Goal: Transaction & Acquisition: Purchase product/service

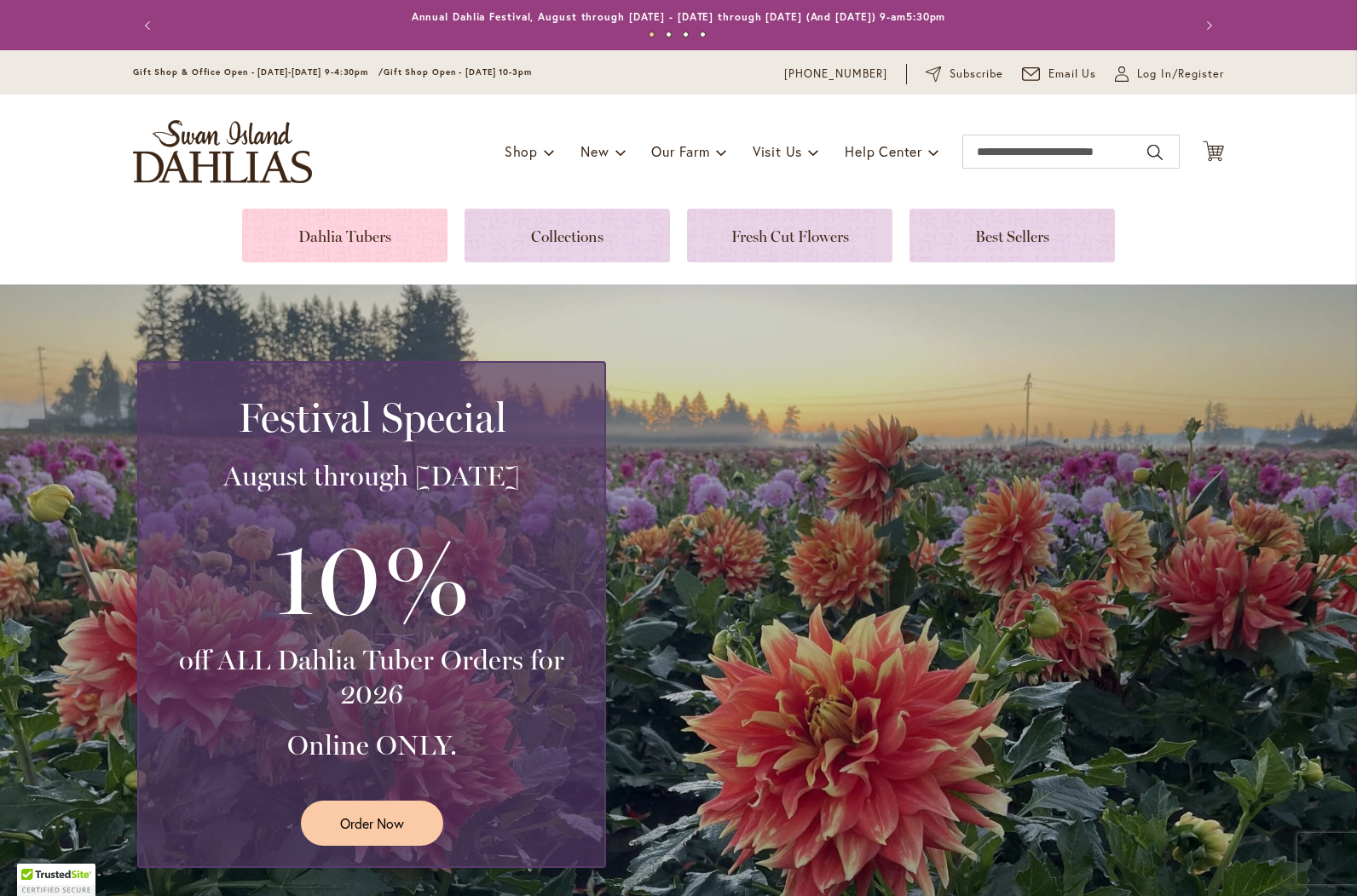
click at [363, 243] on link at bounding box center [345, 235] width 206 height 53
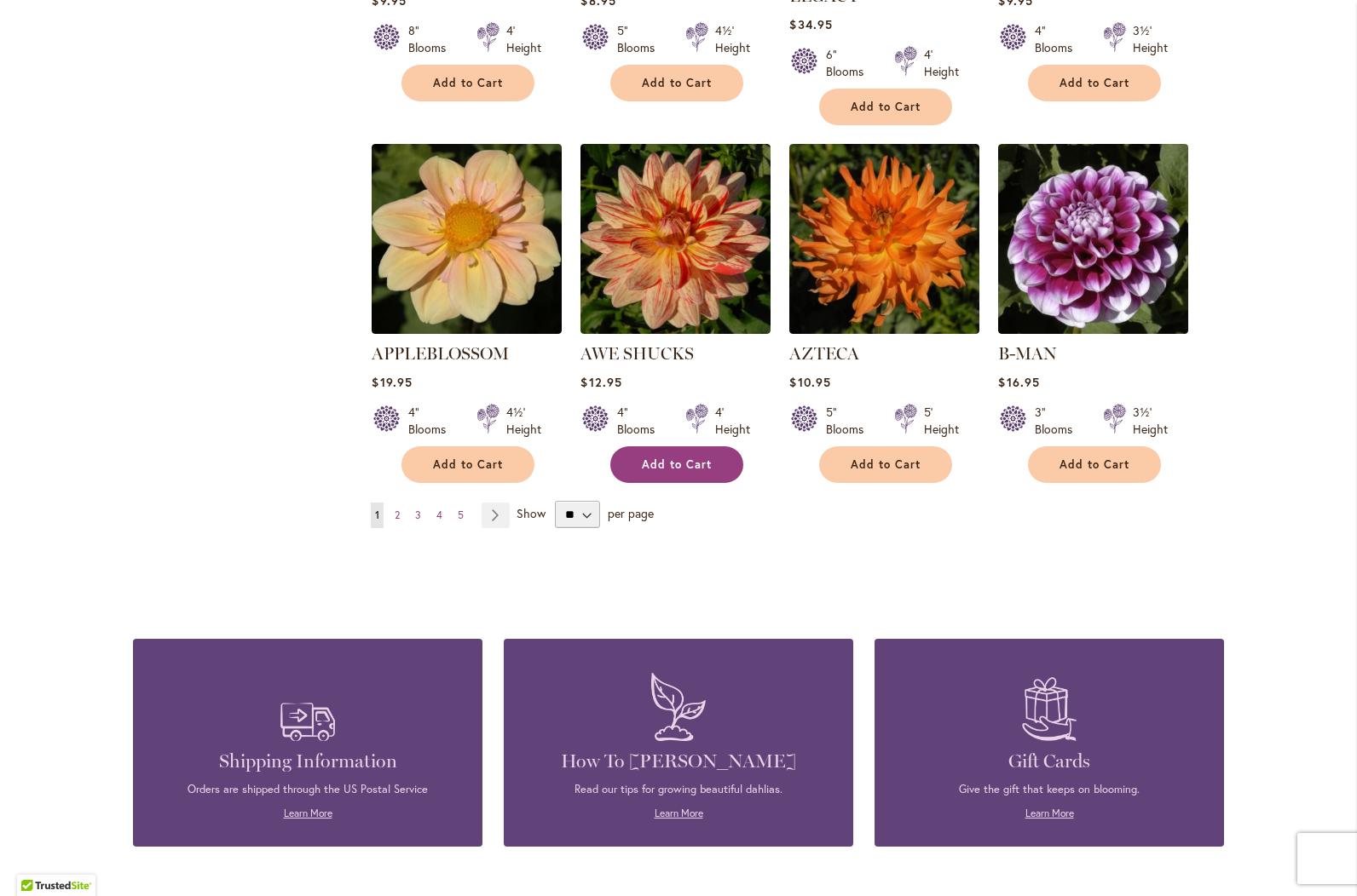
scroll to position [1363, 0]
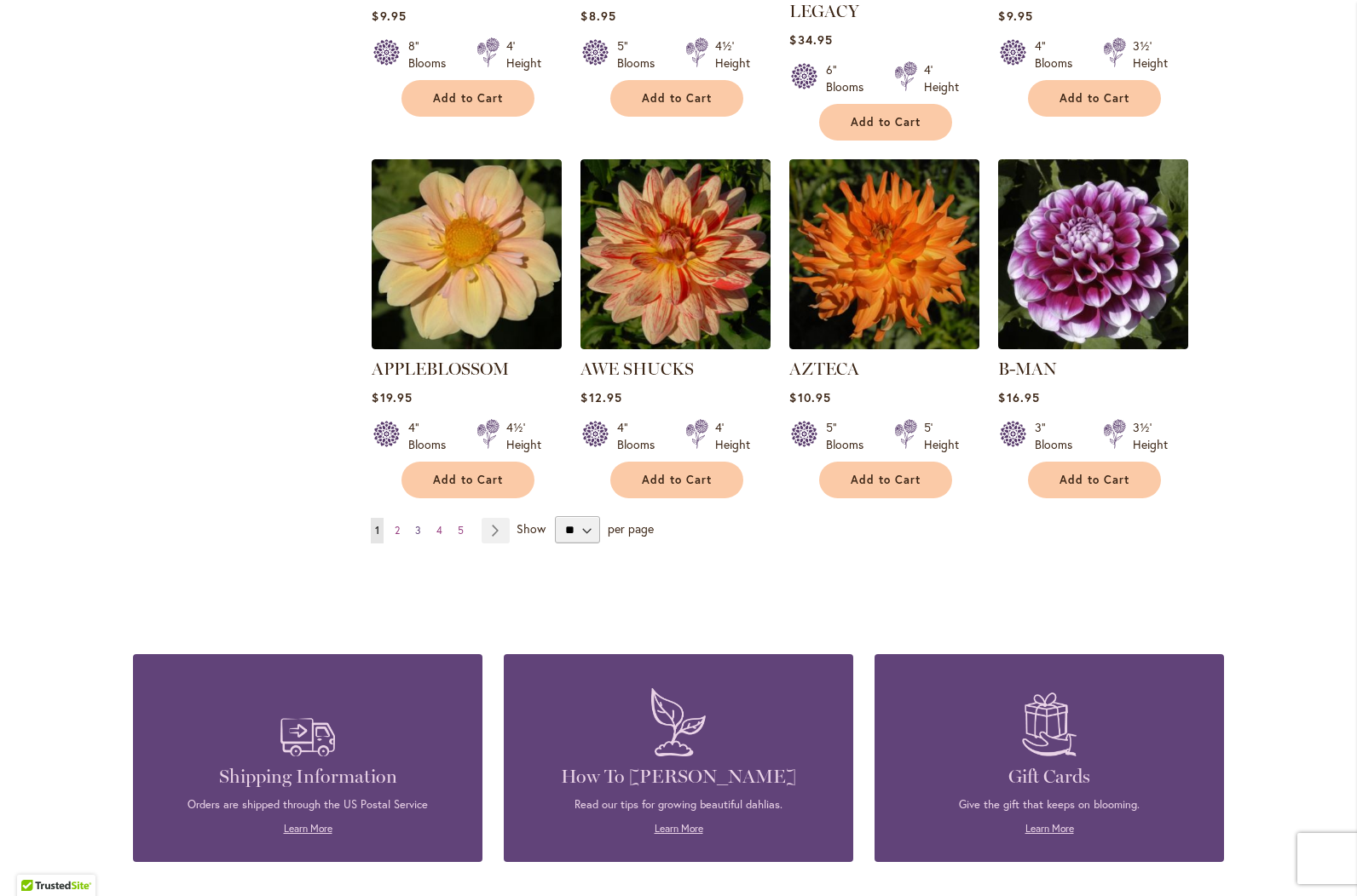
click at [415, 524] on span "3" at bounding box center [418, 529] width 6 height 13
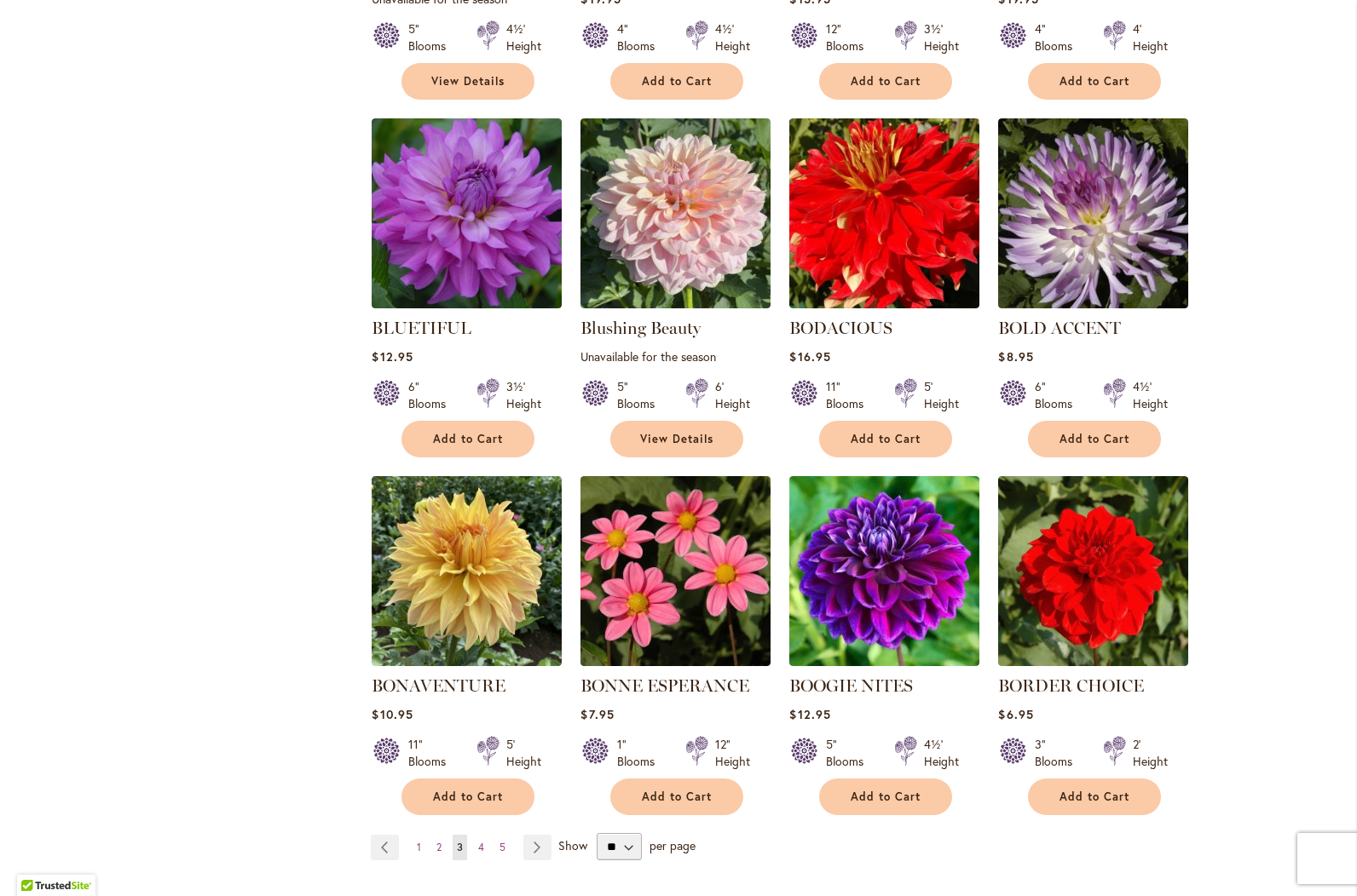
scroll to position [1107, 0]
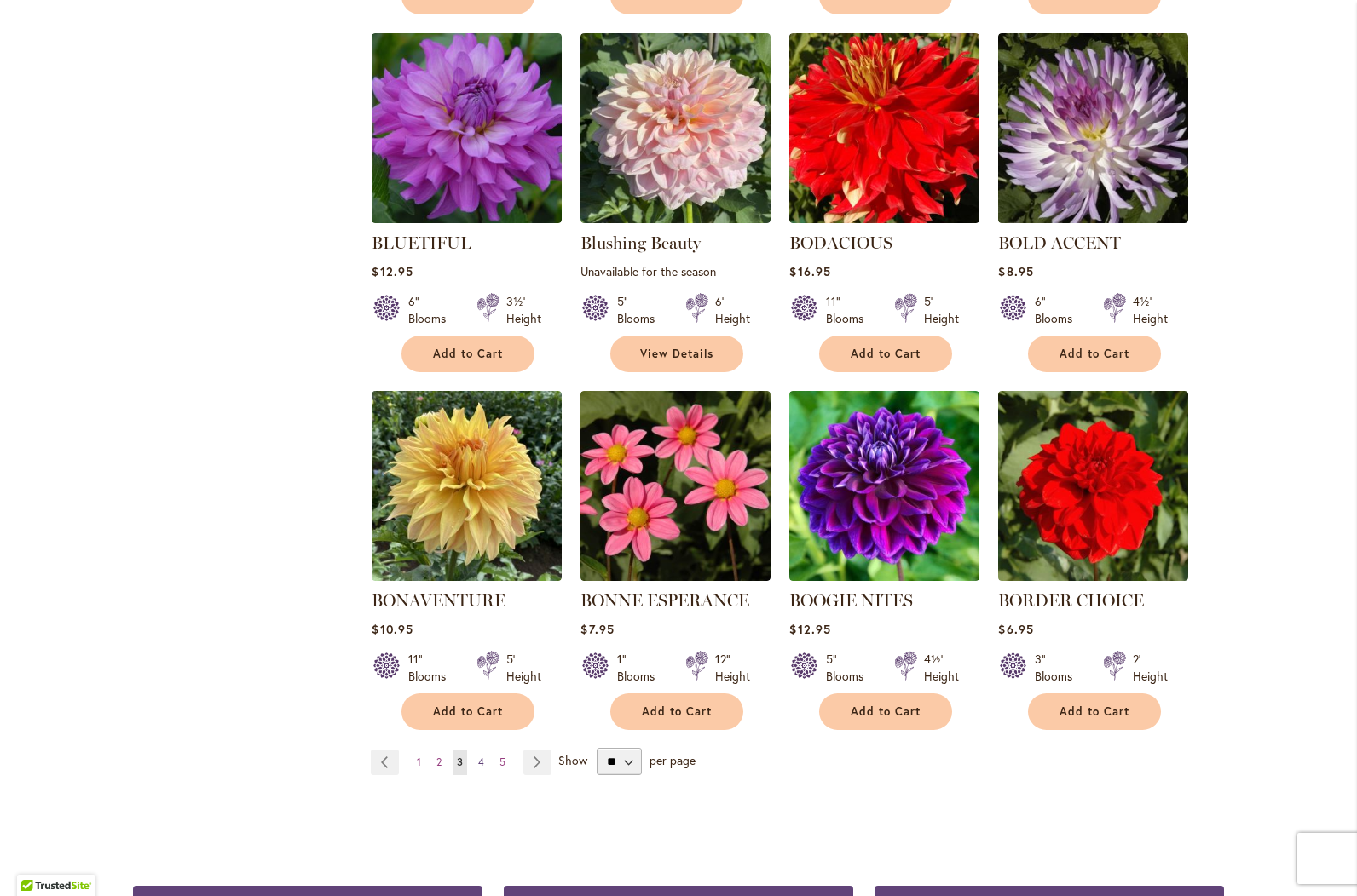
click at [478, 759] on span "4" at bounding box center [481, 762] width 6 height 13
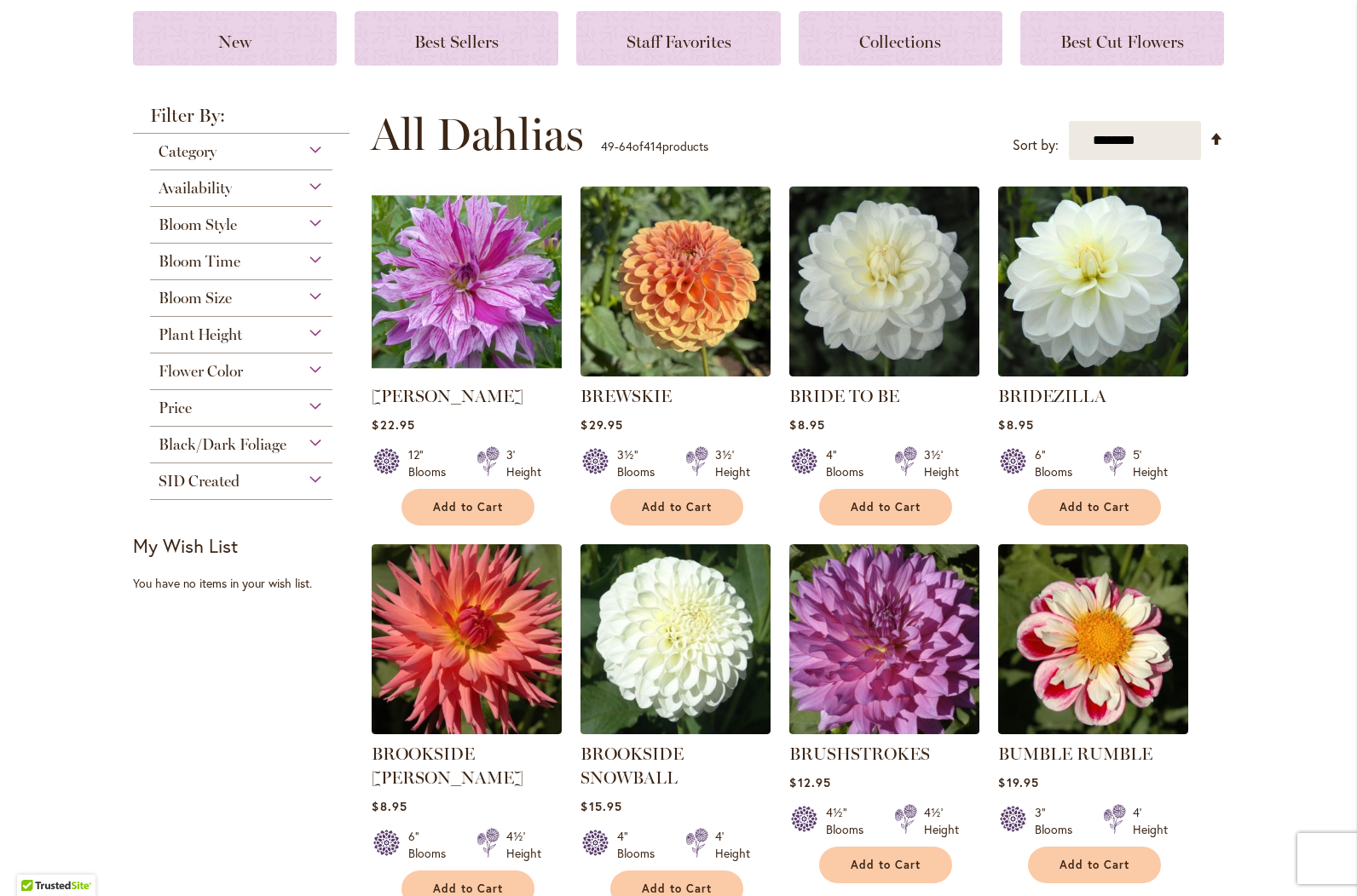
scroll to position [256, 0]
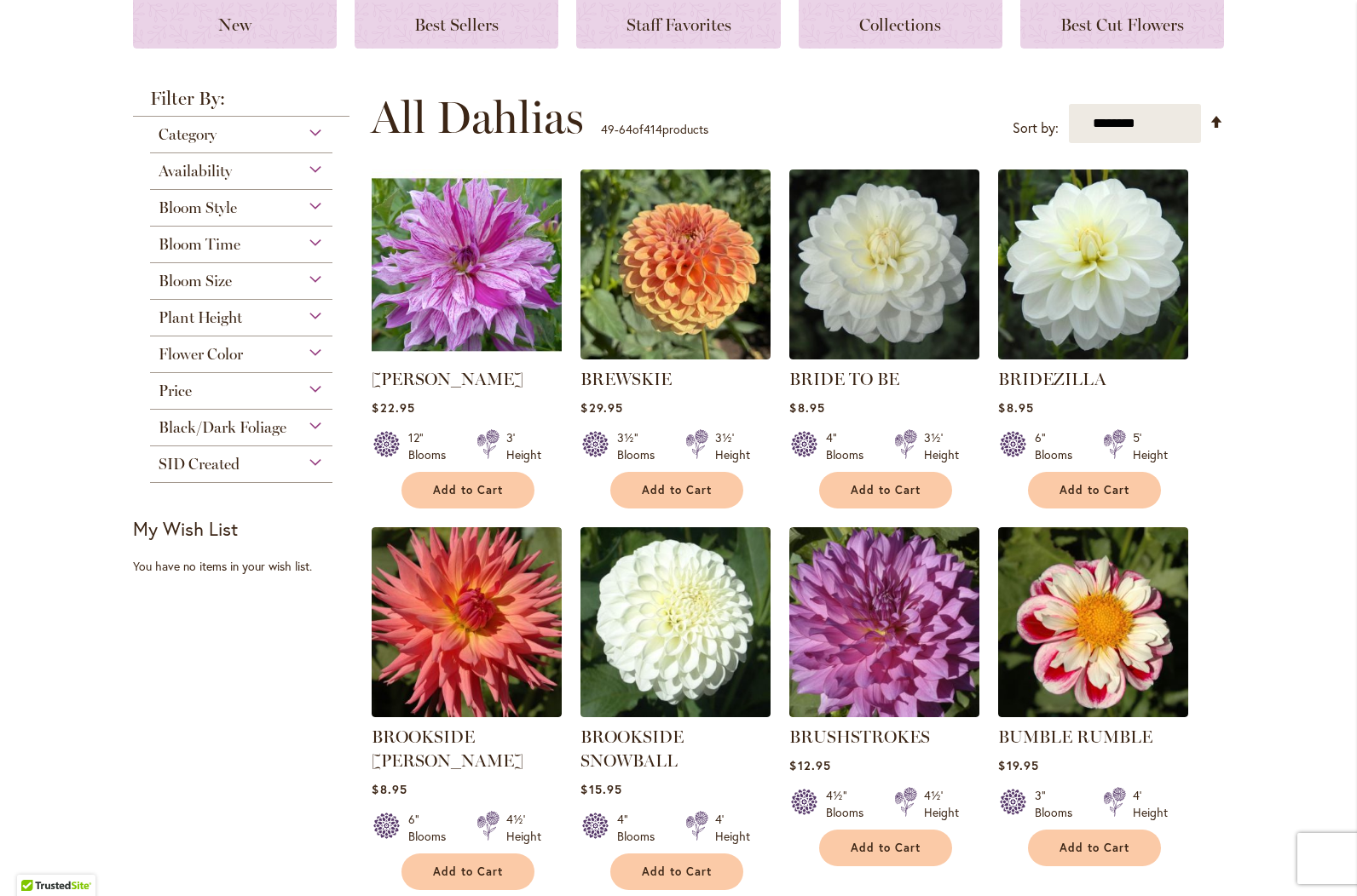
click at [201, 354] on span "Flower Color" at bounding box center [200, 354] width 84 height 19
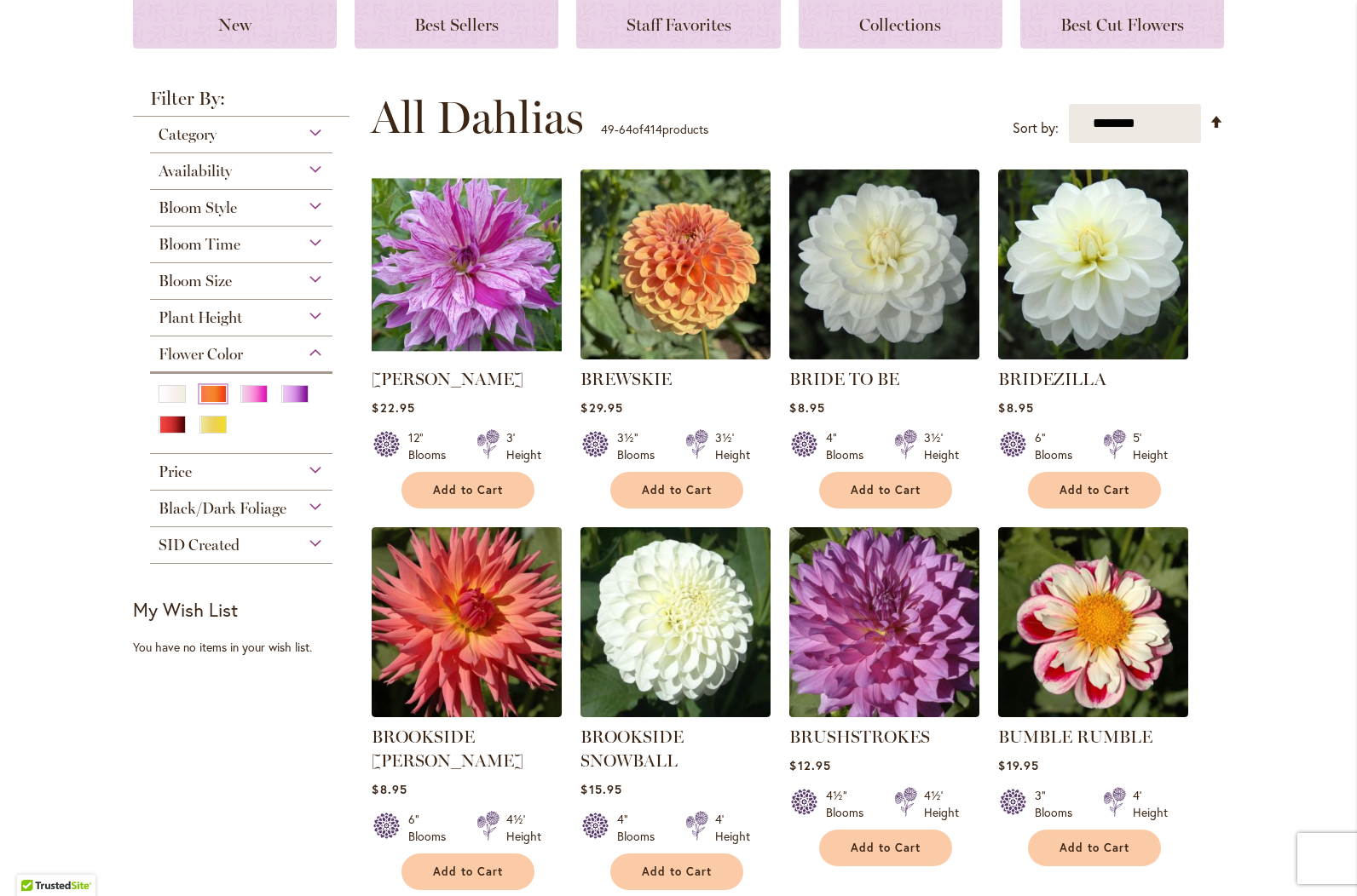
click at [208, 389] on div "Orange/Peach" at bounding box center [213, 394] width 28 height 18
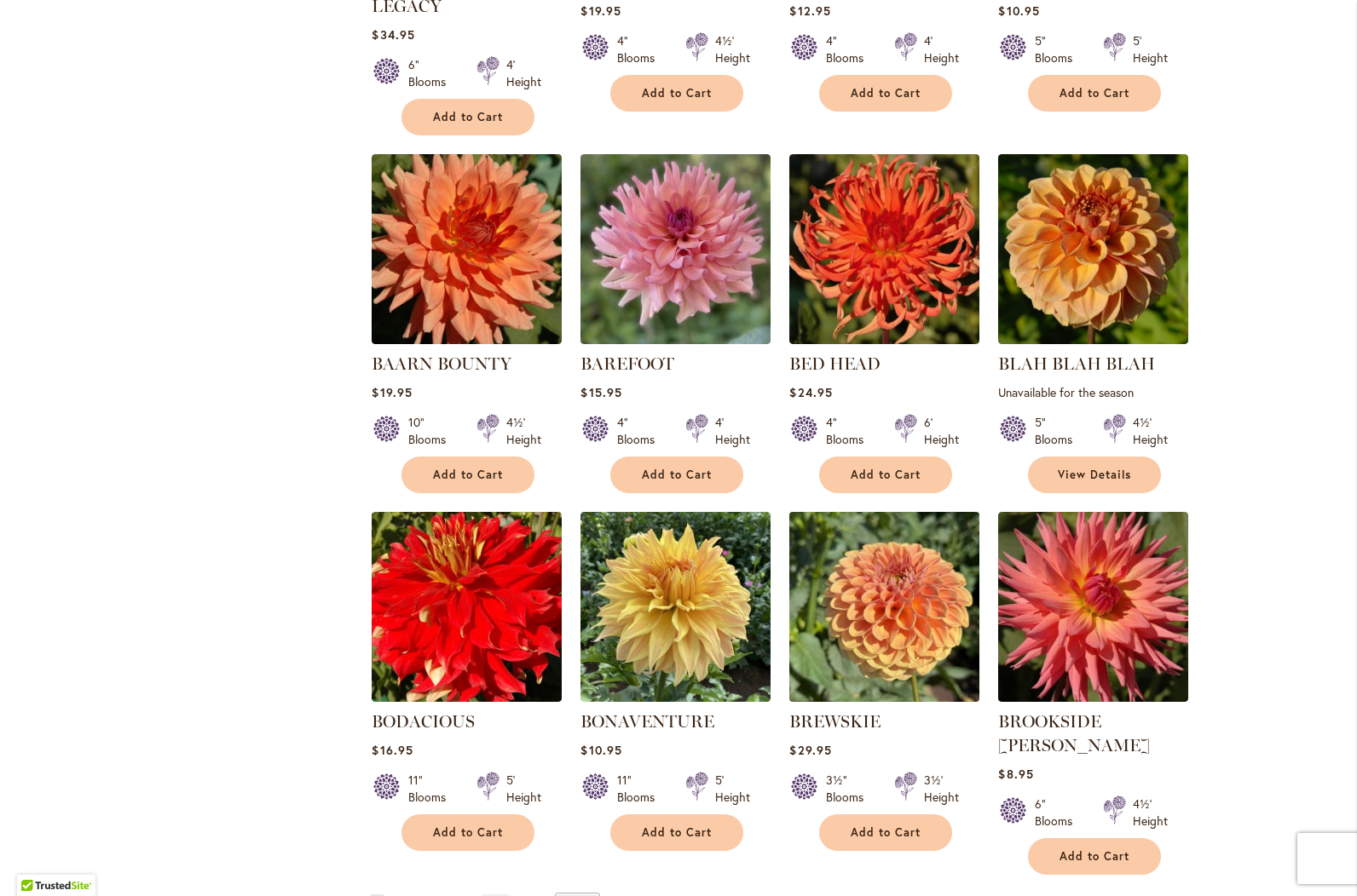
scroll to position [1022, 0]
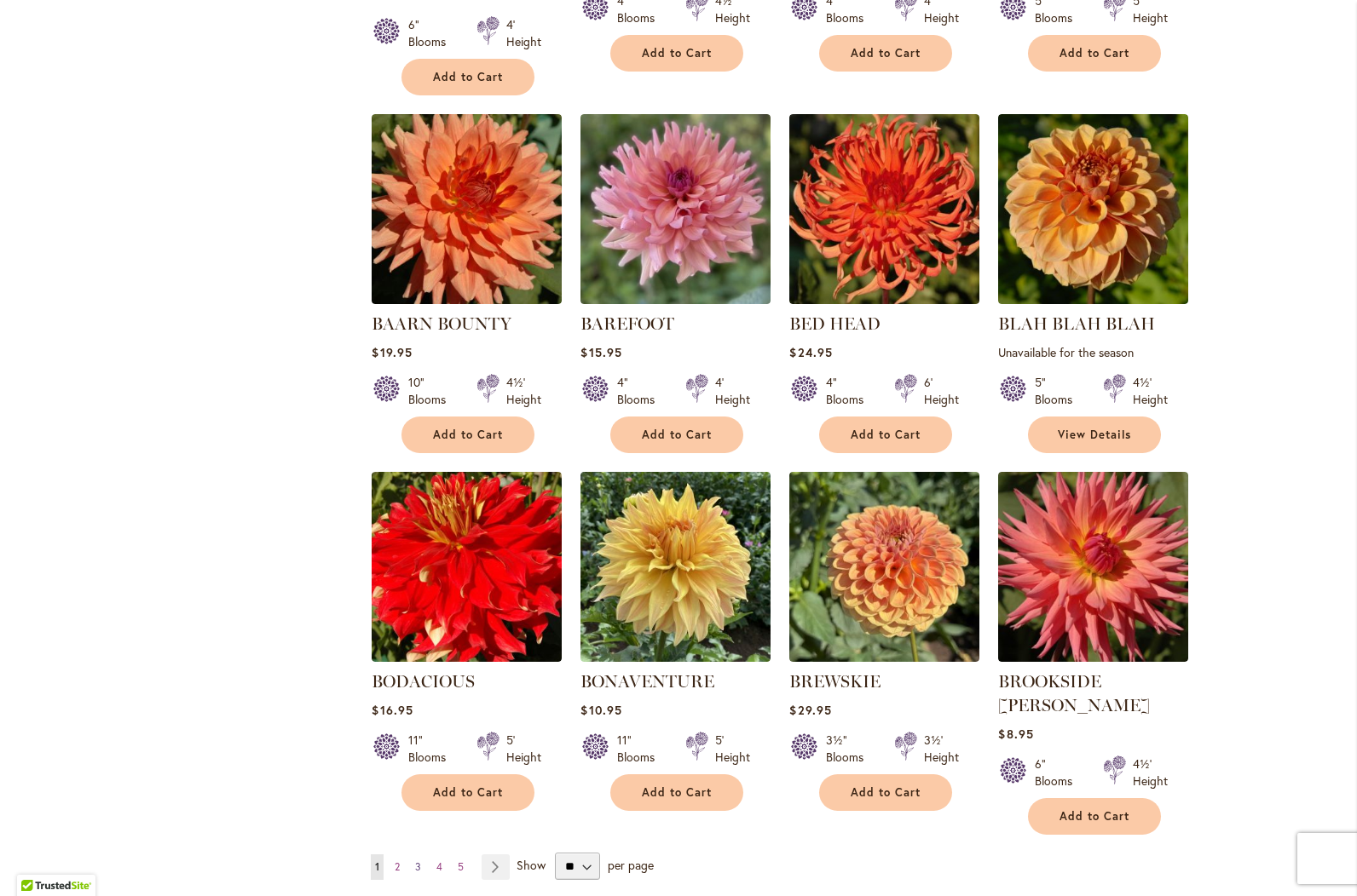
click at [415, 860] on span "3" at bounding box center [418, 866] width 6 height 13
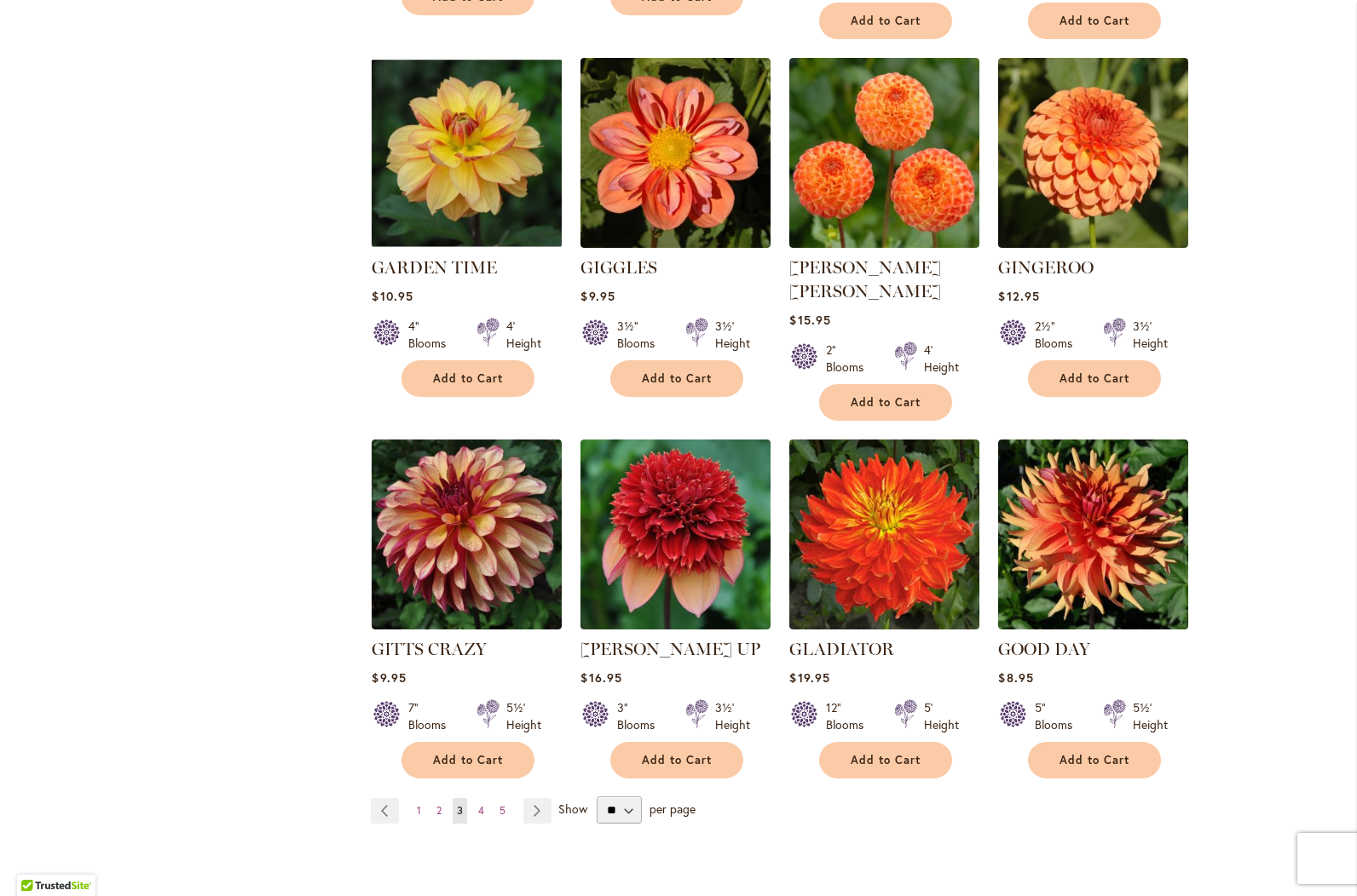
scroll to position [1107, 0]
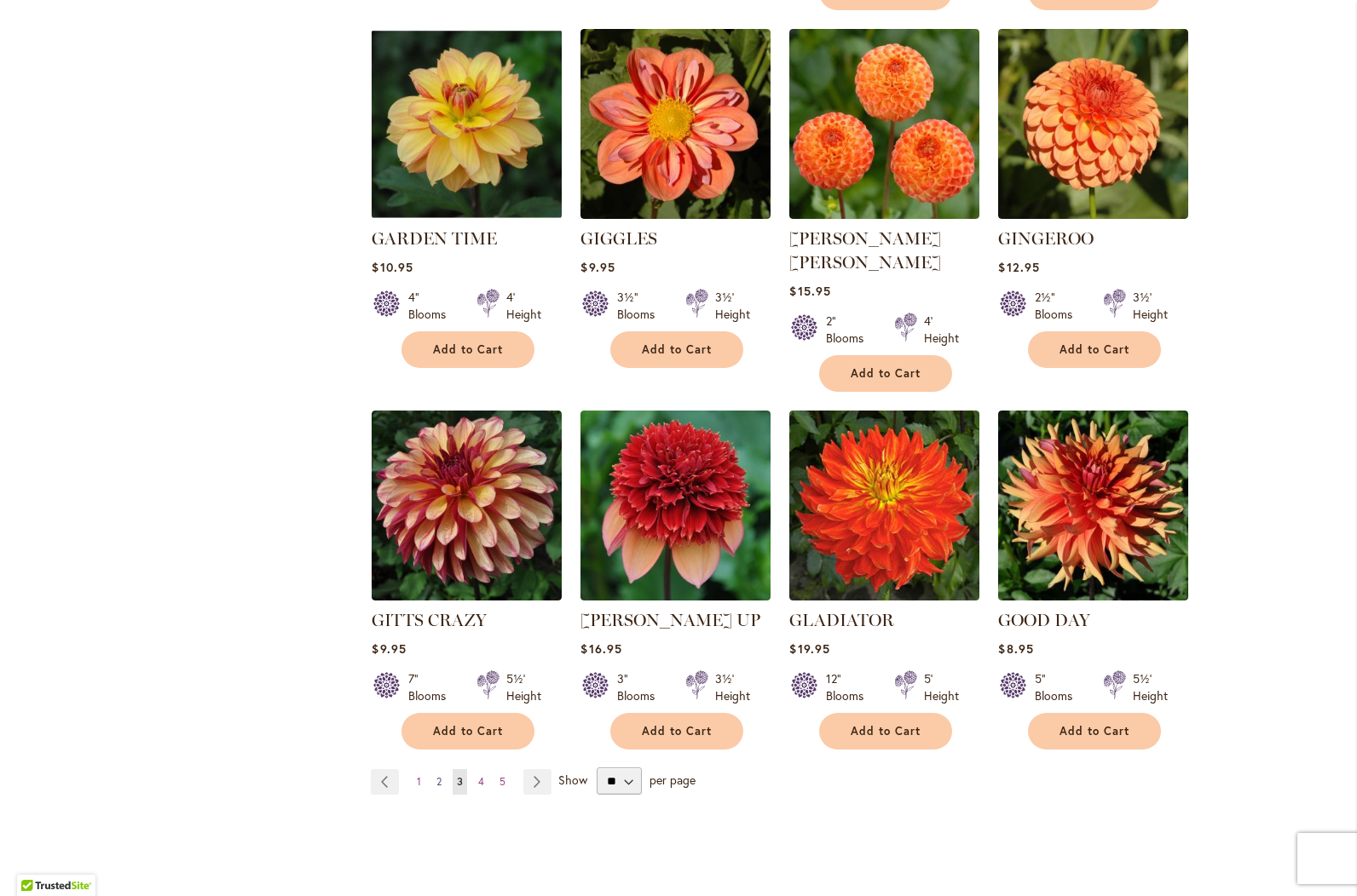
click at [437, 775] on span "2" at bounding box center [439, 781] width 5 height 13
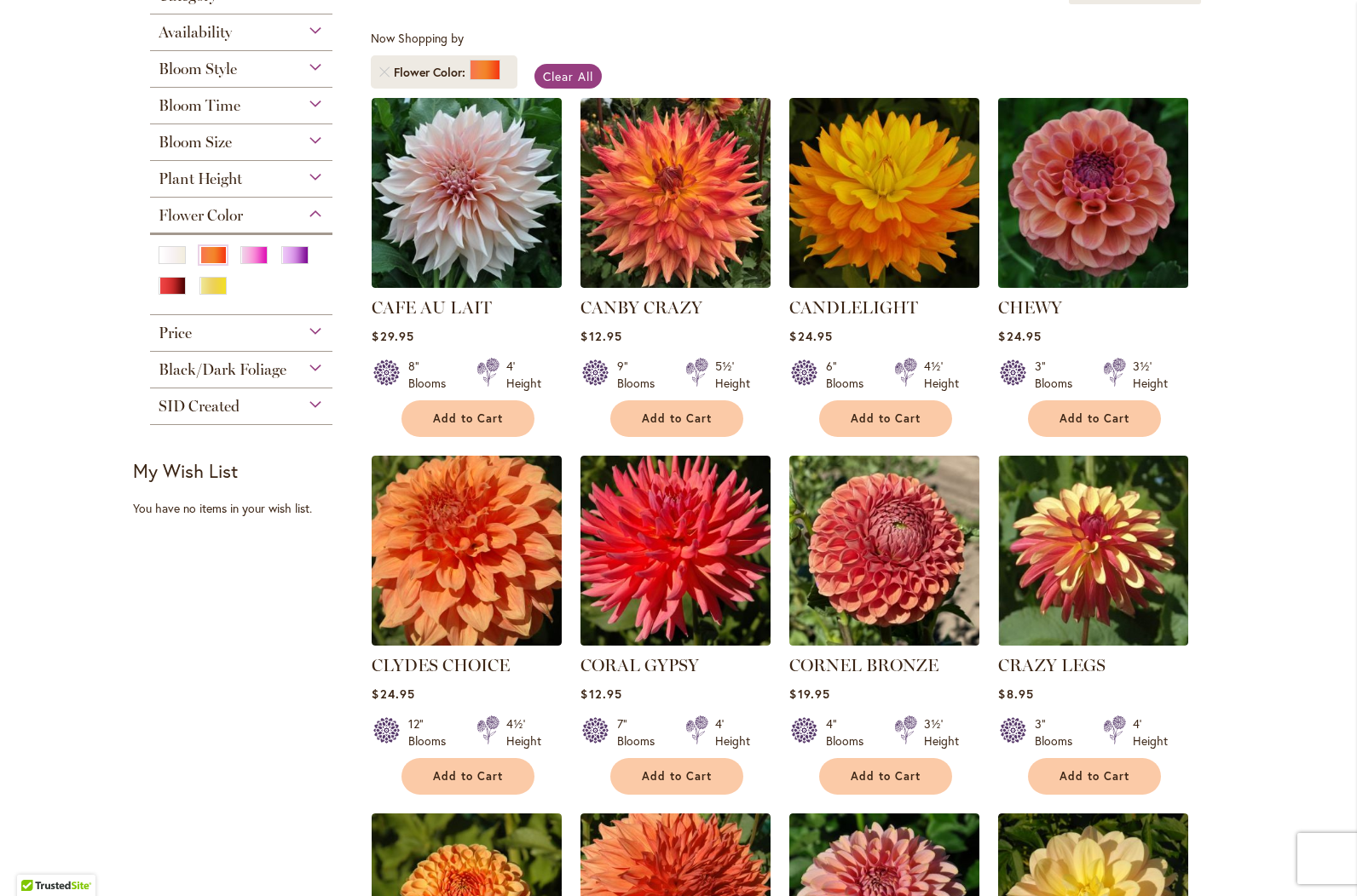
scroll to position [341, 0]
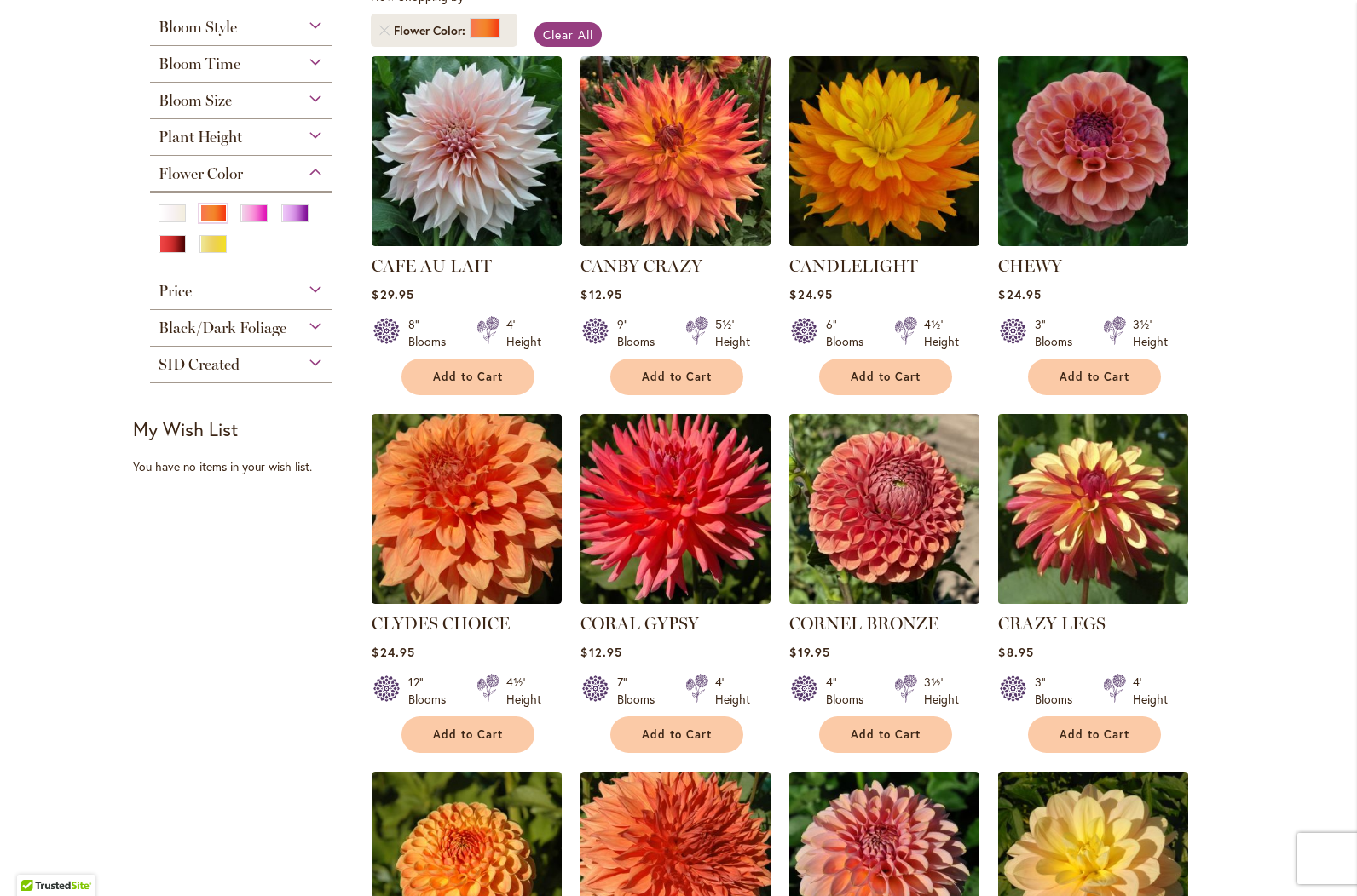
click at [1092, 518] on img at bounding box center [1094, 509] width 200 height 200
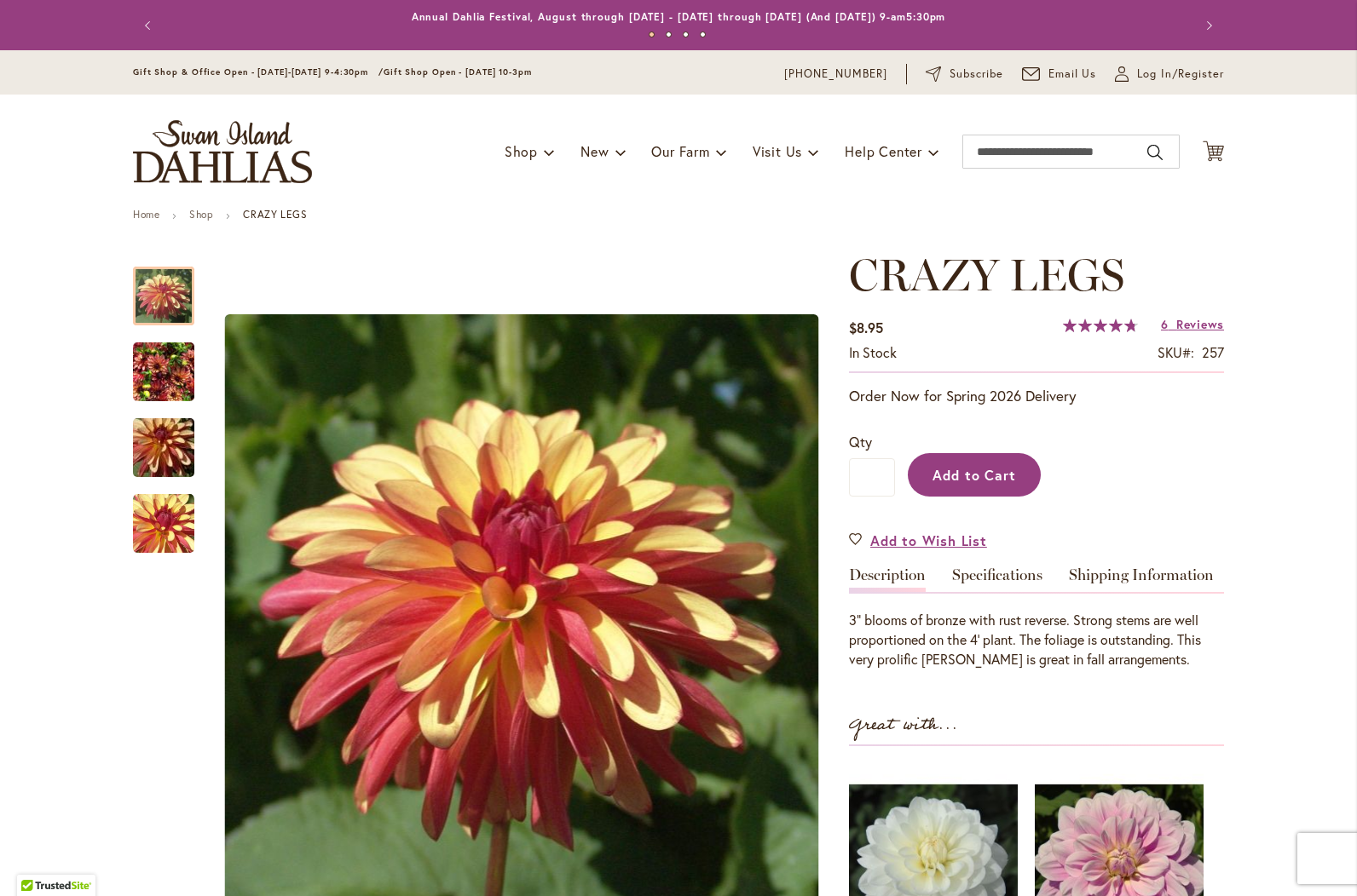
click at [971, 468] on span "Add to Cart" at bounding box center [975, 475] width 84 height 18
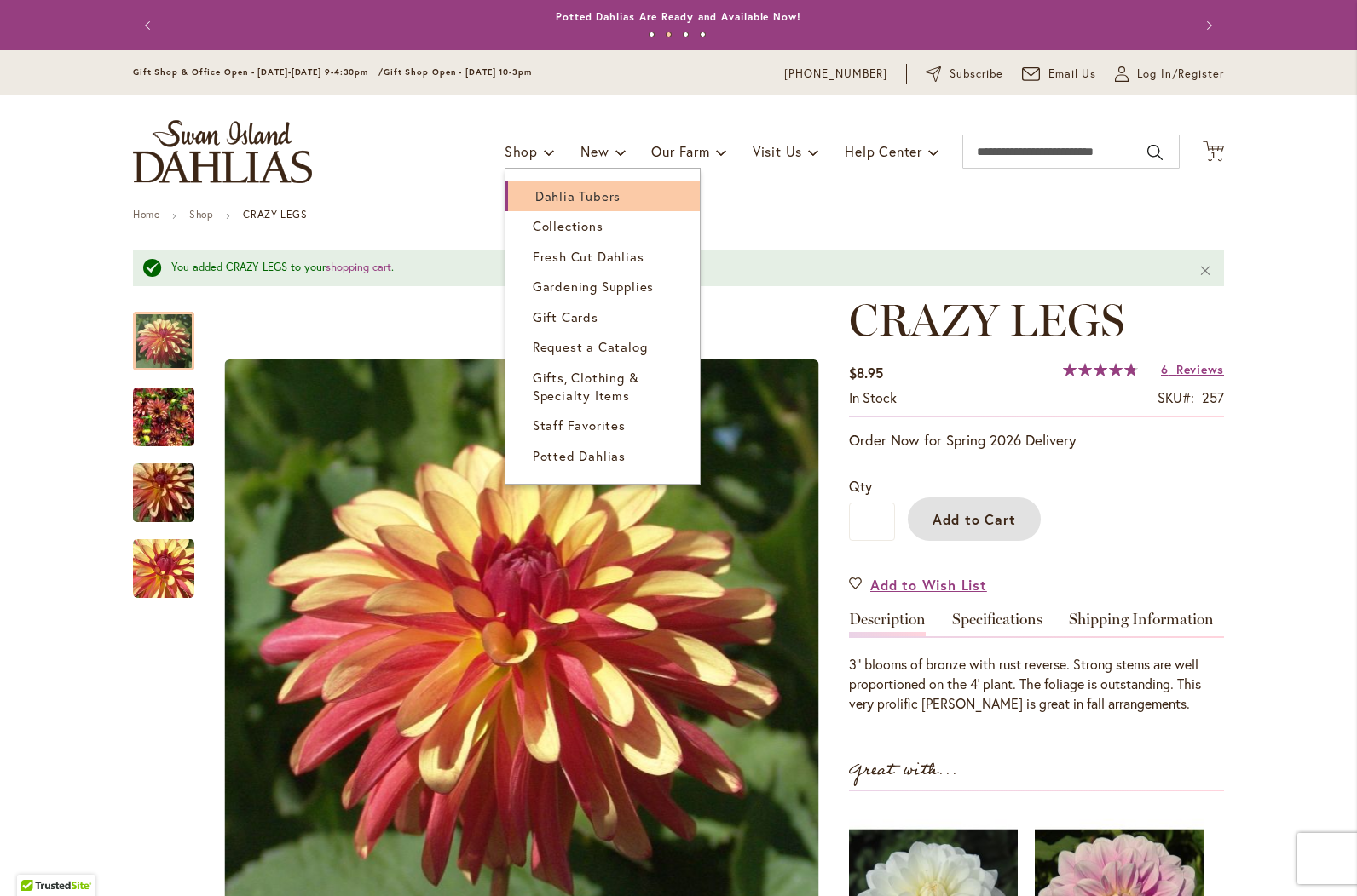
click at [539, 196] on span "Dahlia Tubers" at bounding box center [578, 196] width 85 height 17
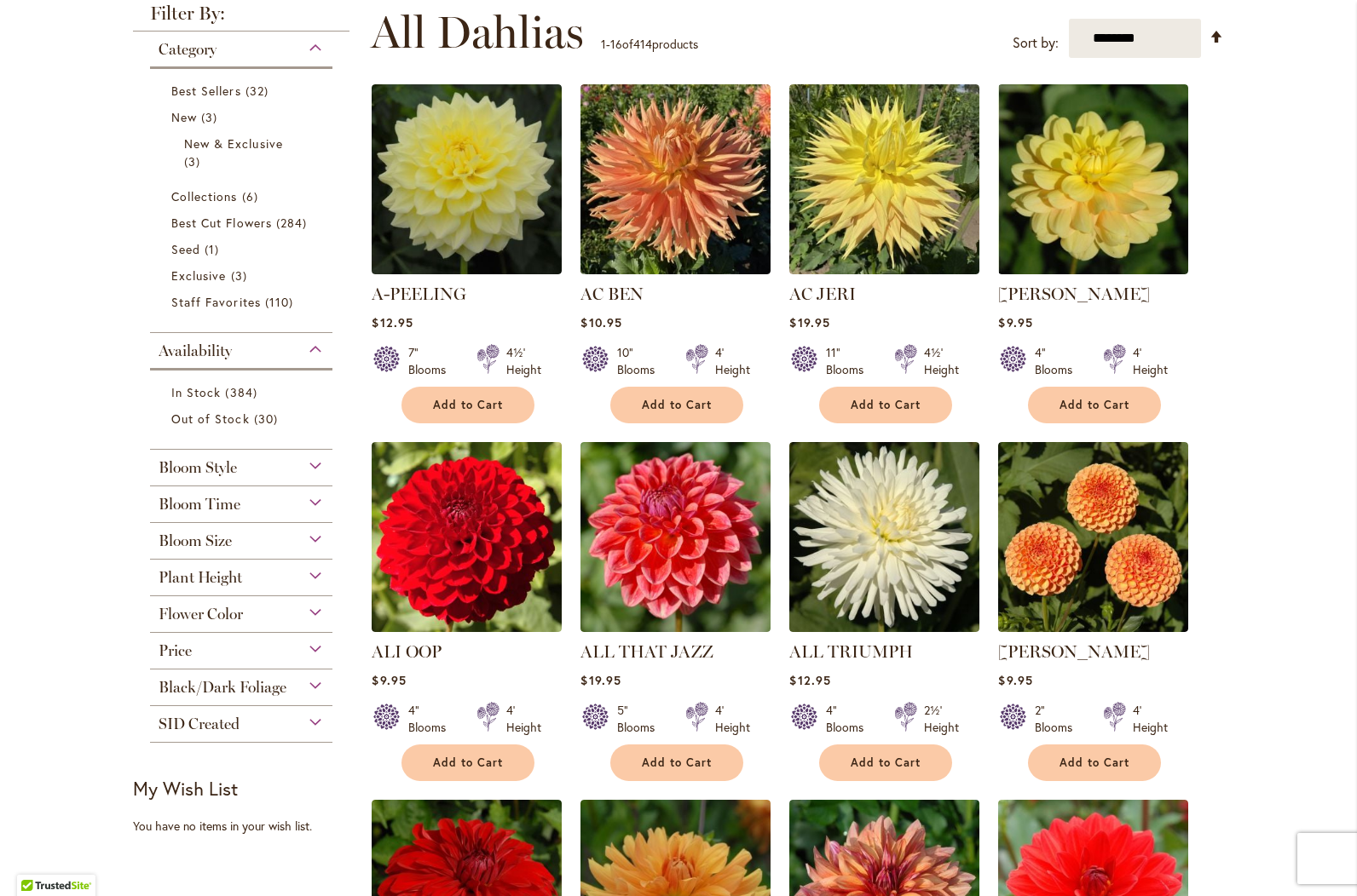
scroll to position [426, 0]
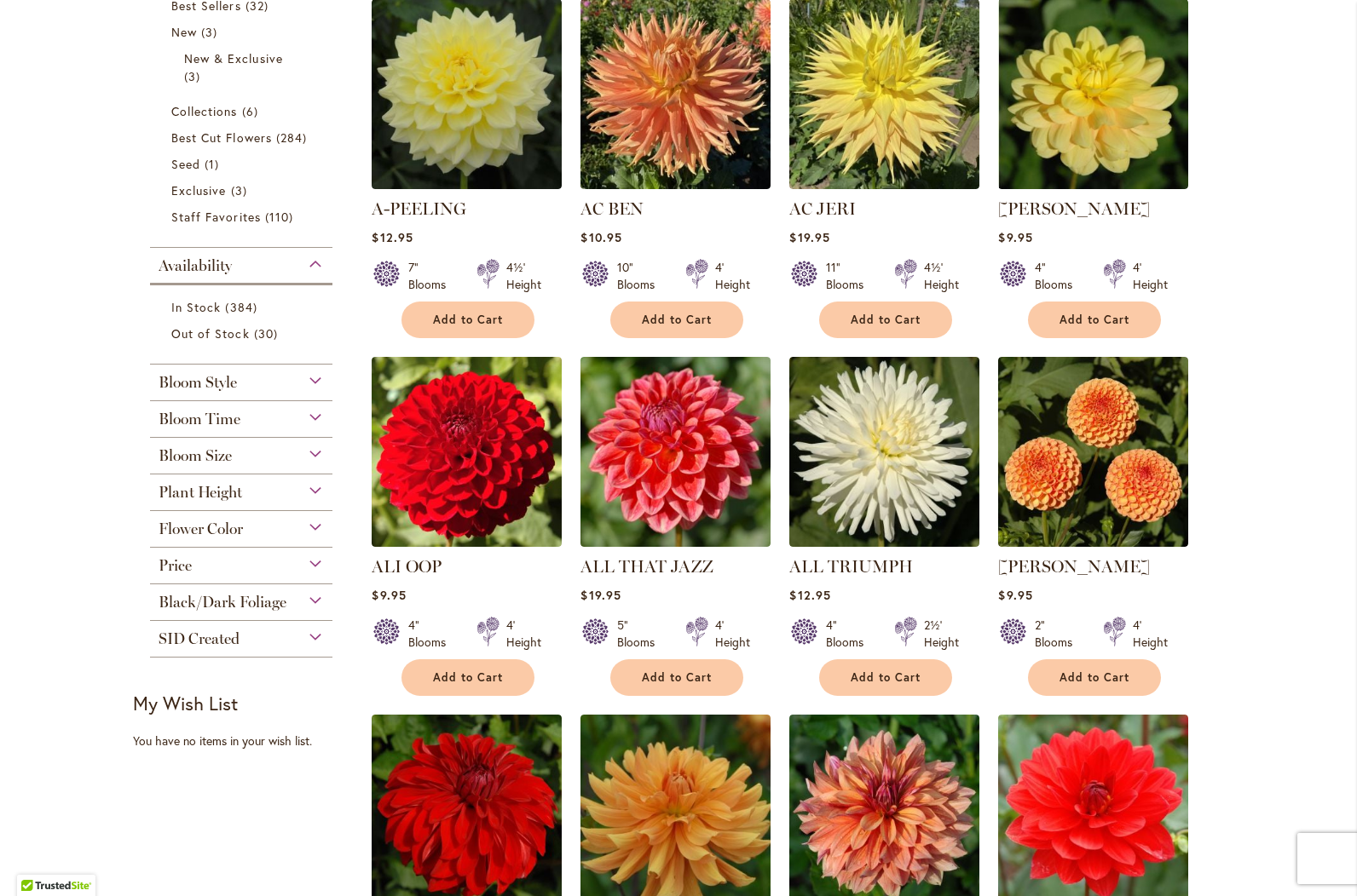
click at [307, 525] on div "Flower Color" at bounding box center [241, 525] width 183 height 28
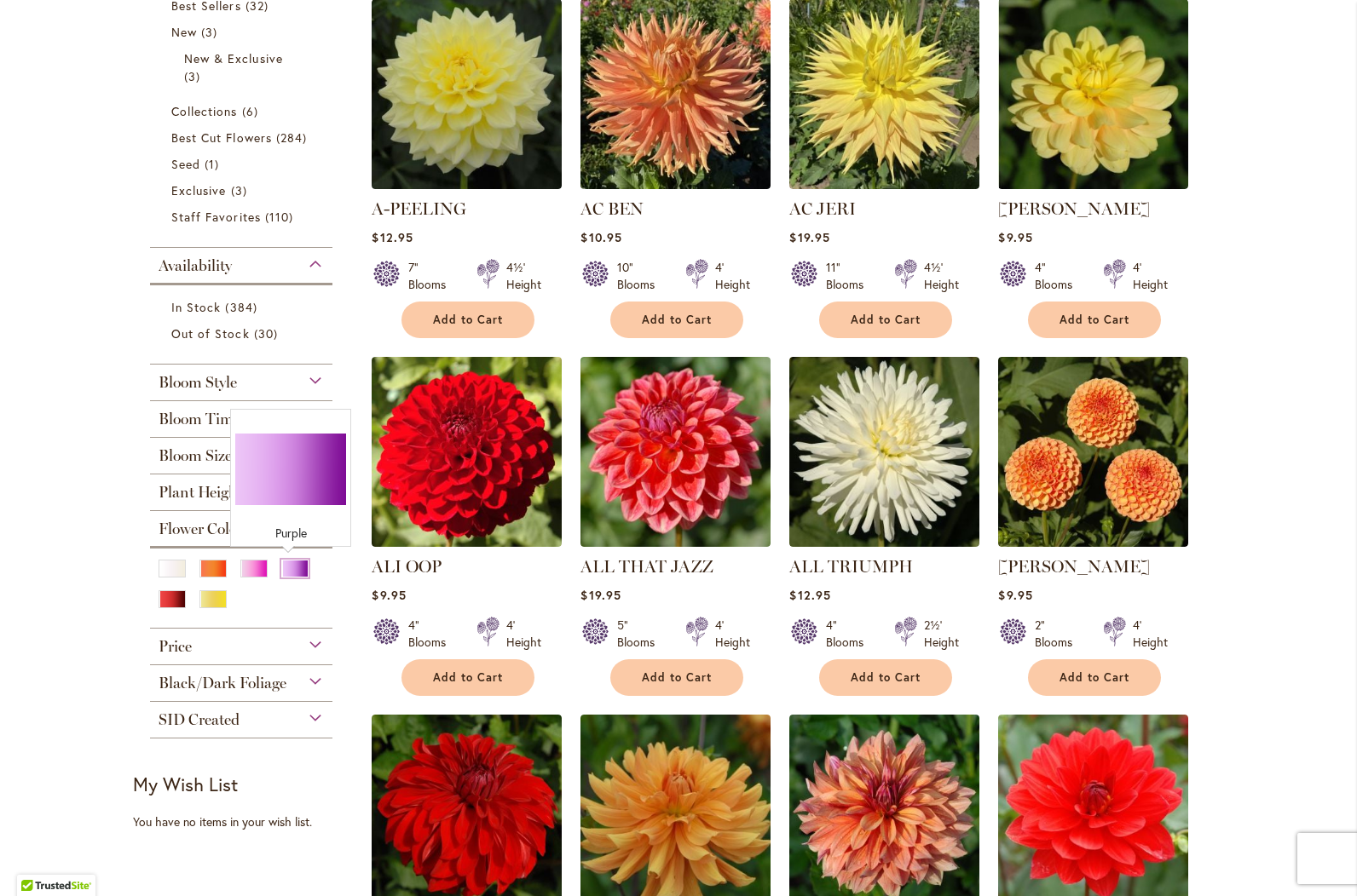
click at [295, 570] on div "Purple" at bounding box center [296, 569] width 28 height 18
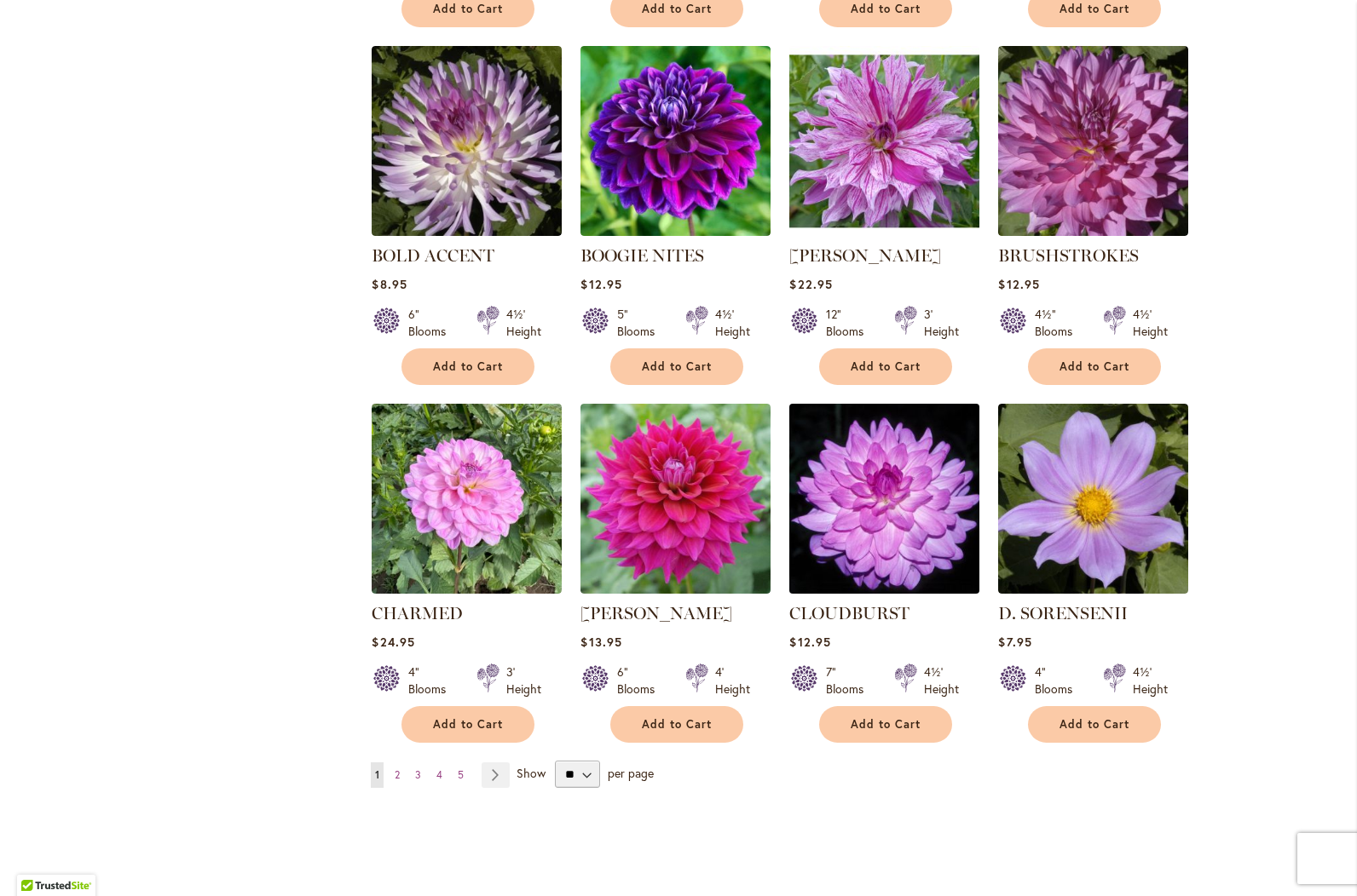
scroll to position [1107, 0]
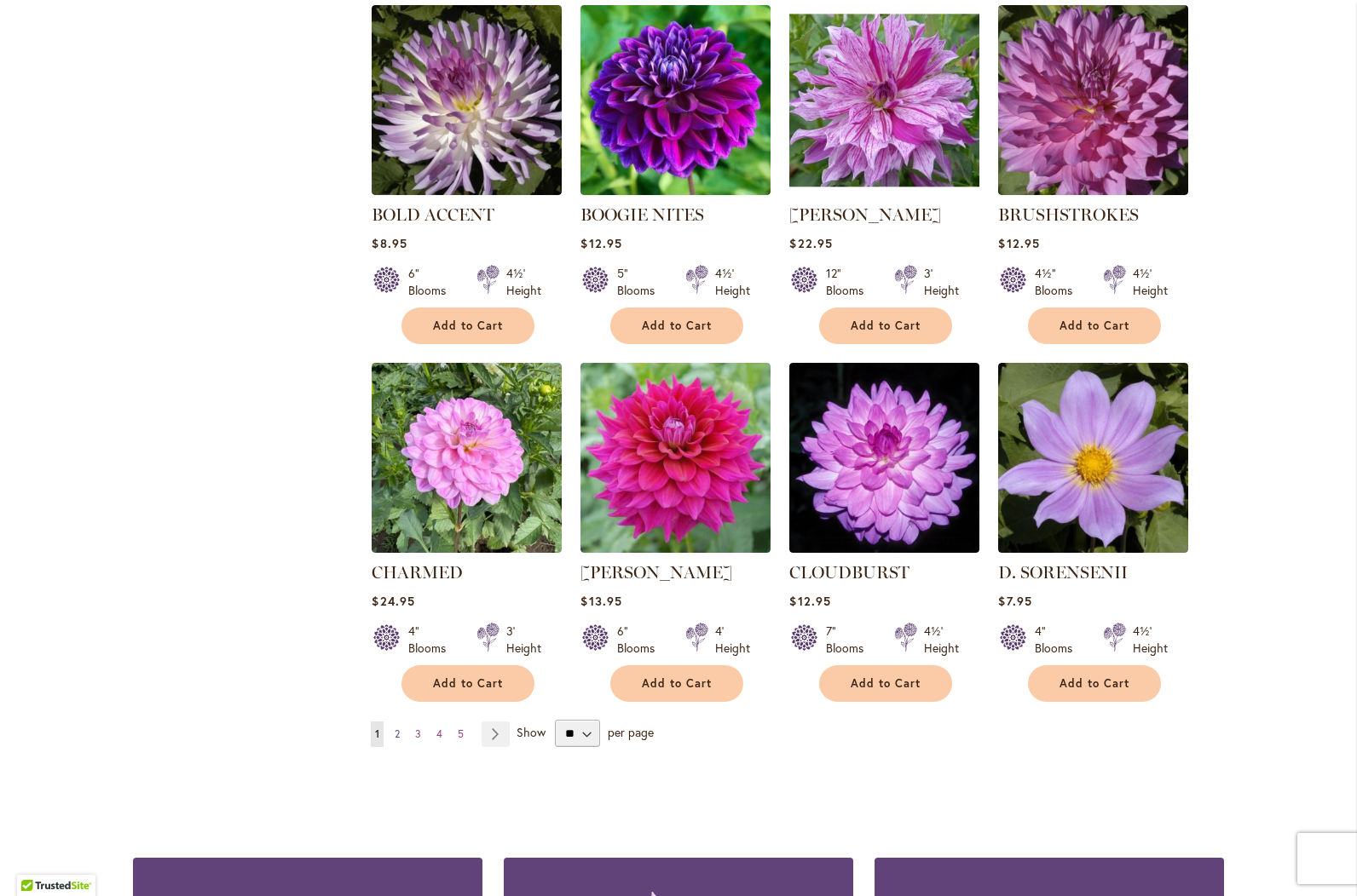
click at [394, 730] on link "Page 2" at bounding box center [397, 735] width 14 height 26
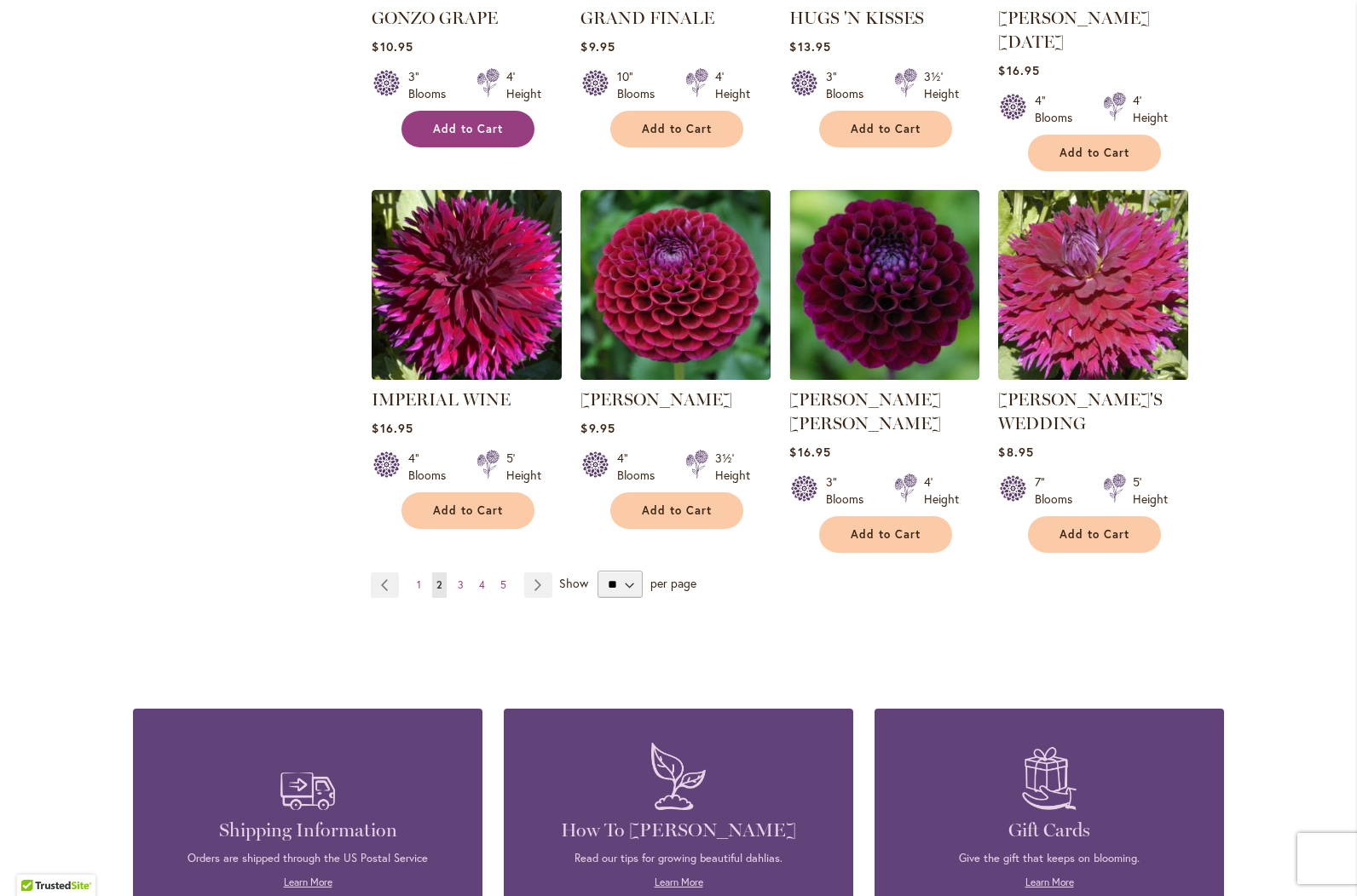
scroll to position [1363, 0]
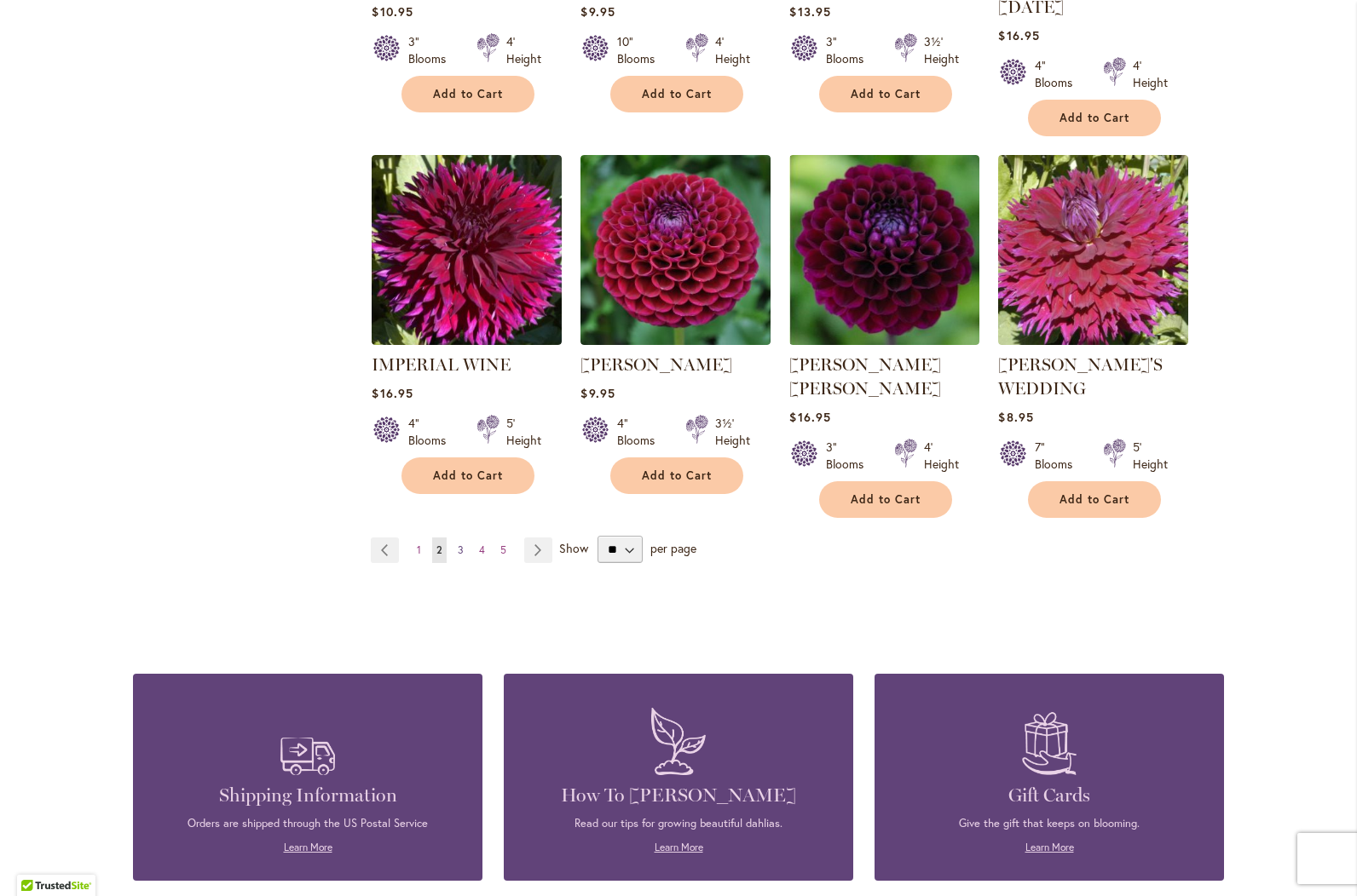
click at [458, 543] on span "3" at bounding box center [461, 549] width 6 height 13
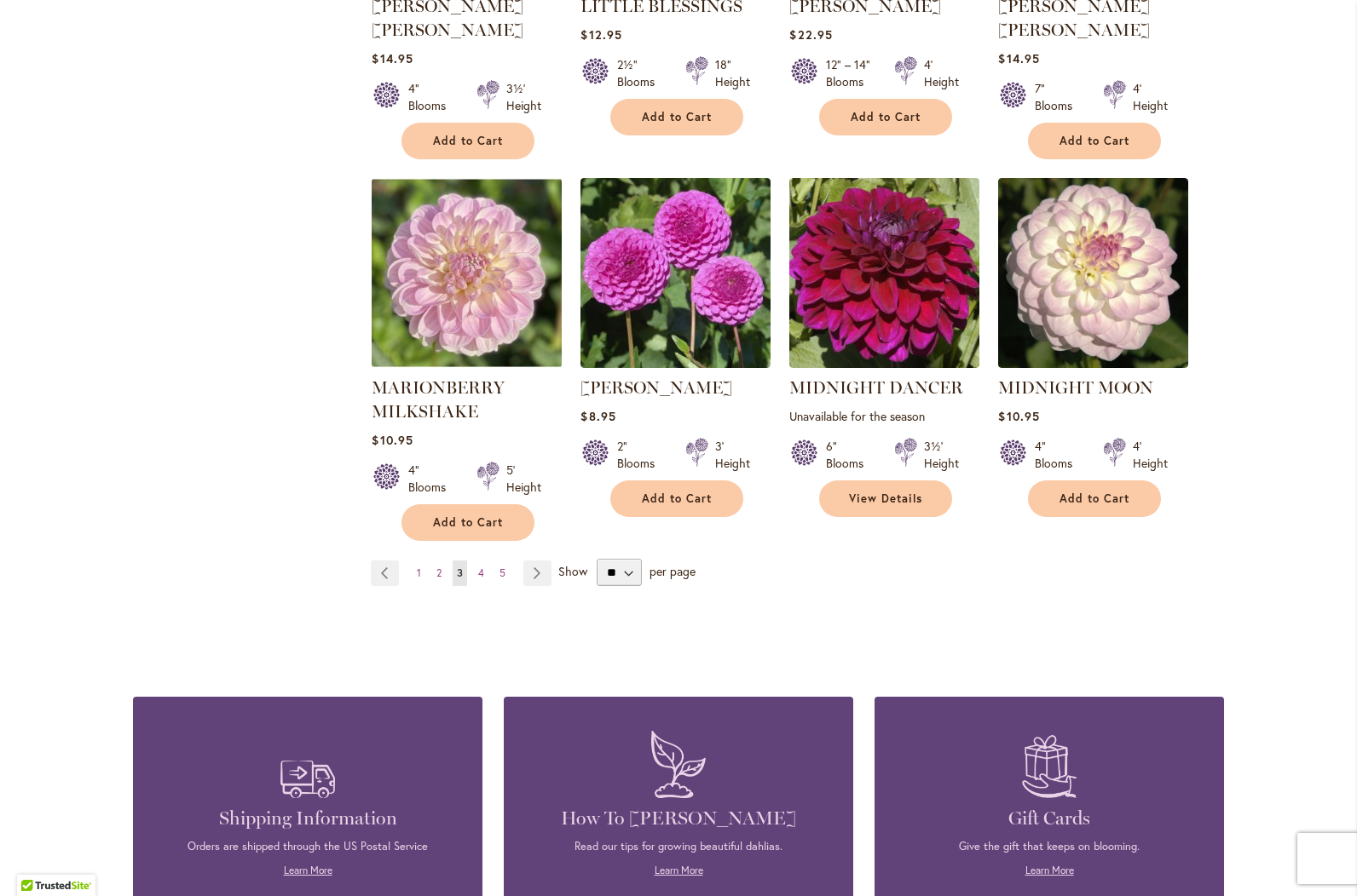
scroll to position [1363, 0]
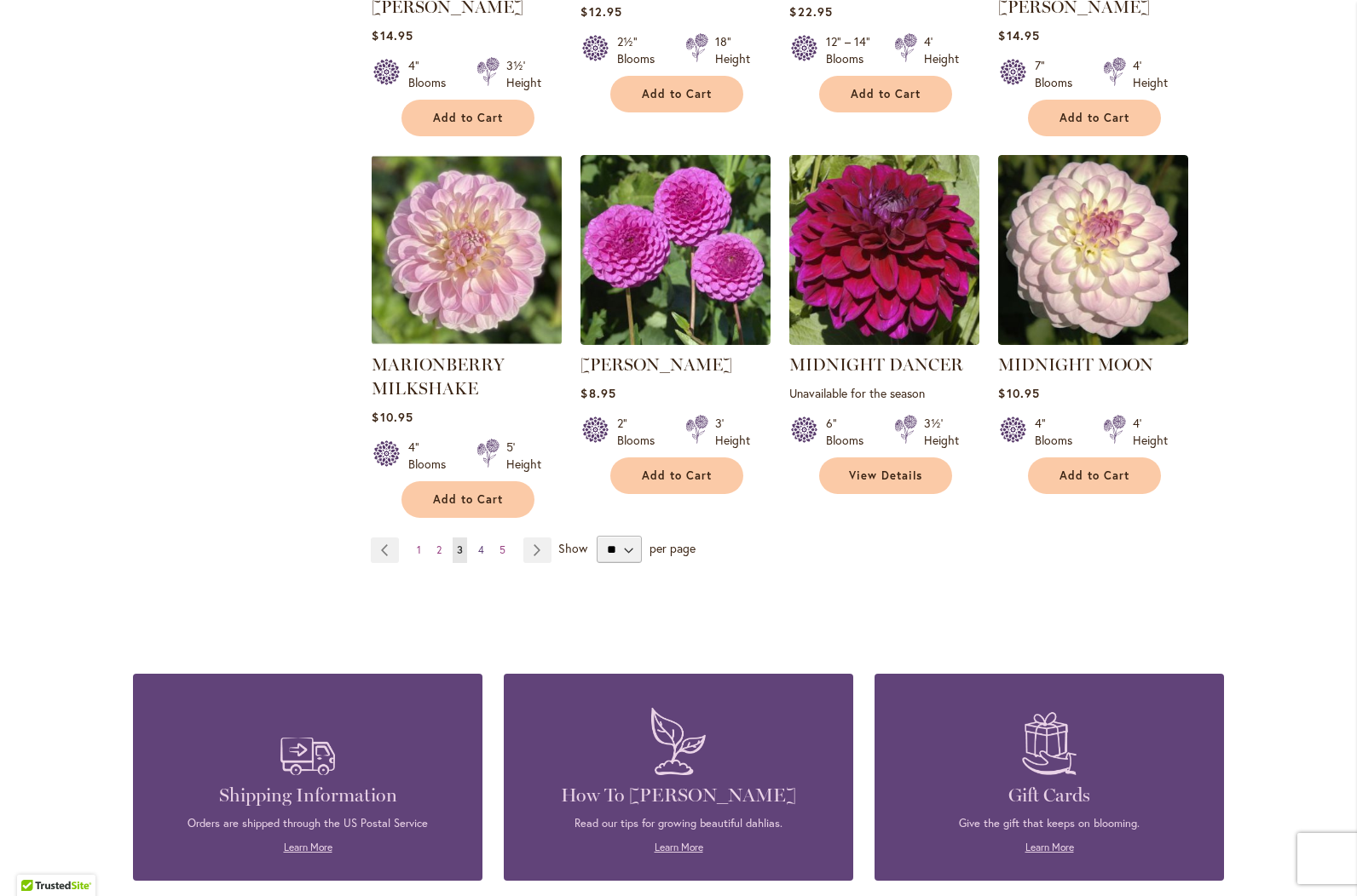
click at [478, 543] on span "4" at bounding box center [481, 549] width 6 height 13
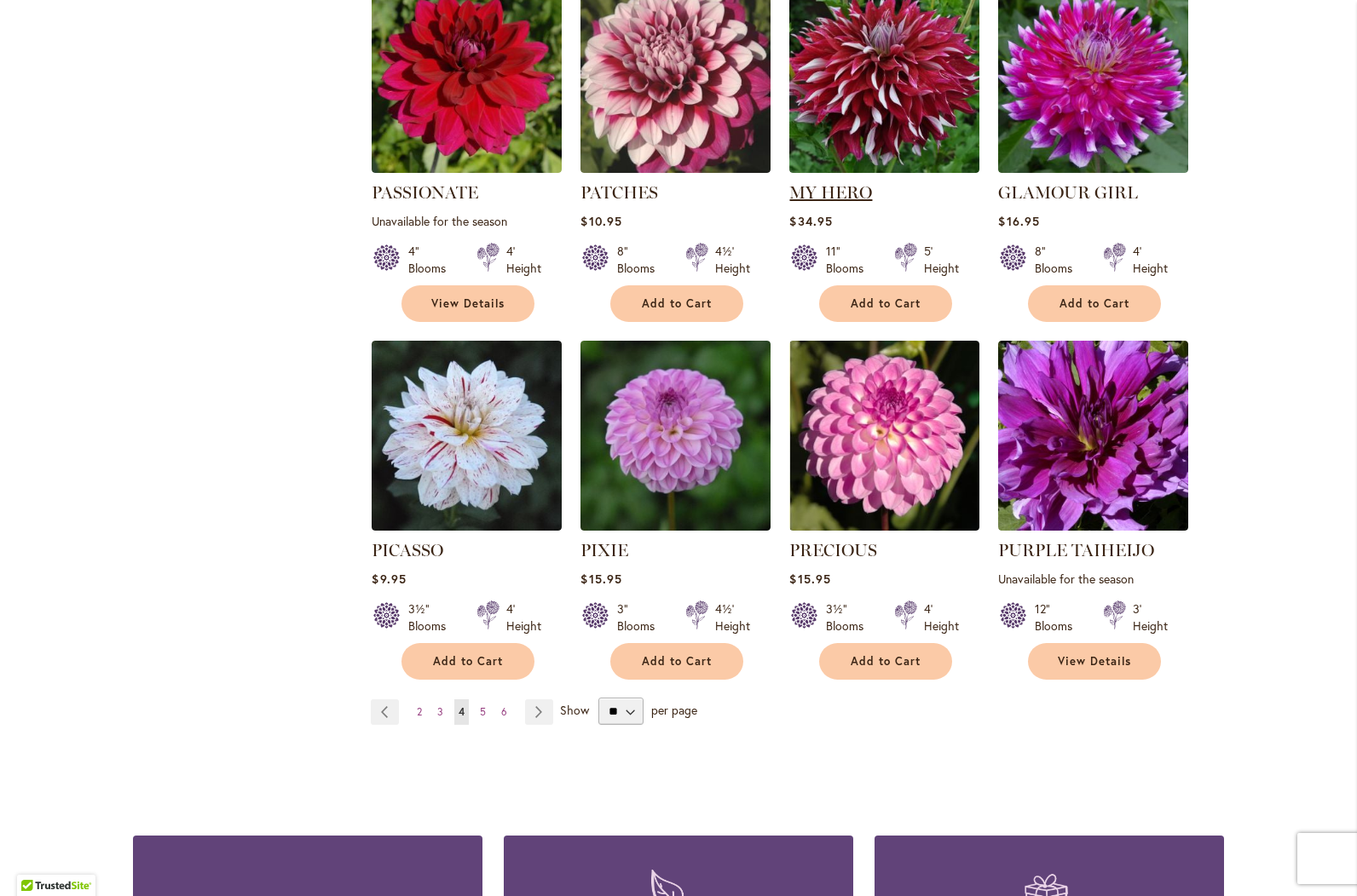
scroll to position [1192, 0]
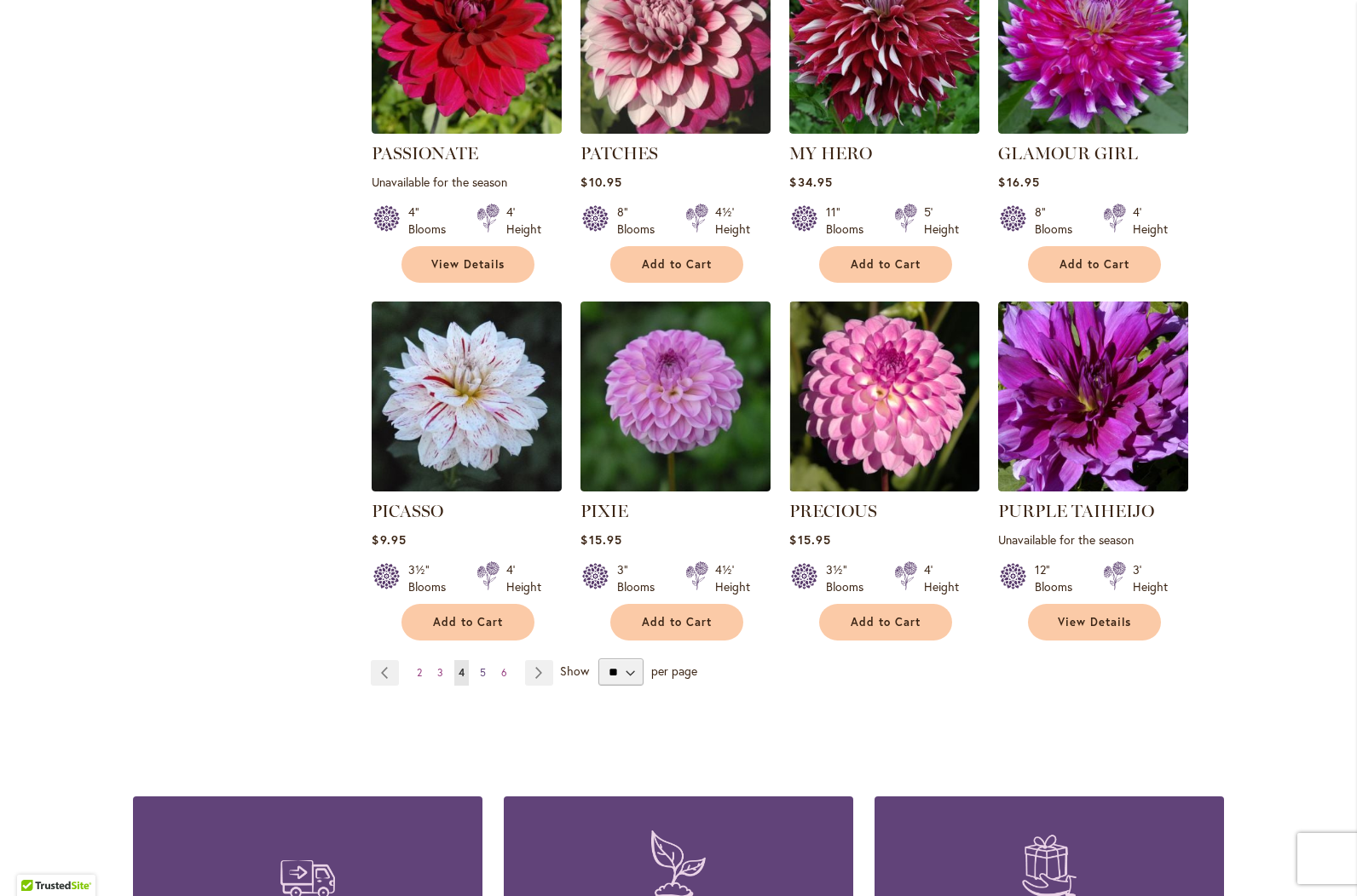
click at [480, 666] on span "5" at bounding box center [483, 672] width 6 height 13
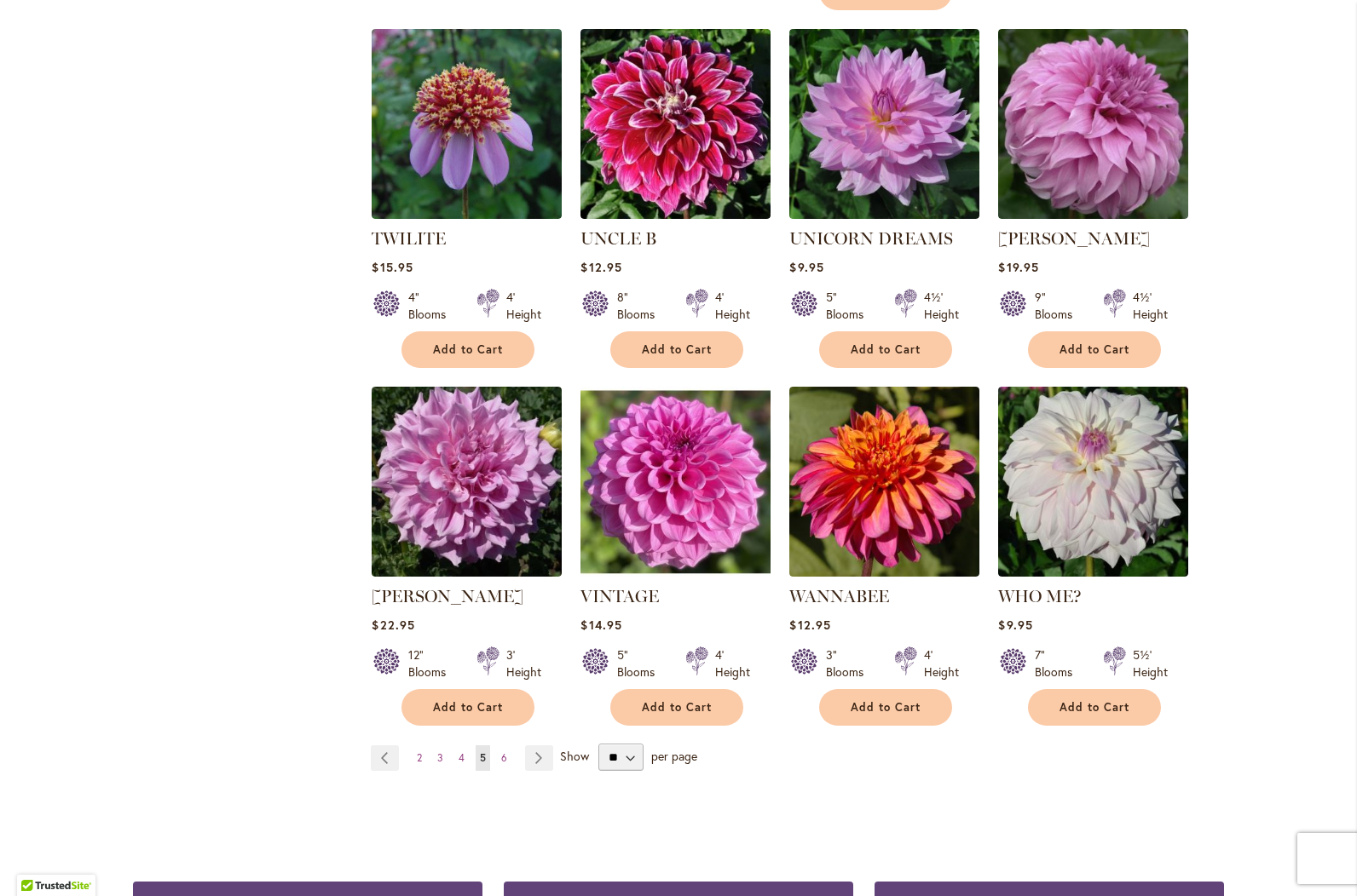
scroll to position [1192, 0]
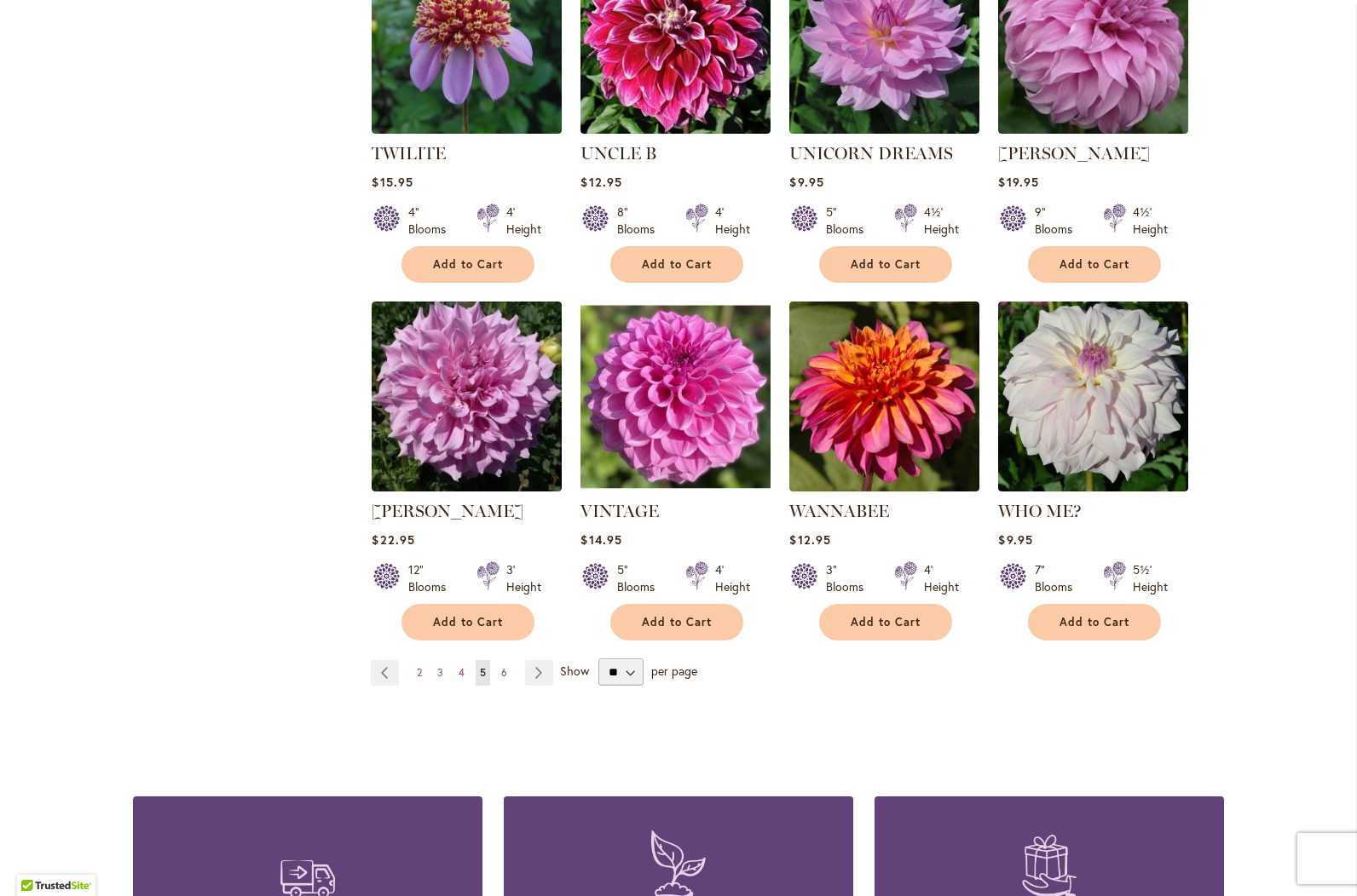
click at [501, 666] on span "6" at bounding box center [504, 672] width 6 height 13
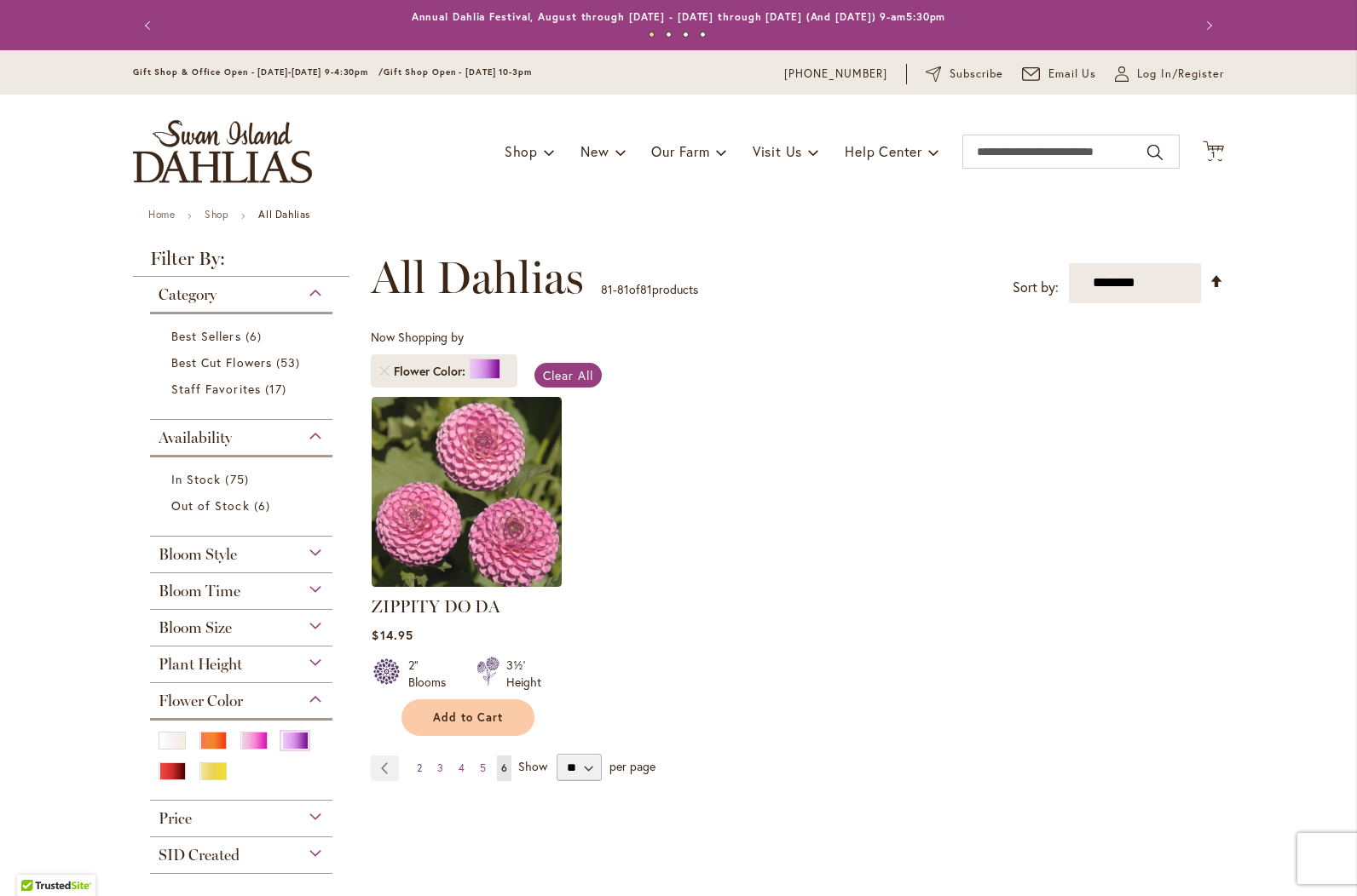
click at [417, 763] on span "2" at bounding box center [419, 768] width 5 height 13
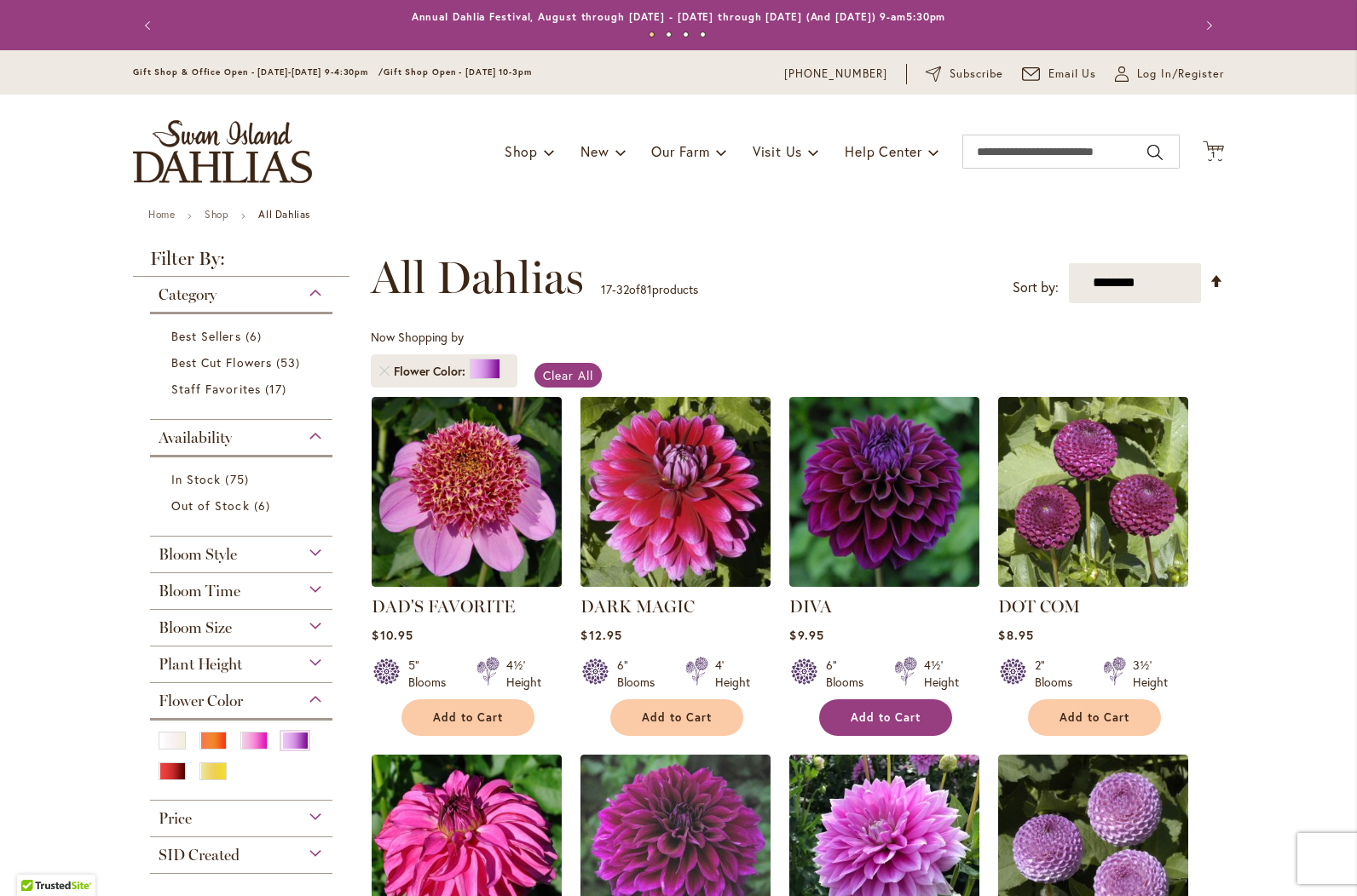
click at [877, 712] on span "Add to Cart" at bounding box center [886, 717] width 70 height 15
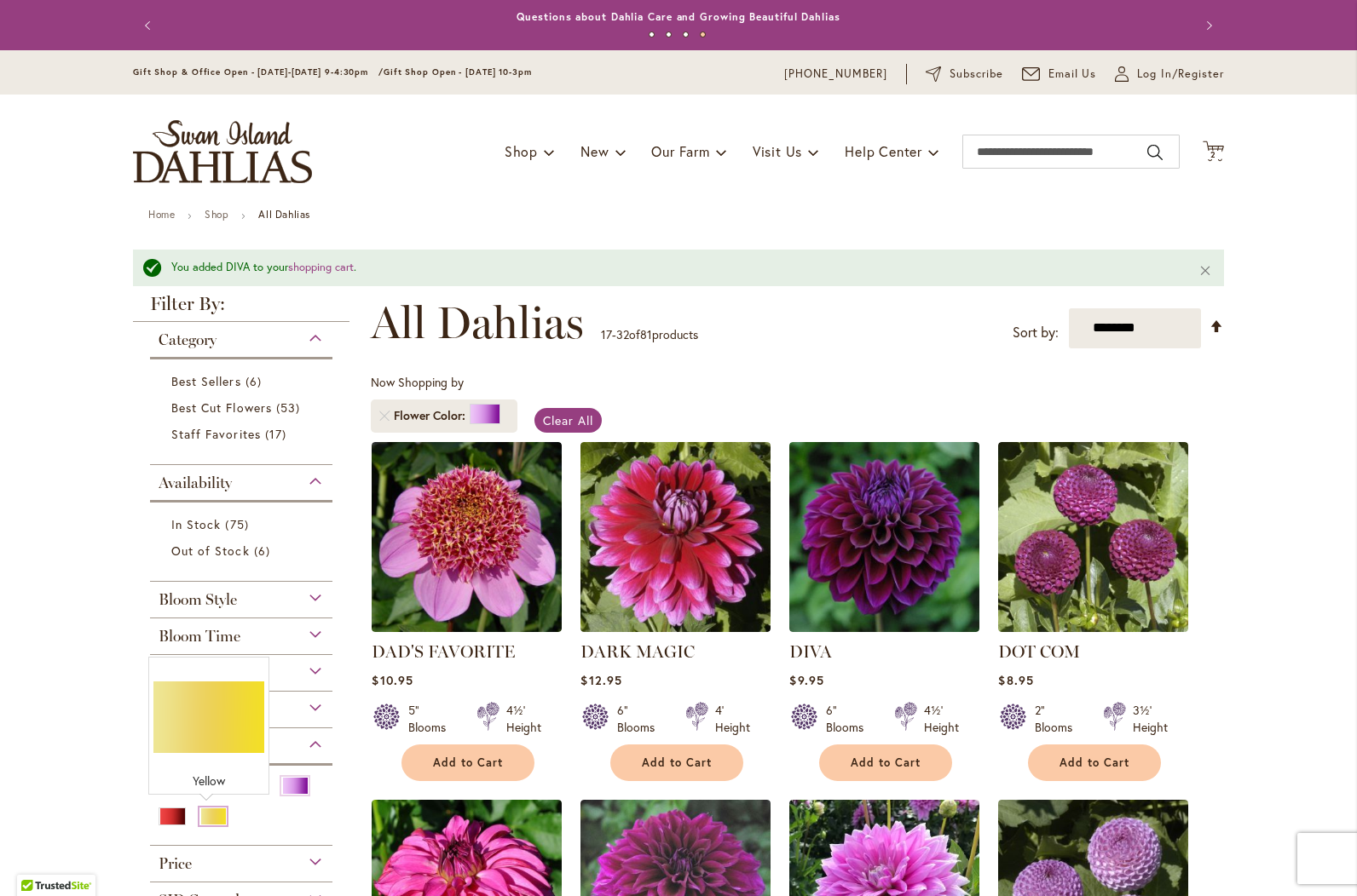
click at [203, 813] on div "Yellow" at bounding box center [213, 817] width 28 height 18
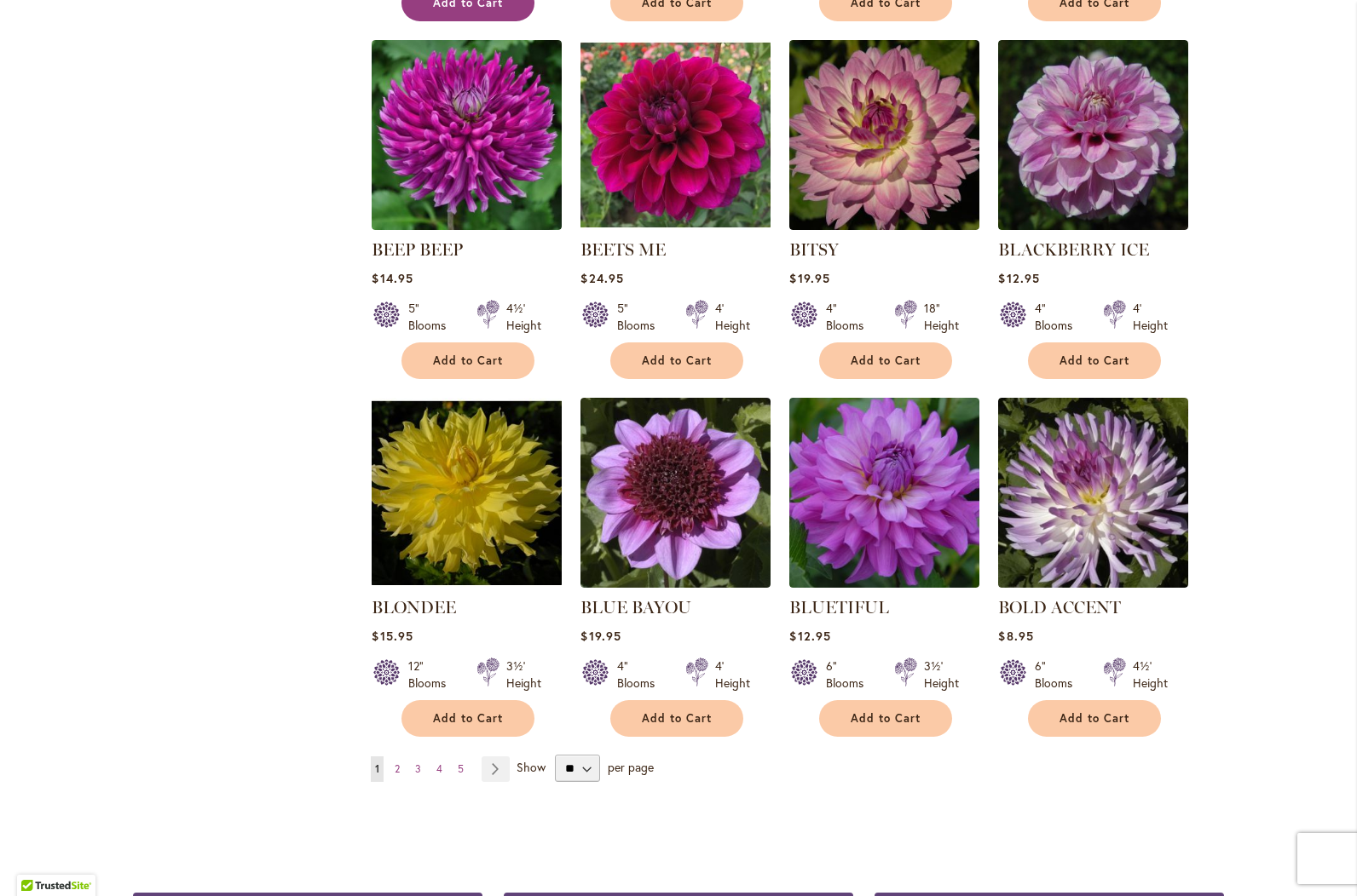
scroll to position [1278, 0]
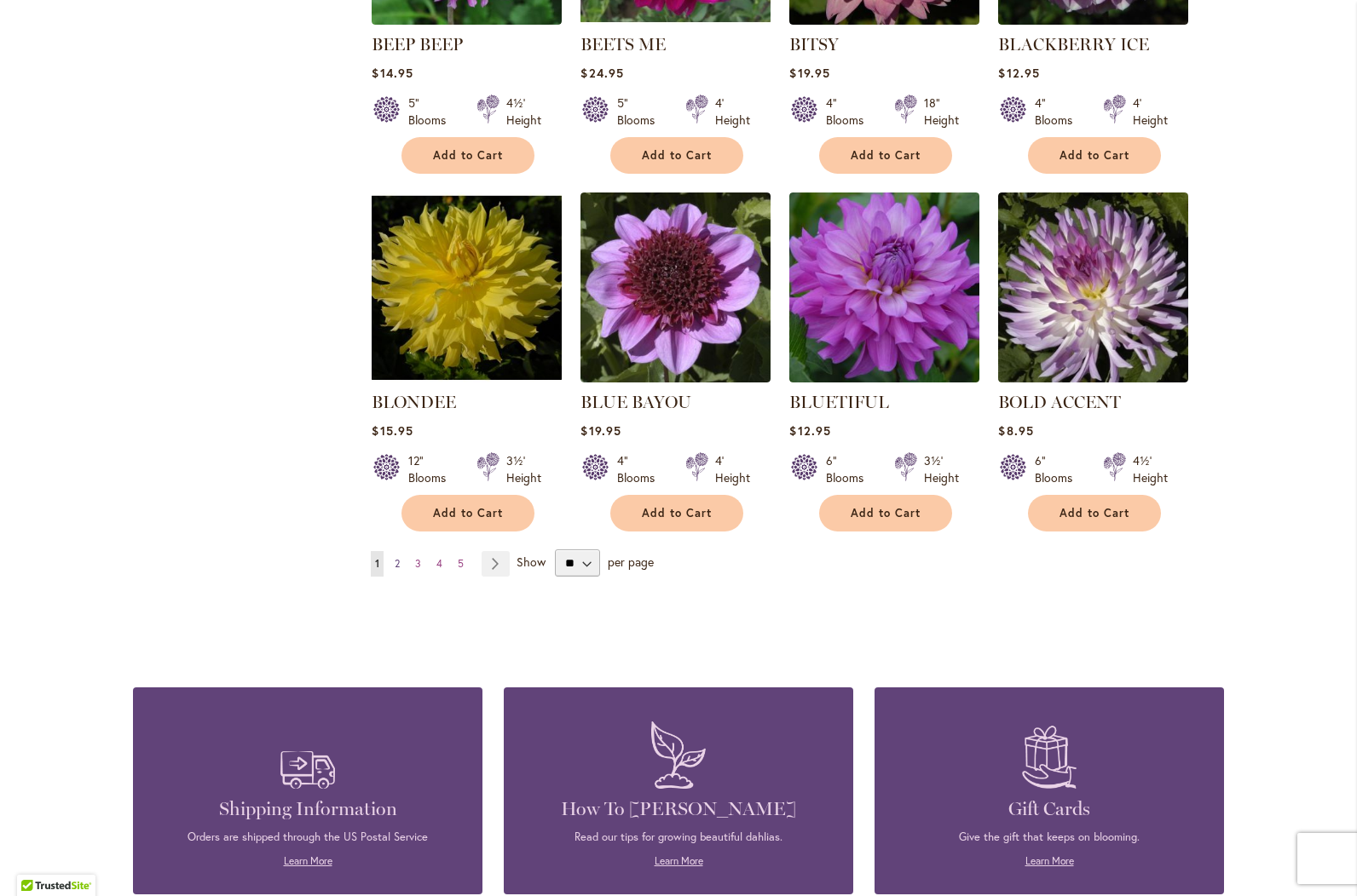
click at [394, 559] on span "2" at bounding box center [396, 563] width 5 height 13
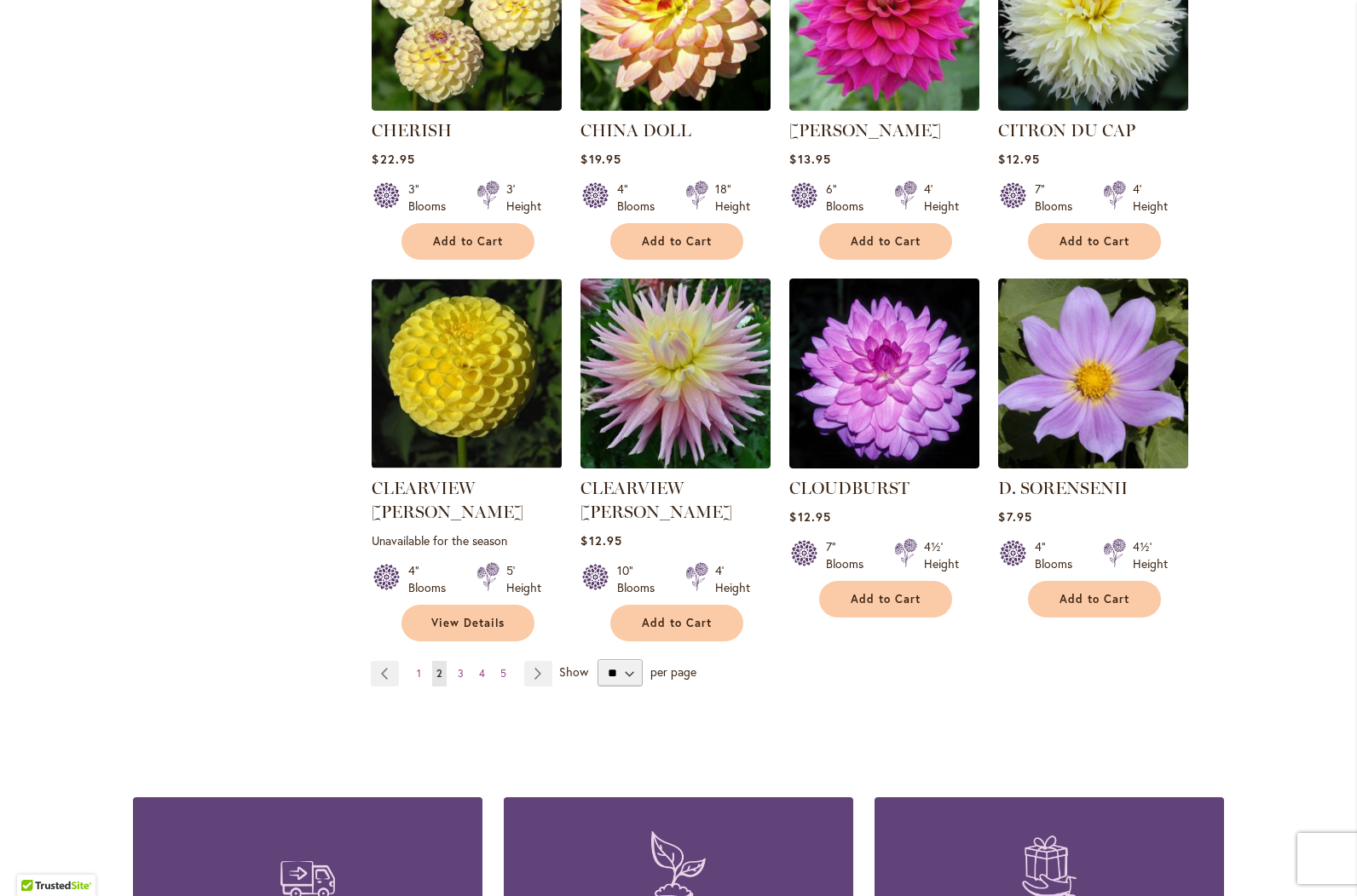
scroll to position [1192, 0]
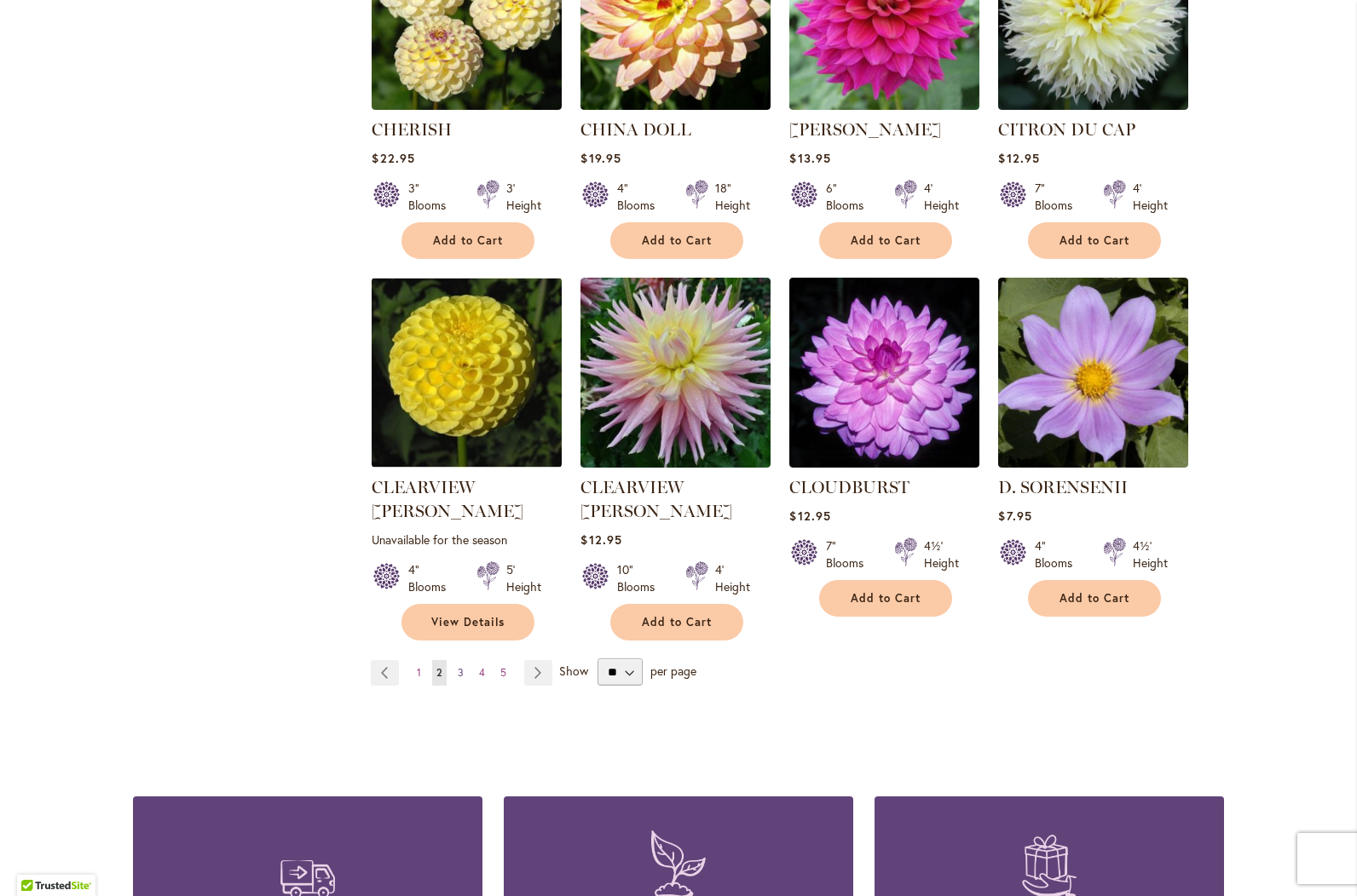
click at [458, 666] on span "3" at bounding box center [461, 672] width 6 height 13
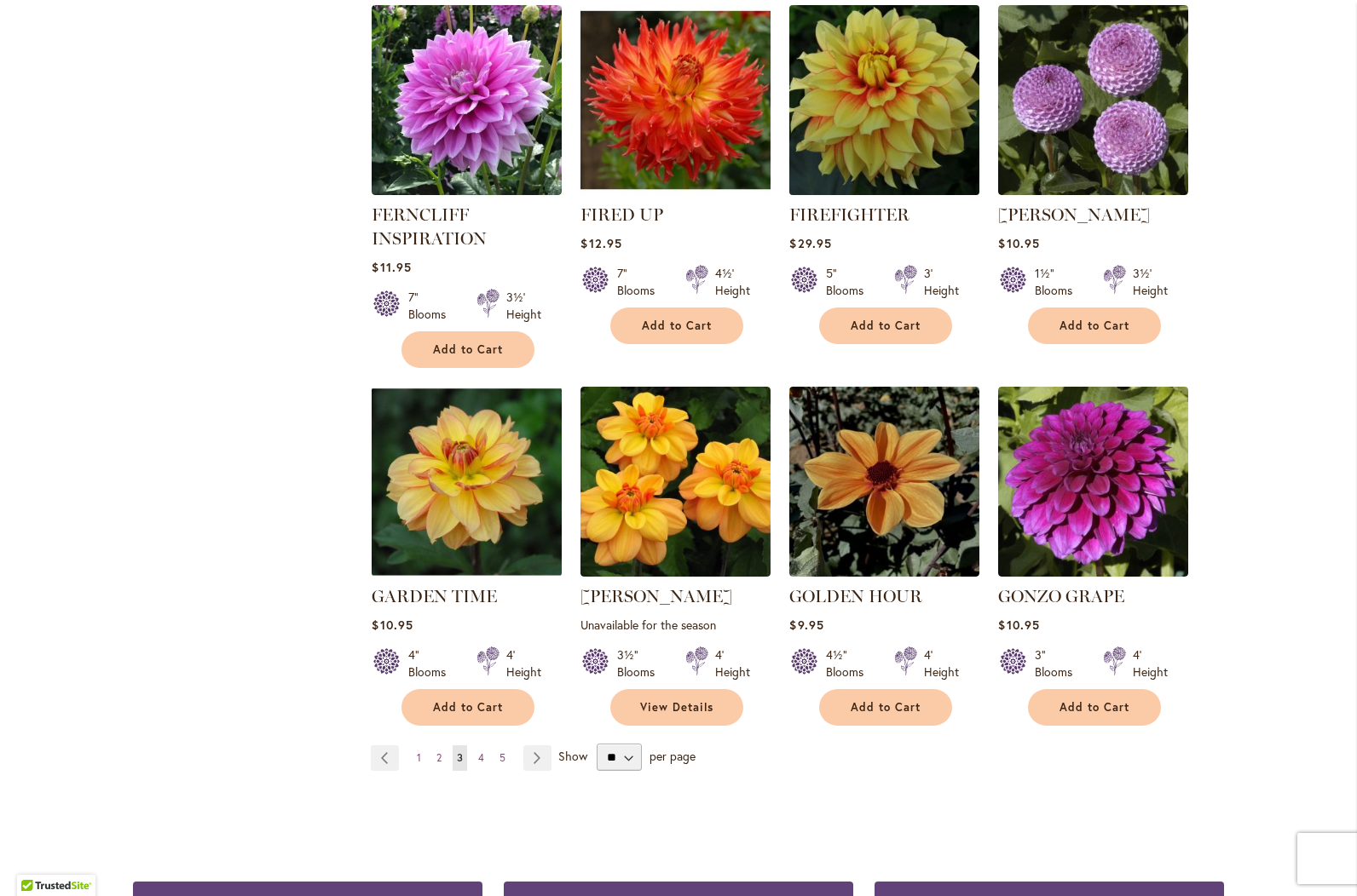
scroll to position [1192, 0]
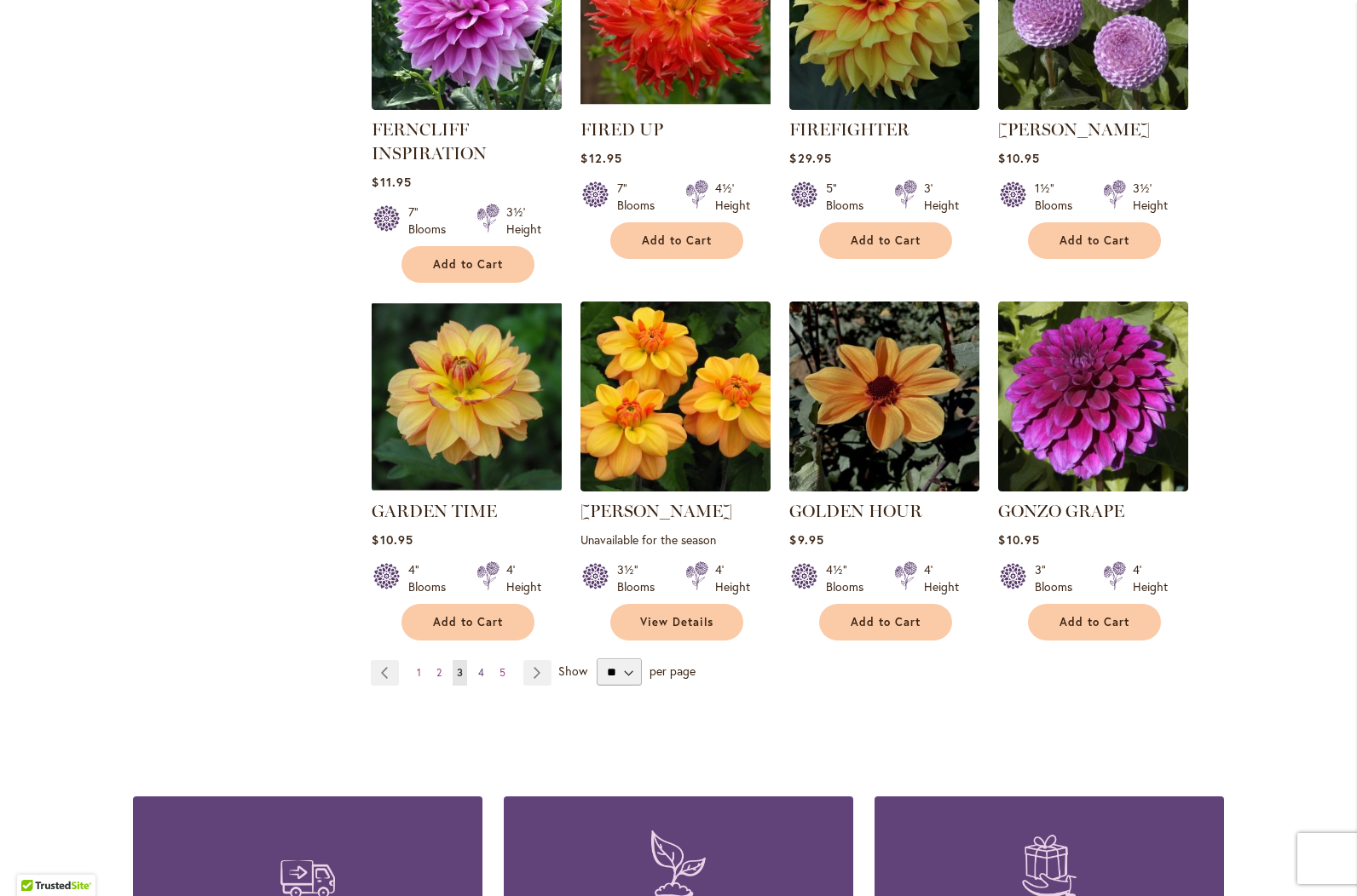
click at [478, 670] on span "4" at bounding box center [481, 672] width 6 height 13
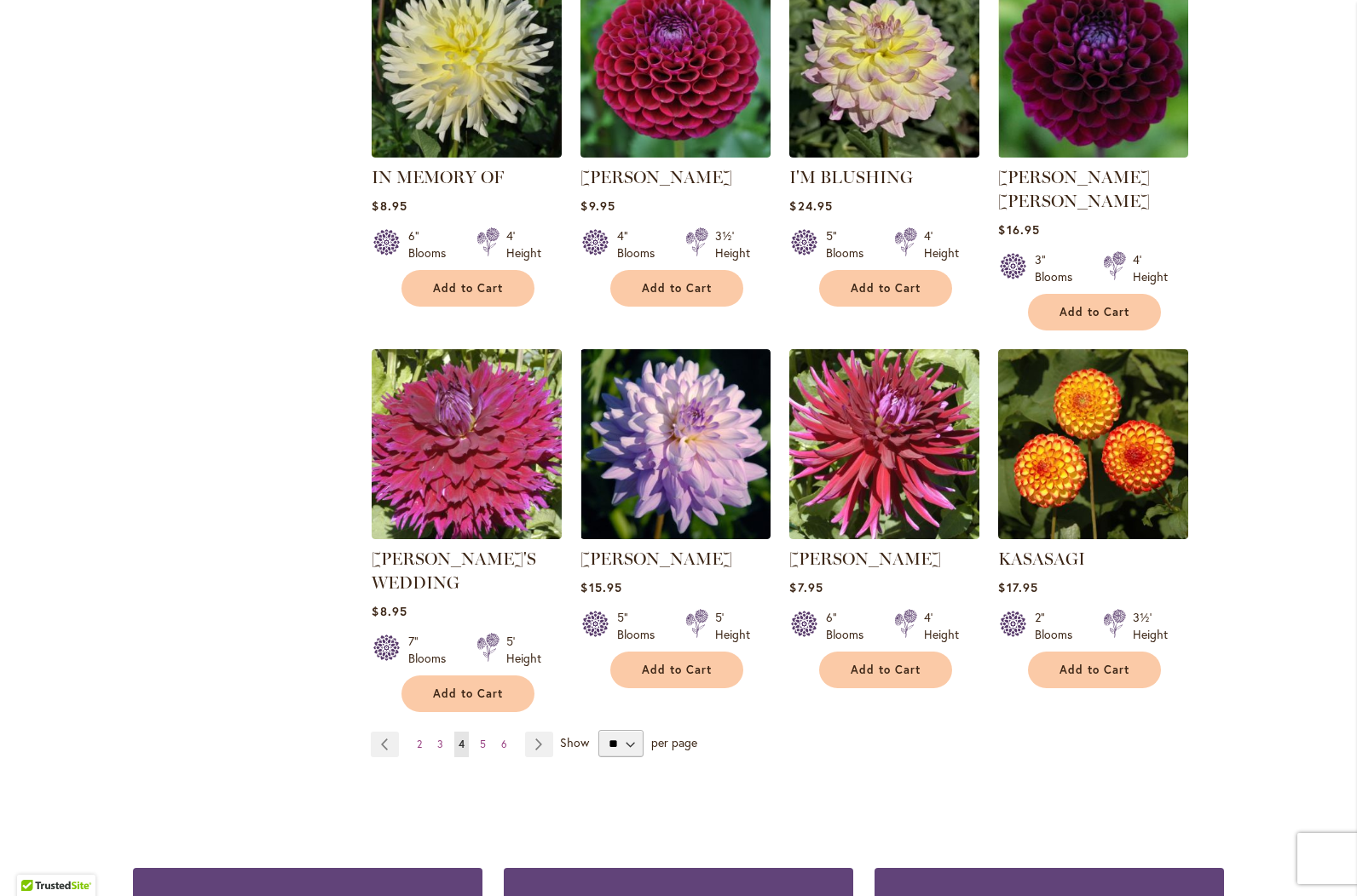
scroll to position [1278, 0]
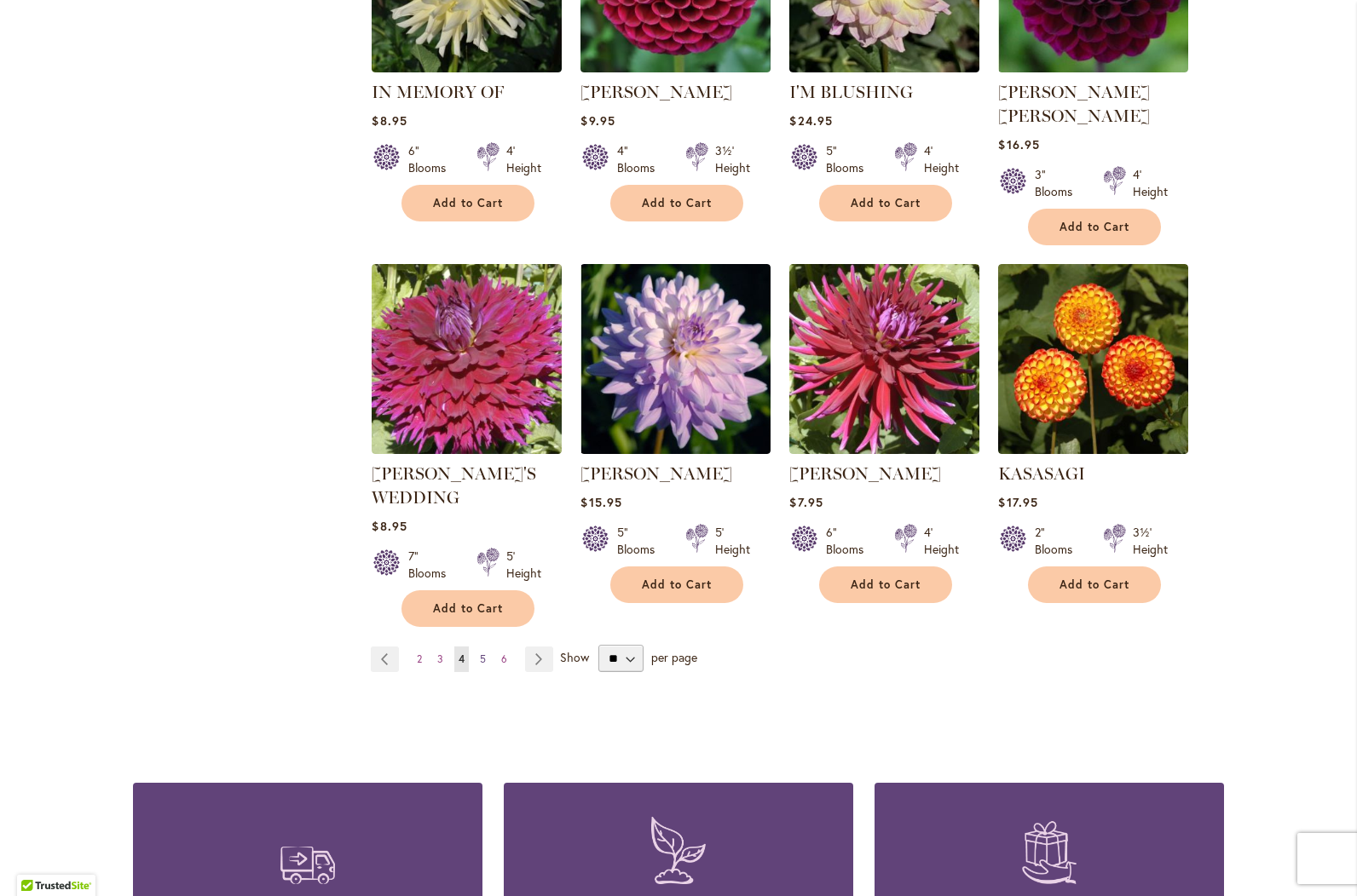
click at [480, 653] on span "5" at bounding box center [483, 659] width 6 height 13
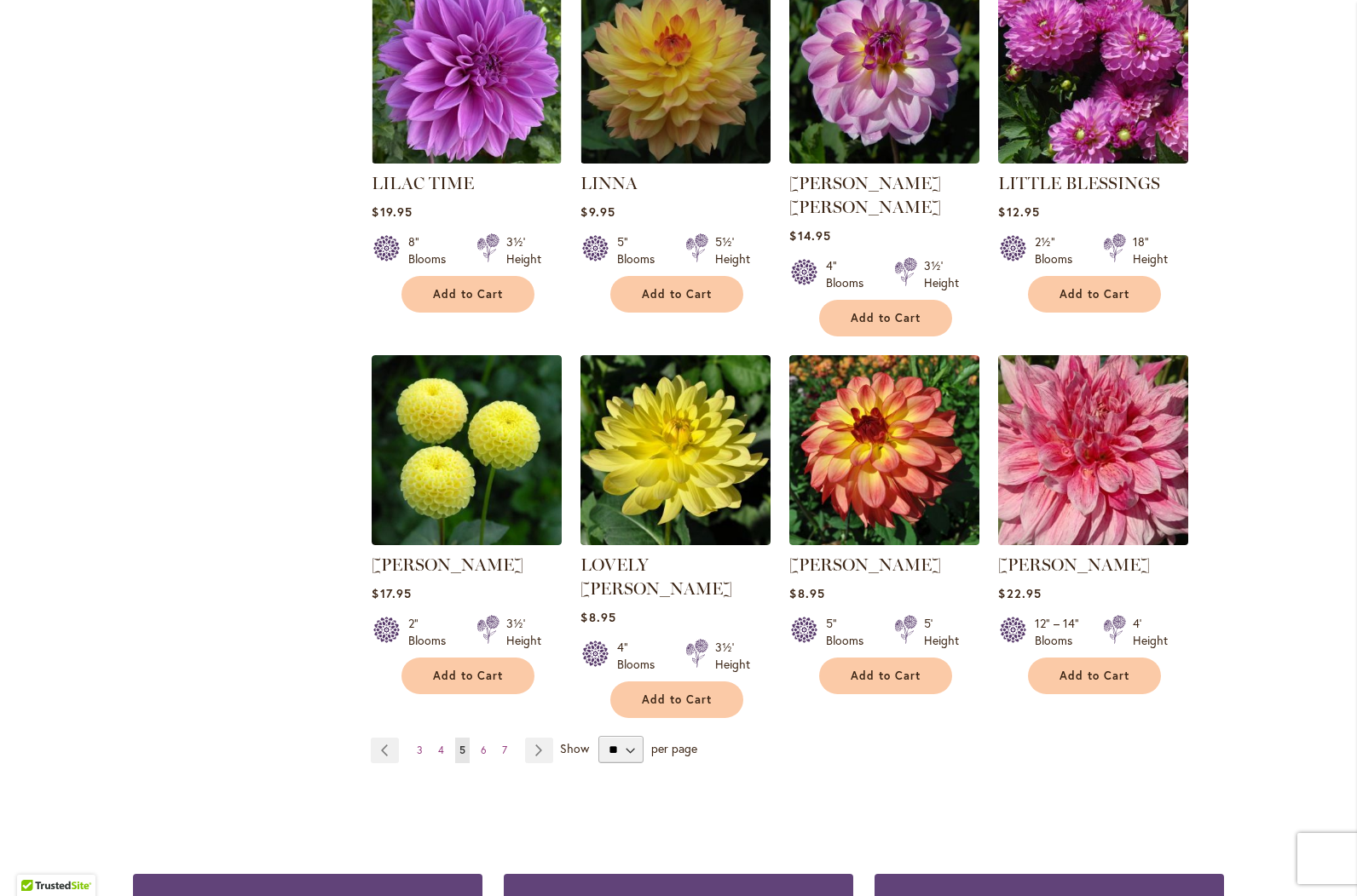
scroll to position [1192, 0]
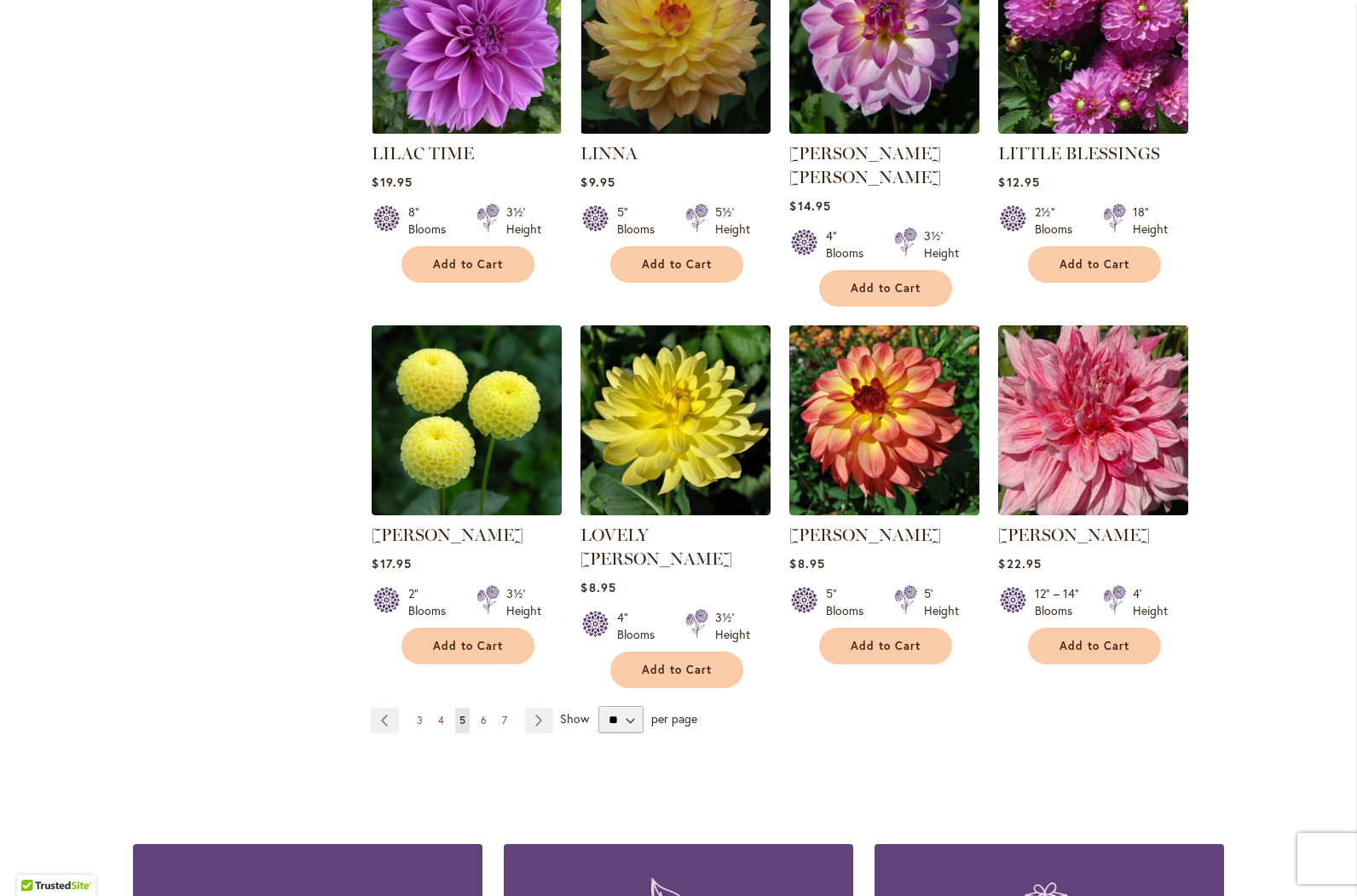
click at [480, 714] on span "6" at bounding box center [483, 720] width 6 height 13
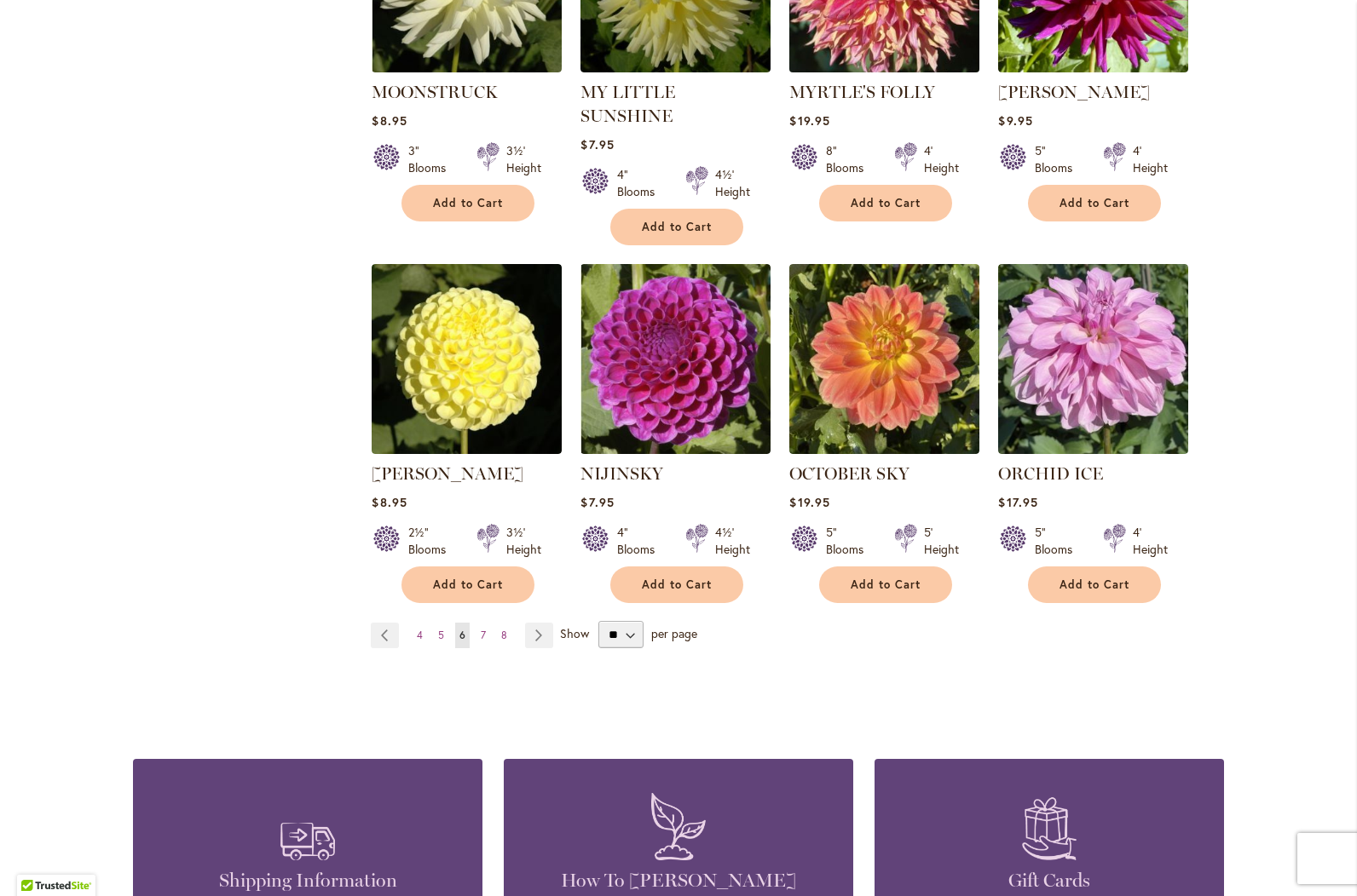
scroll to position [1363, 0]
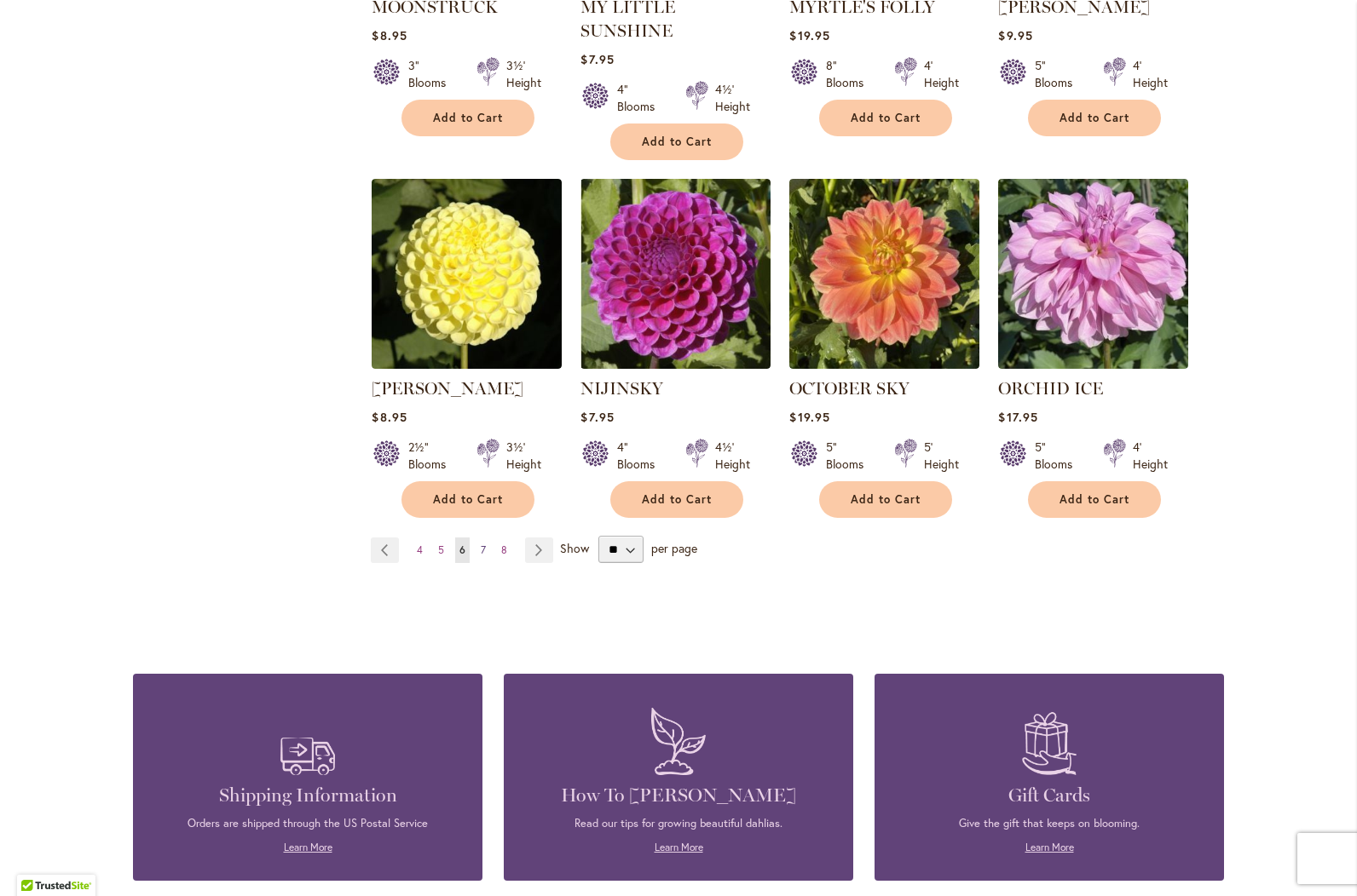
click at [480, 543] on span "7" at bounding box center [482, 549] width 5 height 13
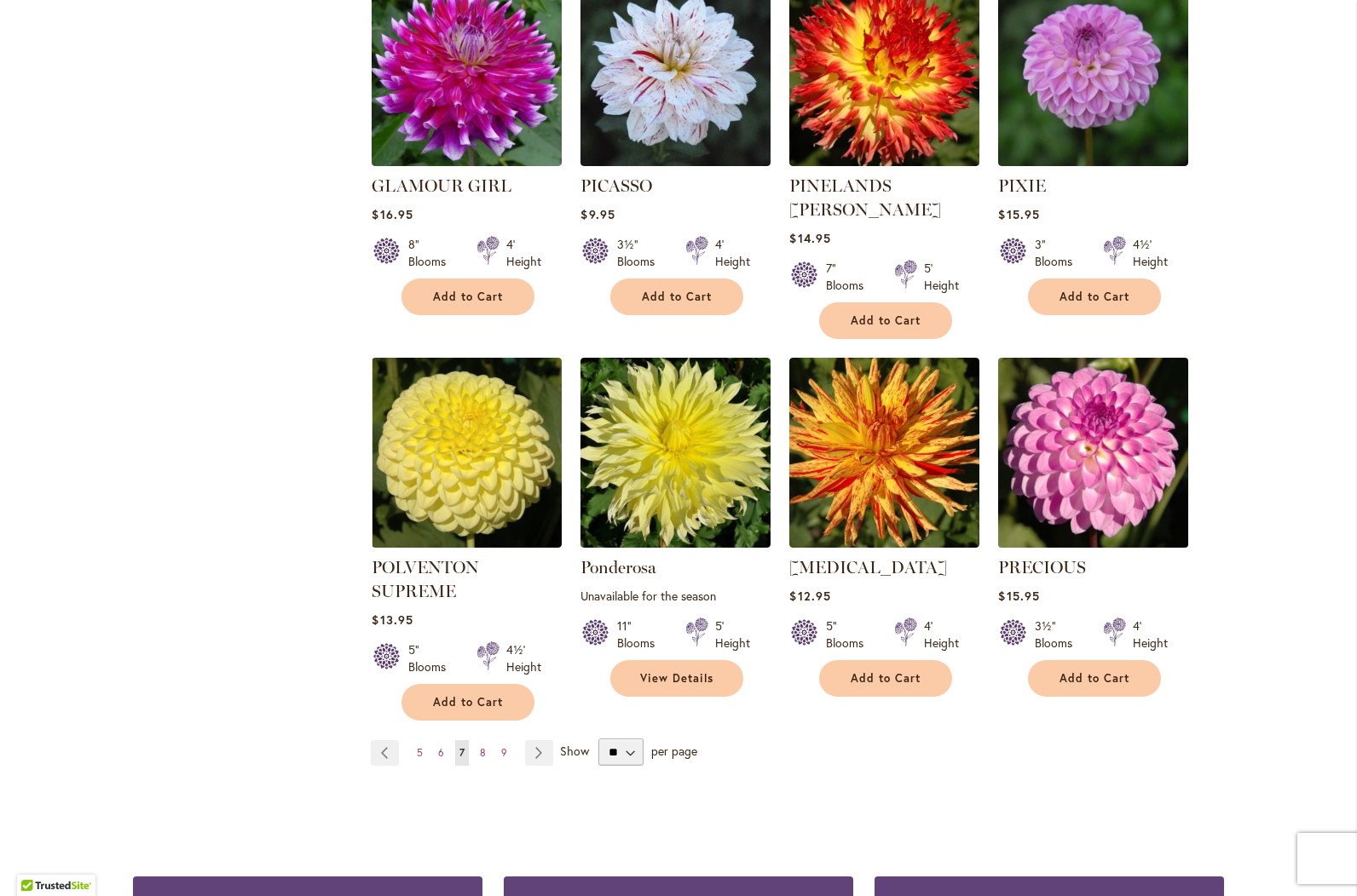
scroll to position [1192, 0]
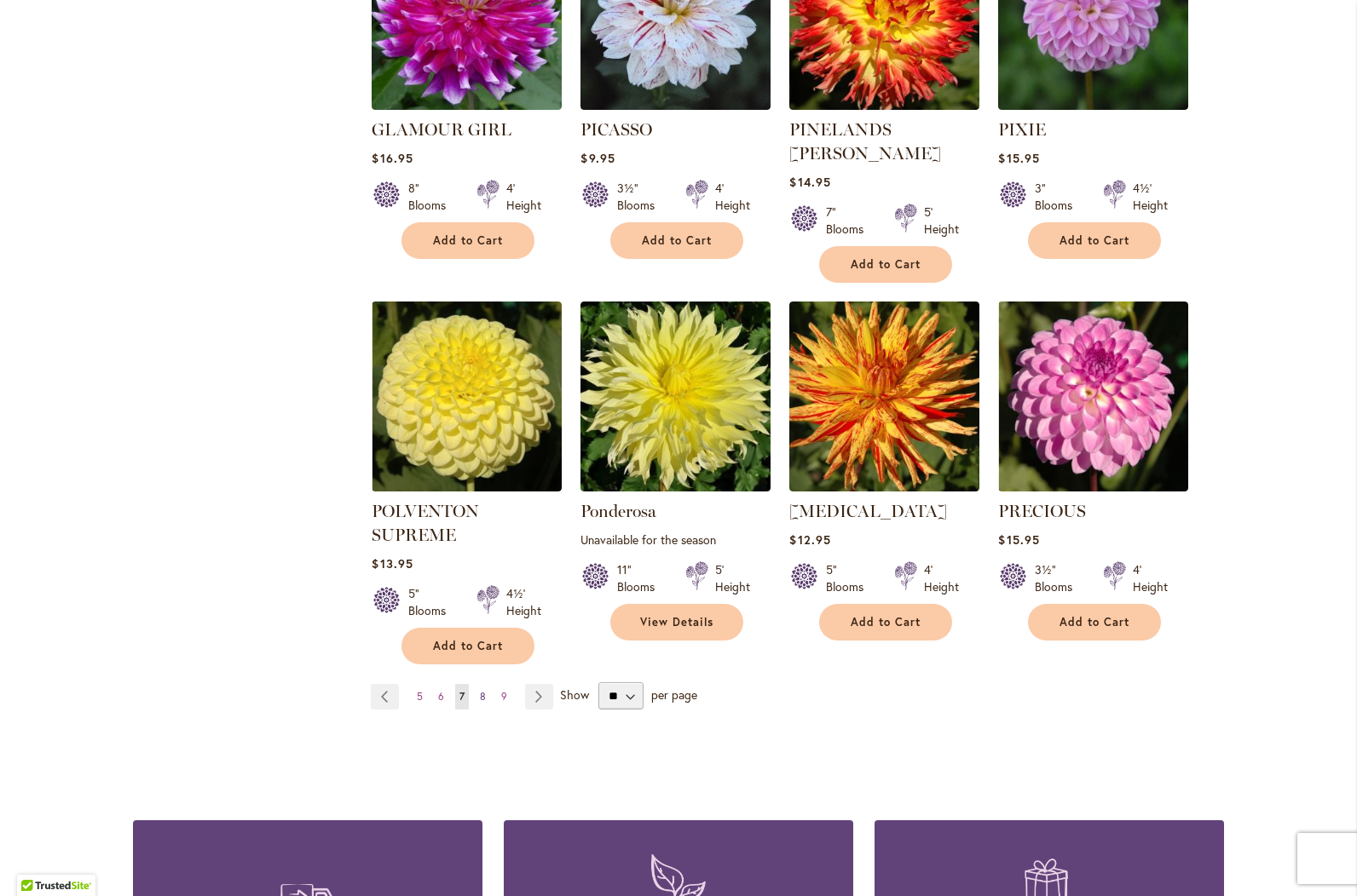
click at [480, 691] on span "8" at bounding box center [483, 696] width 6 height 13
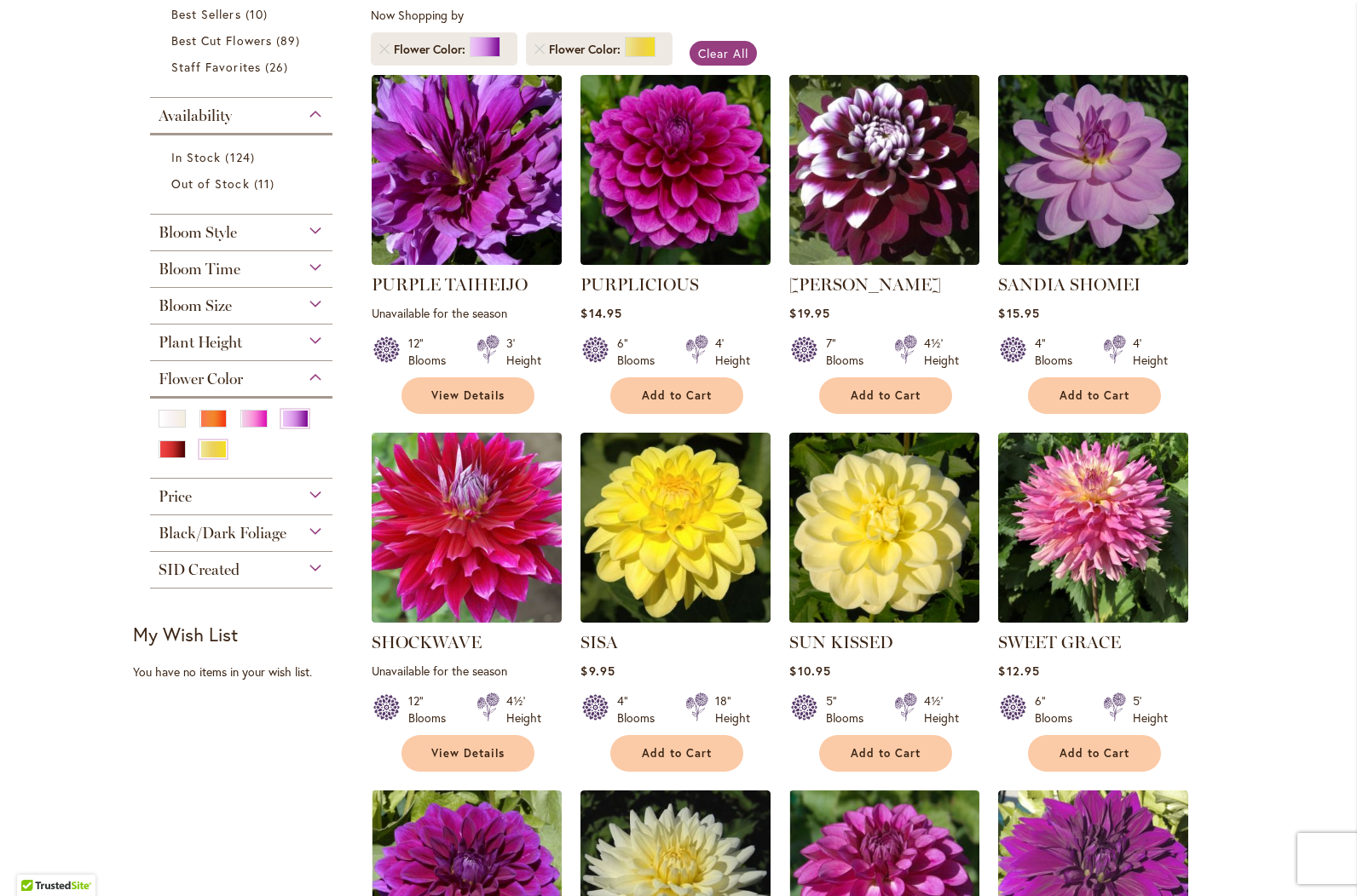
scroll to position [341, 0]
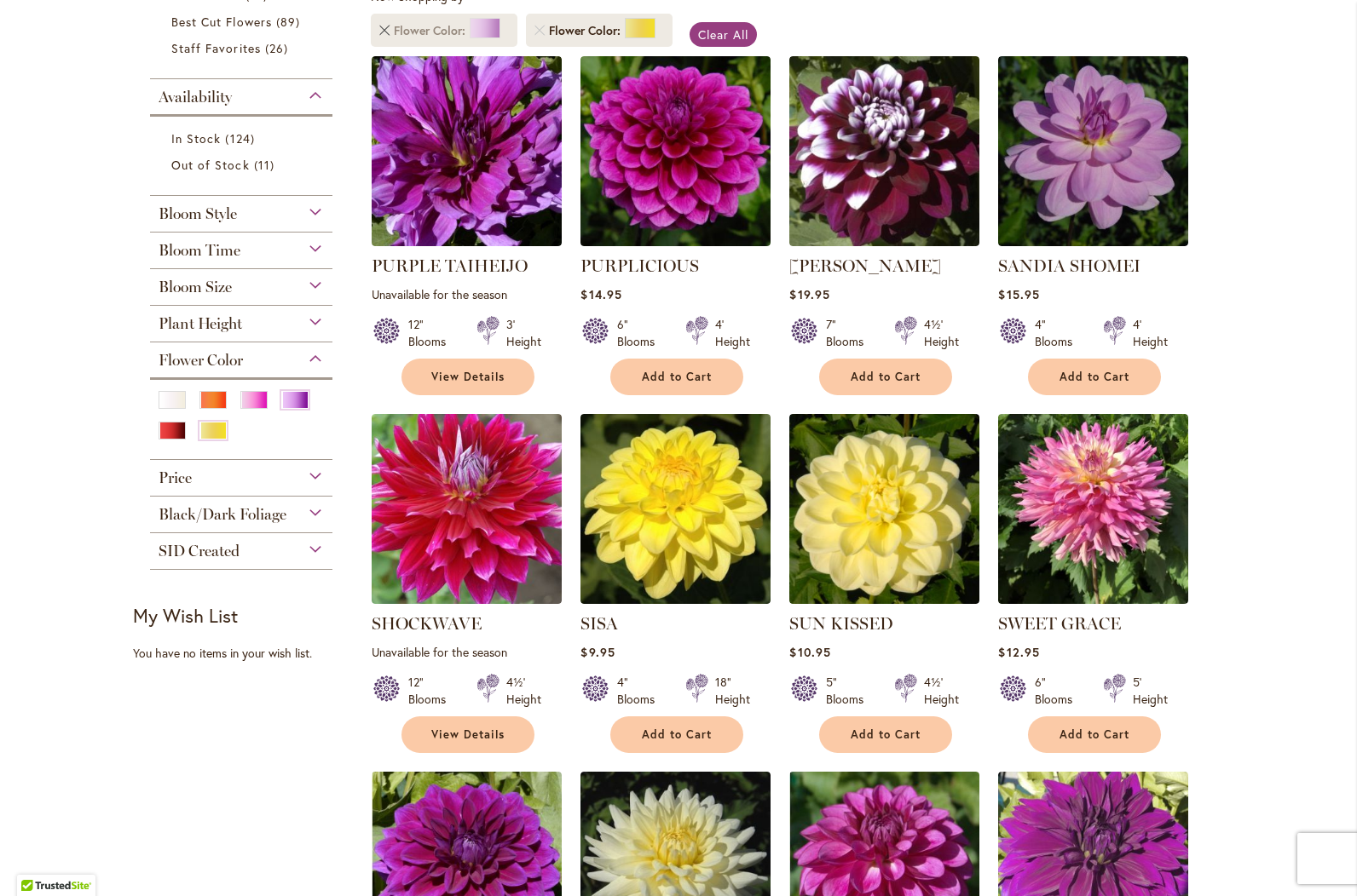
click at [380, 29] on link "Remove Flower Color Purple" at bounding box center [384, 31] width 10 height 10
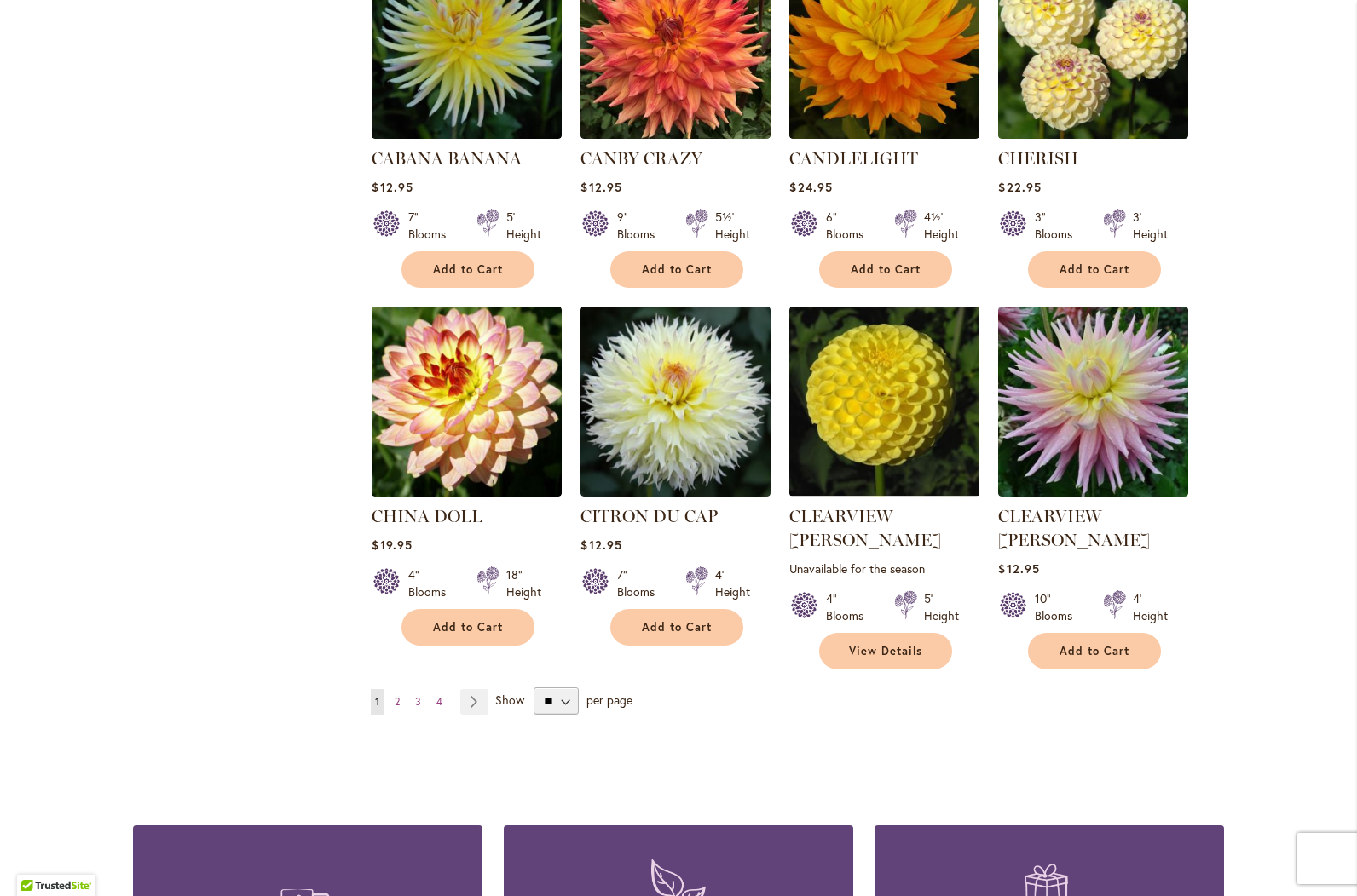
scroll to position [1278, 0]
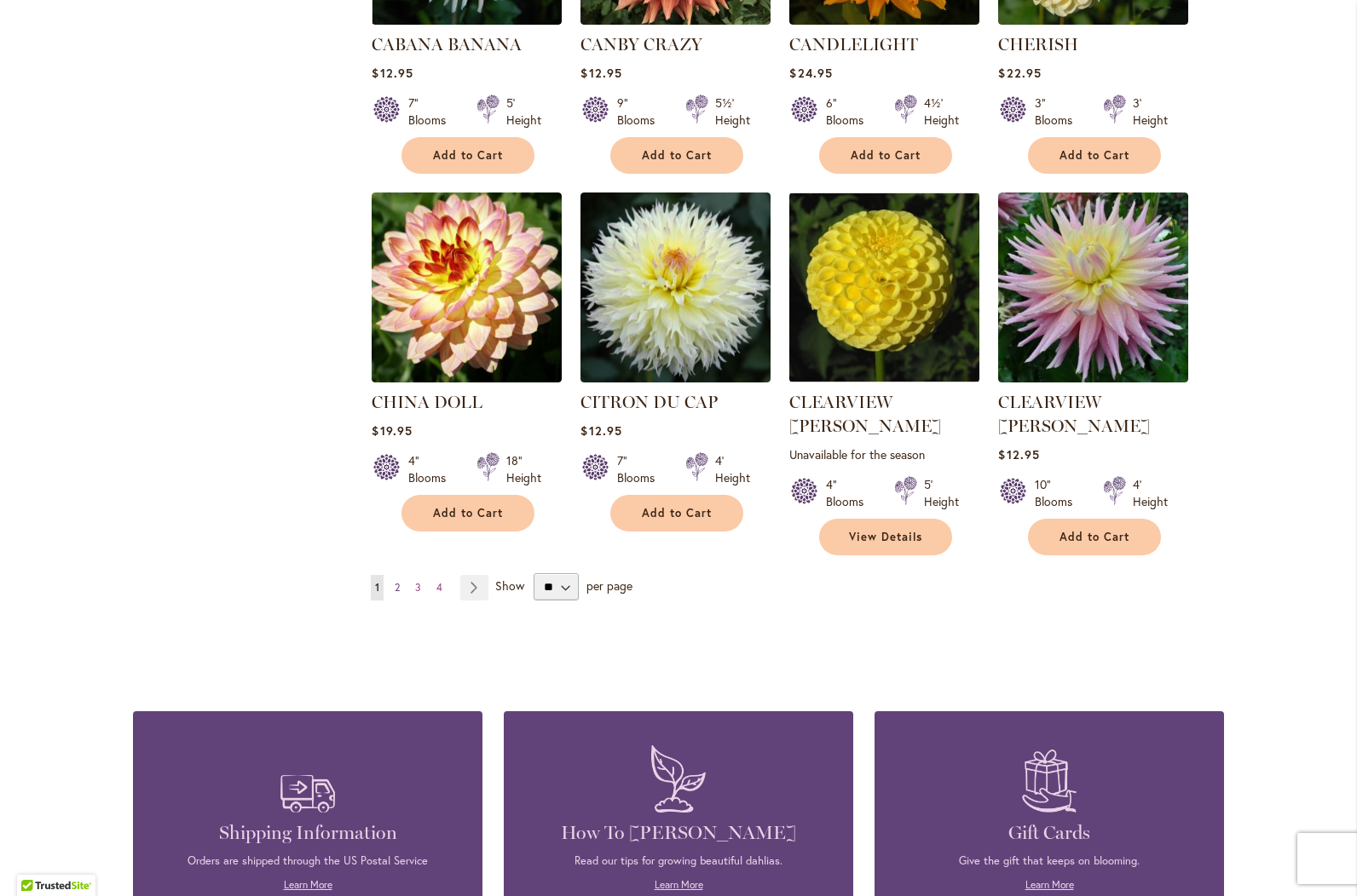
click at [394, 575] on link "Page 2" at bounding box center [397, 588] width 14 height 26
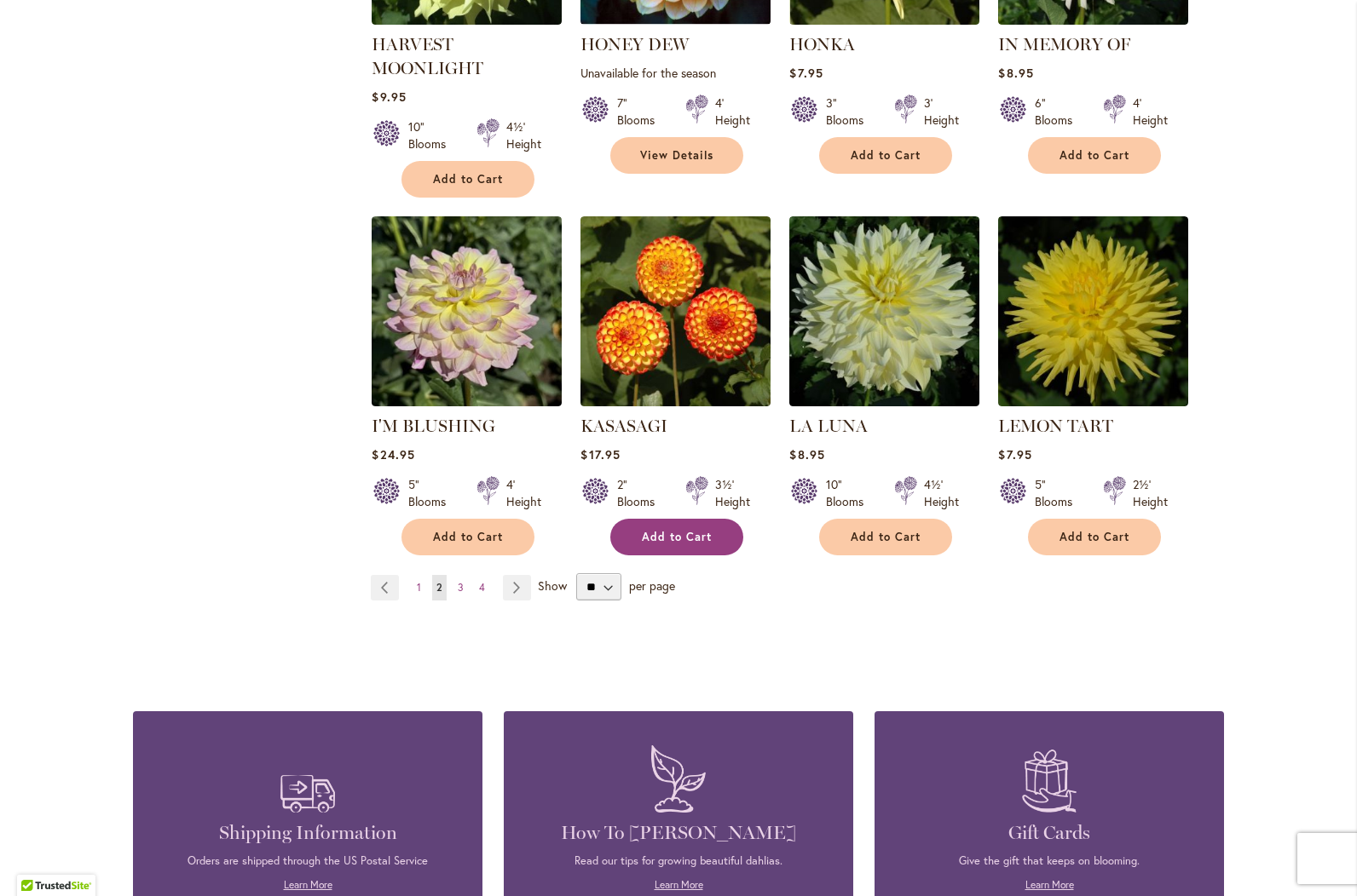
scroll to position [1363, 0]
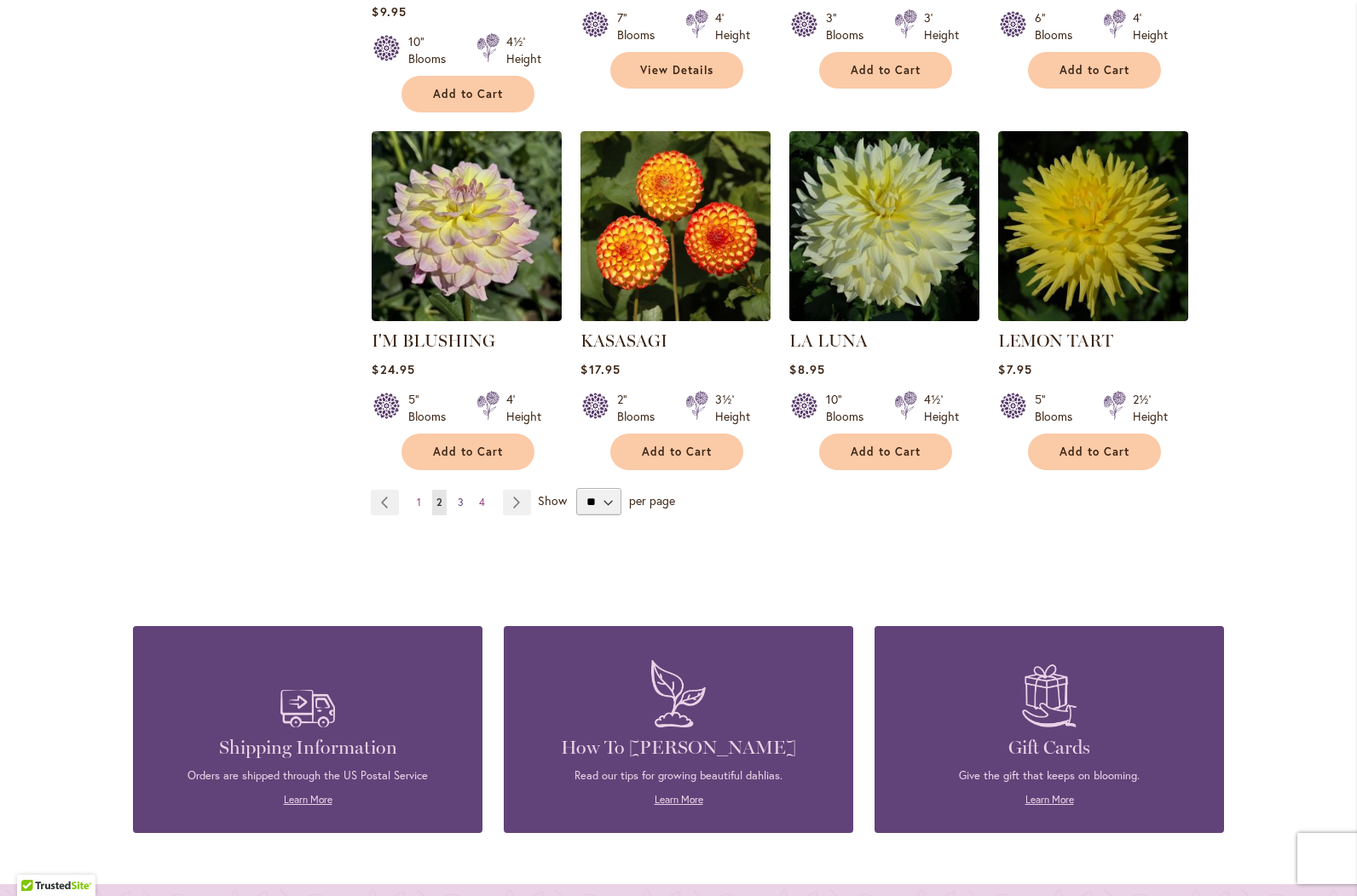
click at [458, 498] on span "3" at bounding box center [461, 502] width 6 height 13
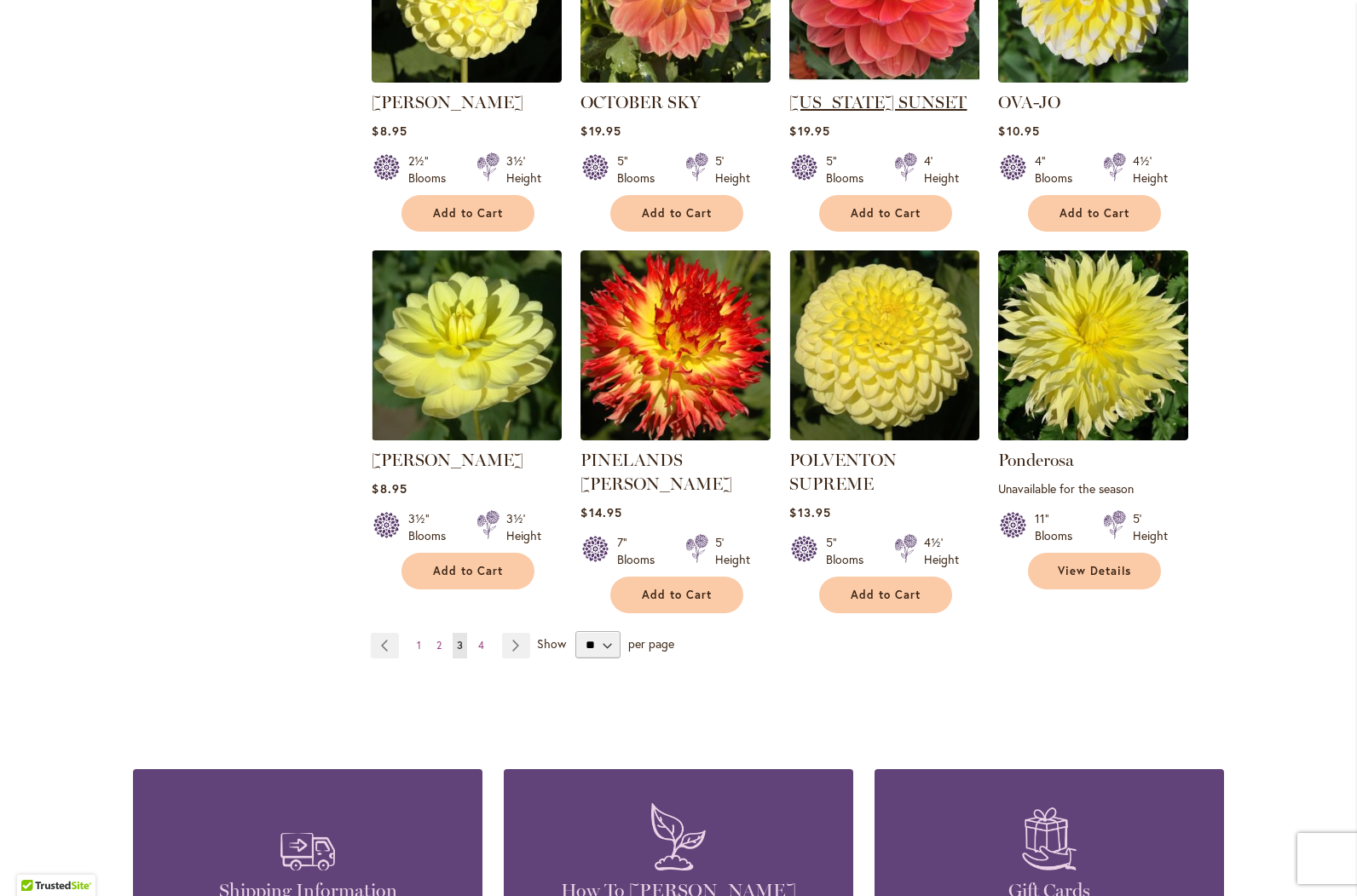
scroll to position [1278, 0]
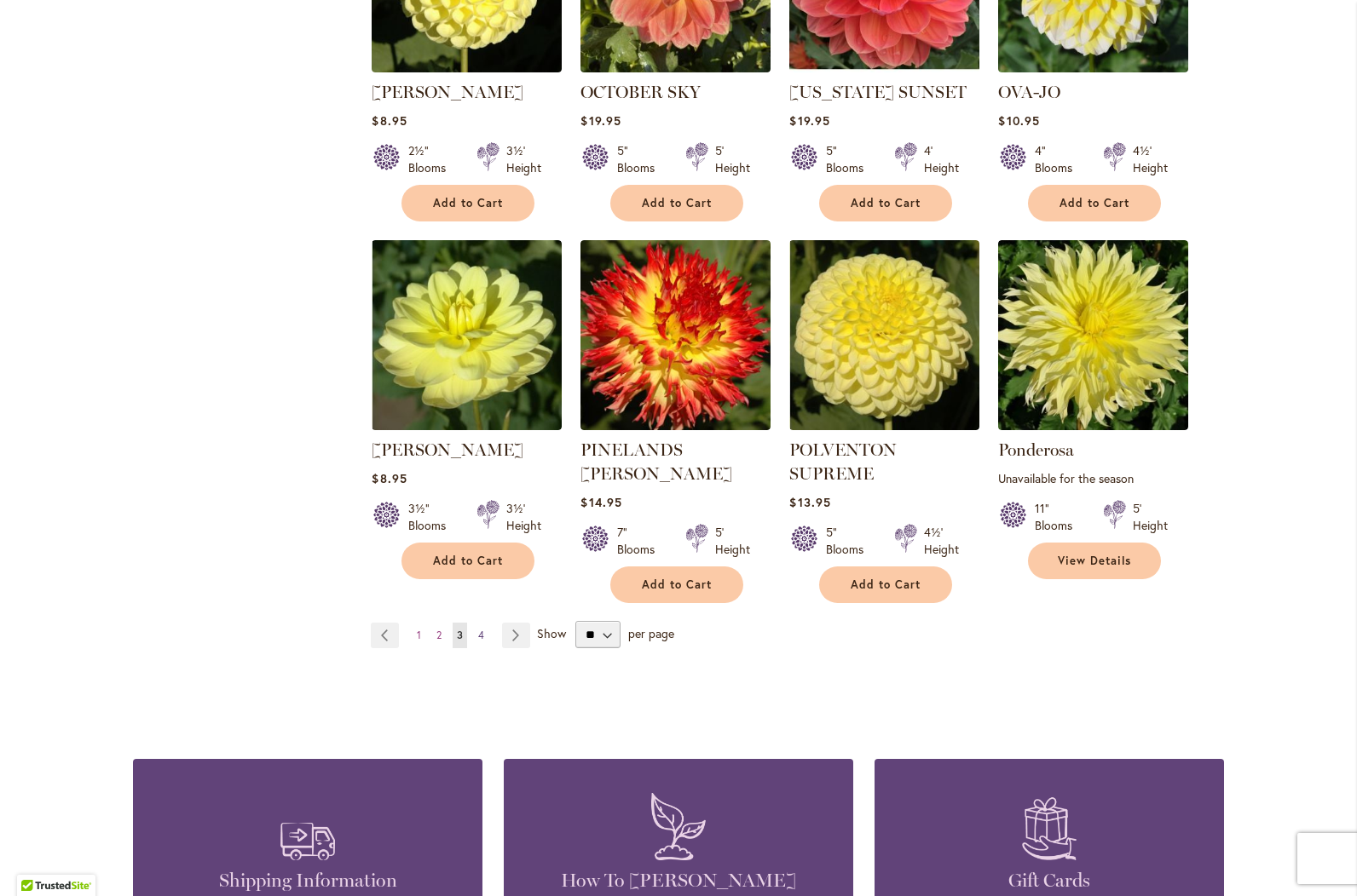
click at [478, 629] on span "4" at bounding box center [481, 635] width 6 height 13
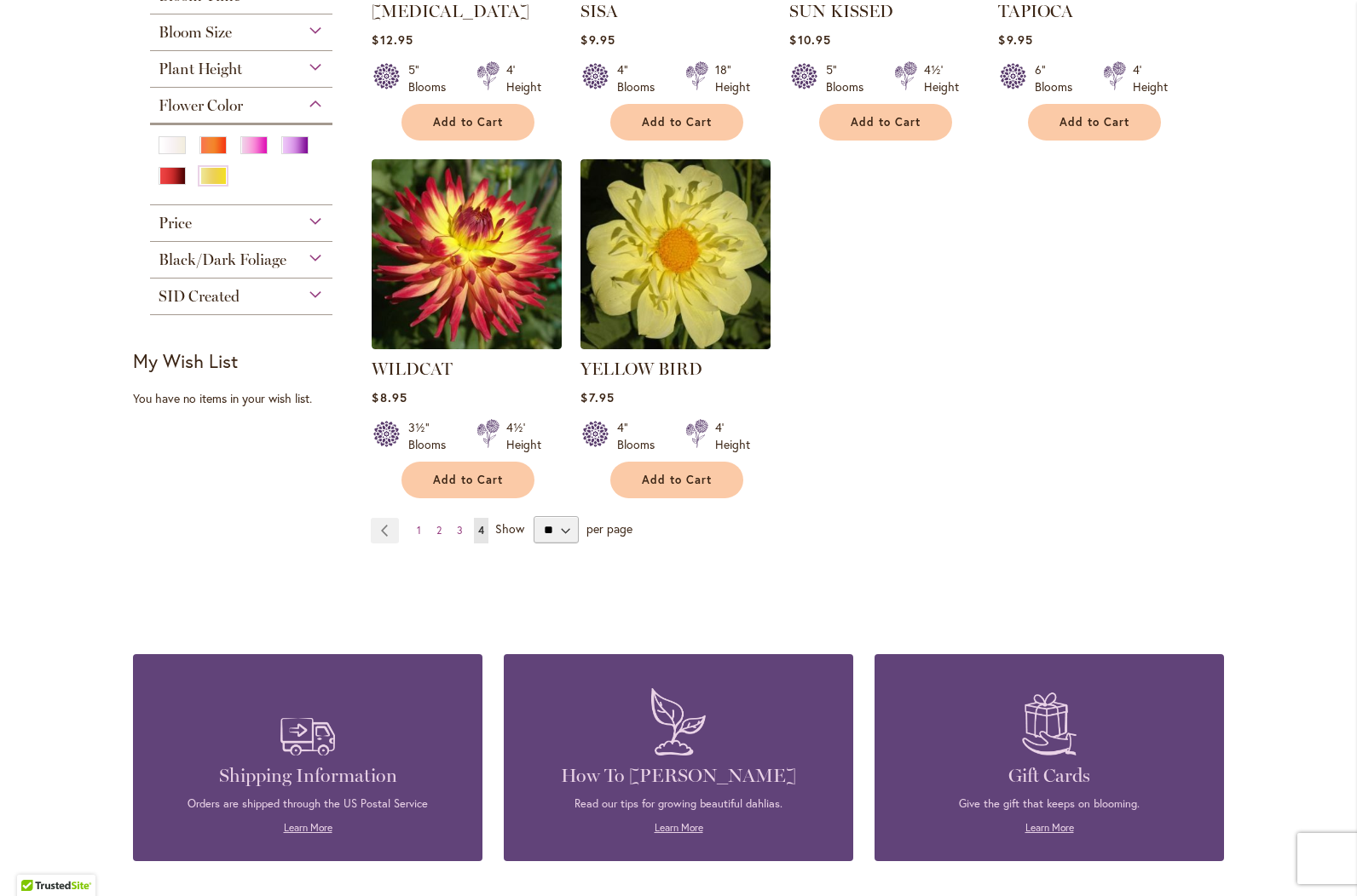
scroll to position [597, 0]
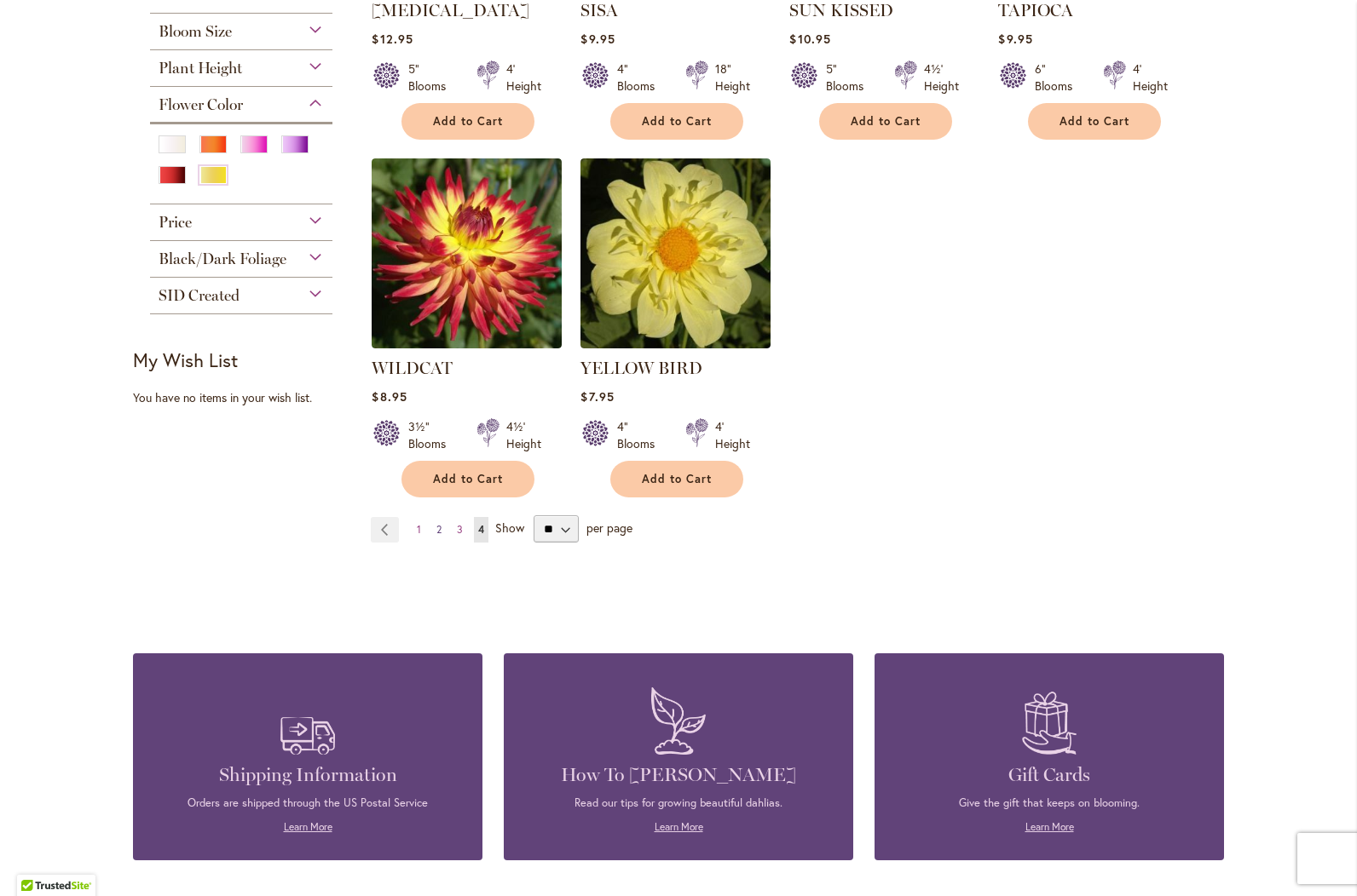
click at [437, 527] on span "2" at bounding box center [439, 529] width 5 height 13
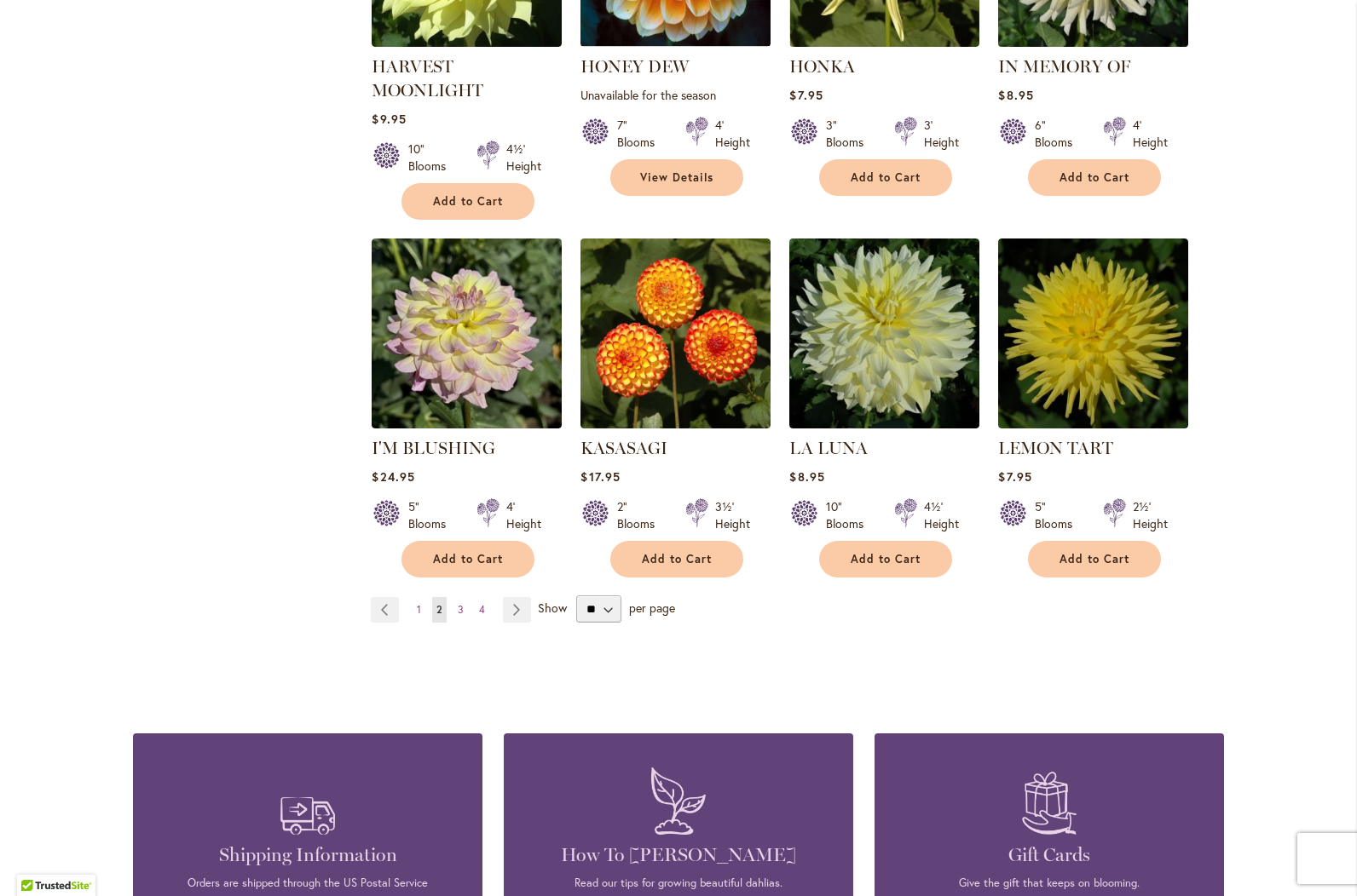
scroll to position [1278, 0]
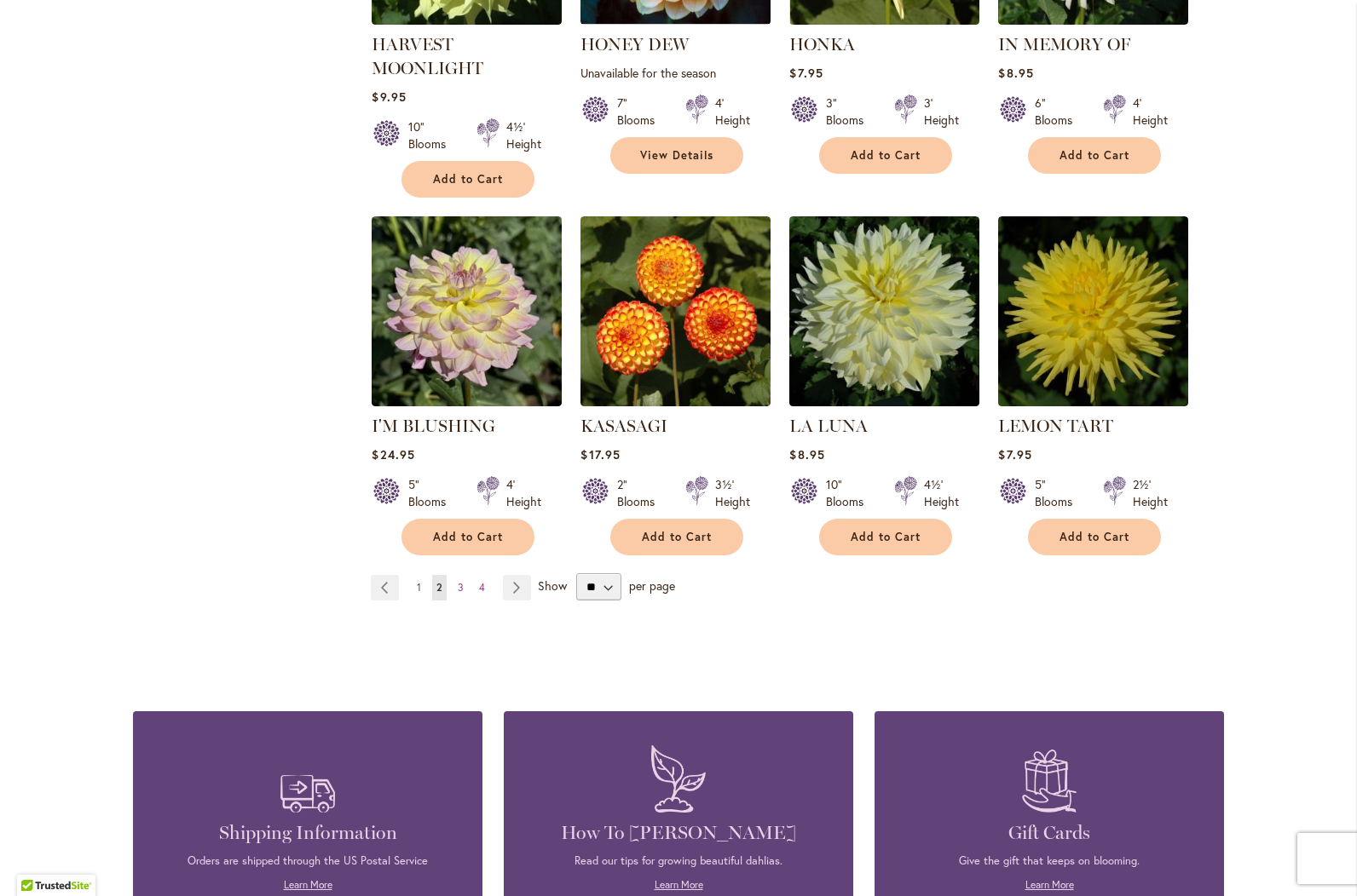
click at [412, 586] on link "Page 1" at bounding box center [418, 588] width 13 height 26
click at [417, 581] on span "1" at bounding box center [419, 587] width 4 height 13
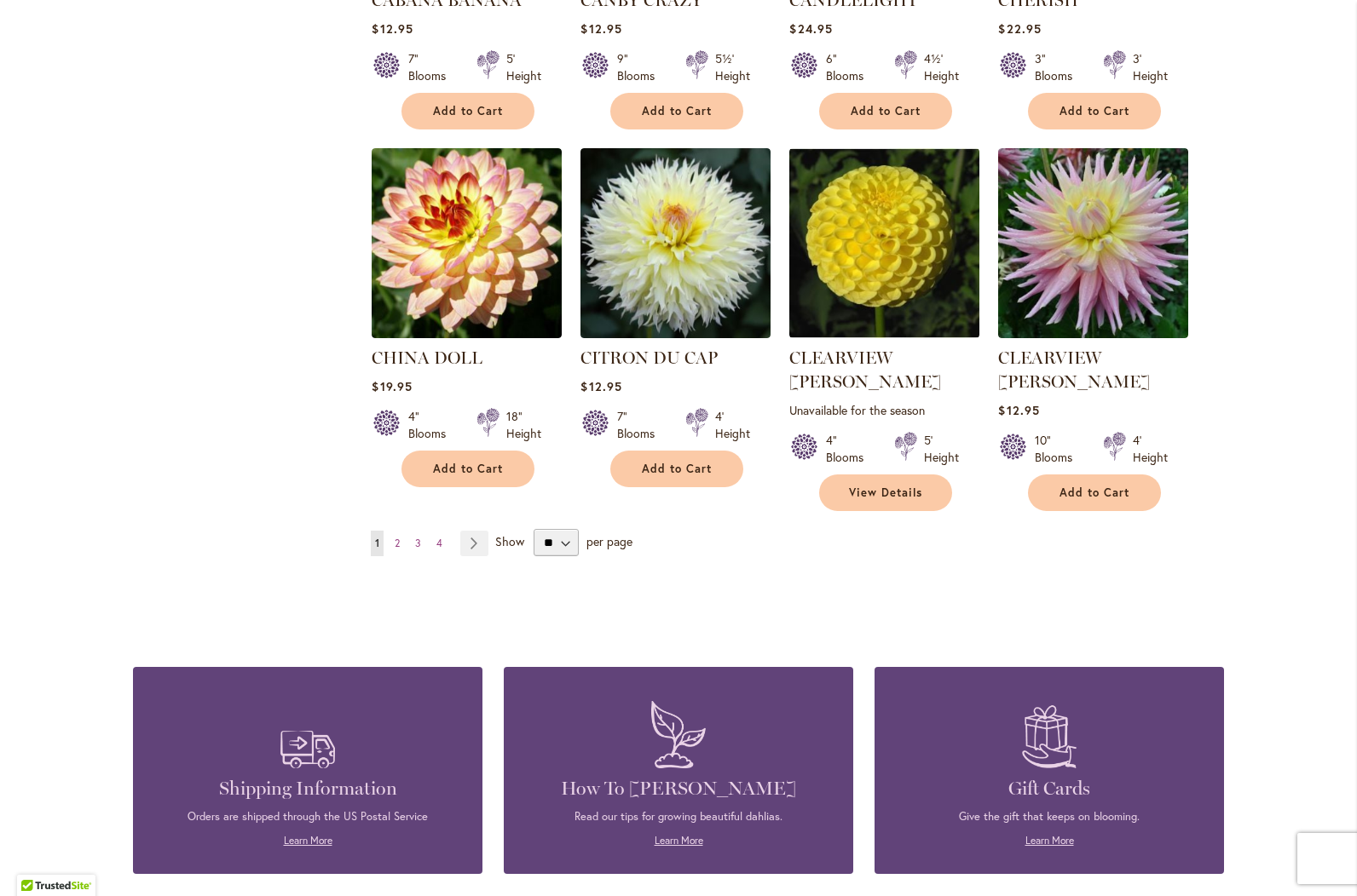
scroll to position [1363, 0]
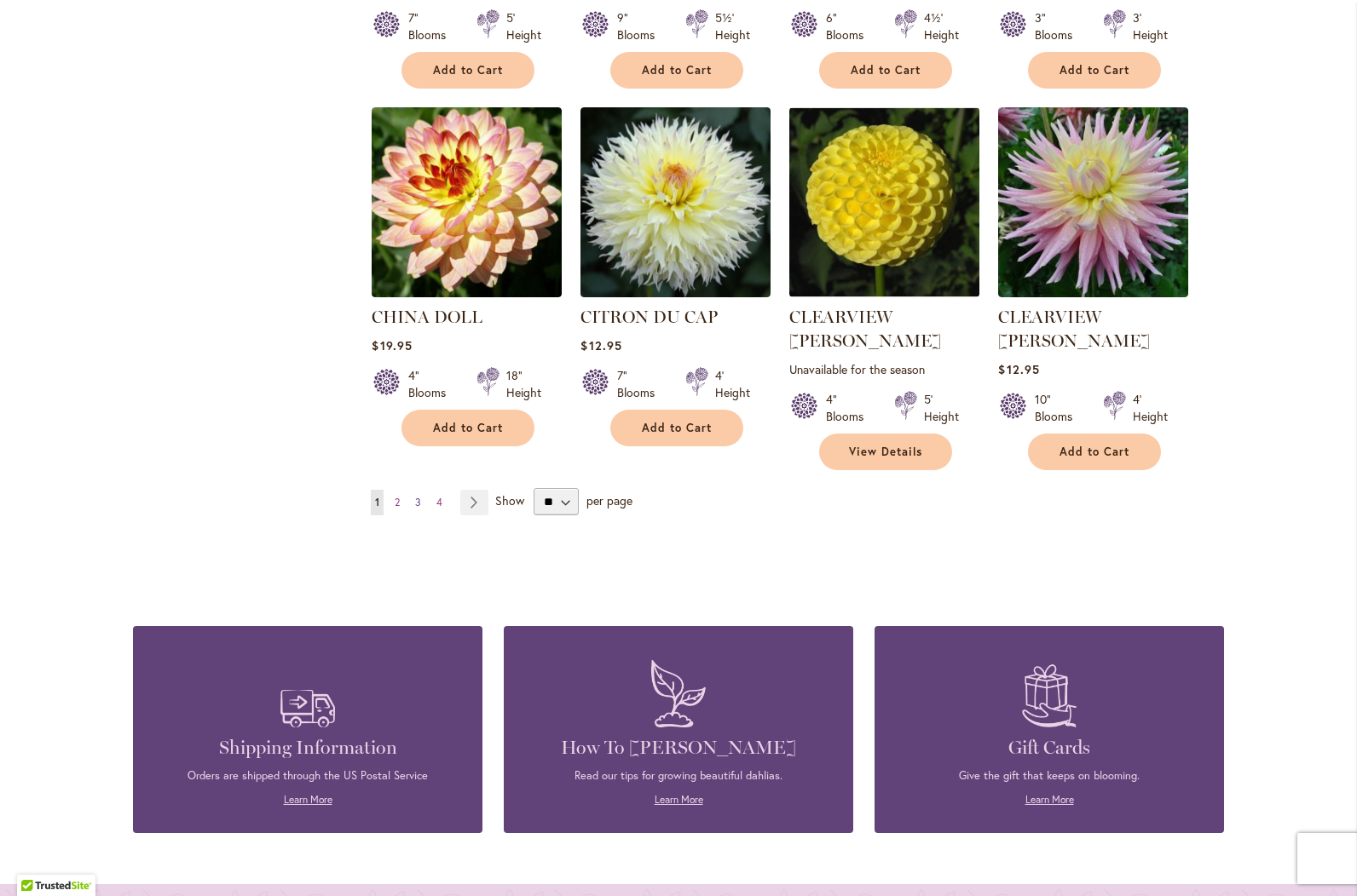
click at [415, 496] on span "3" at bounding box center [418, 502] width 6 height 13
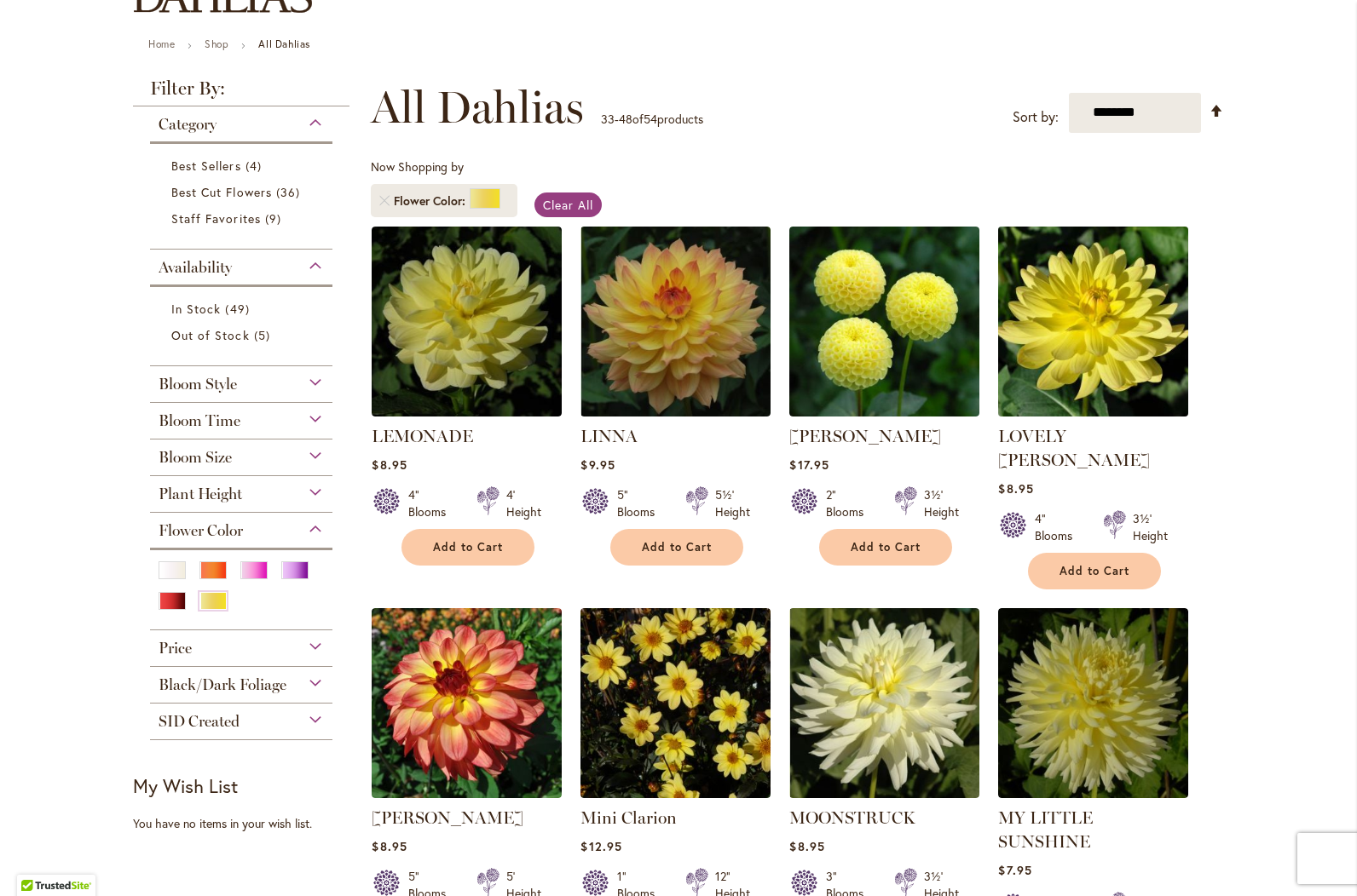
scroll to position [341, 0]
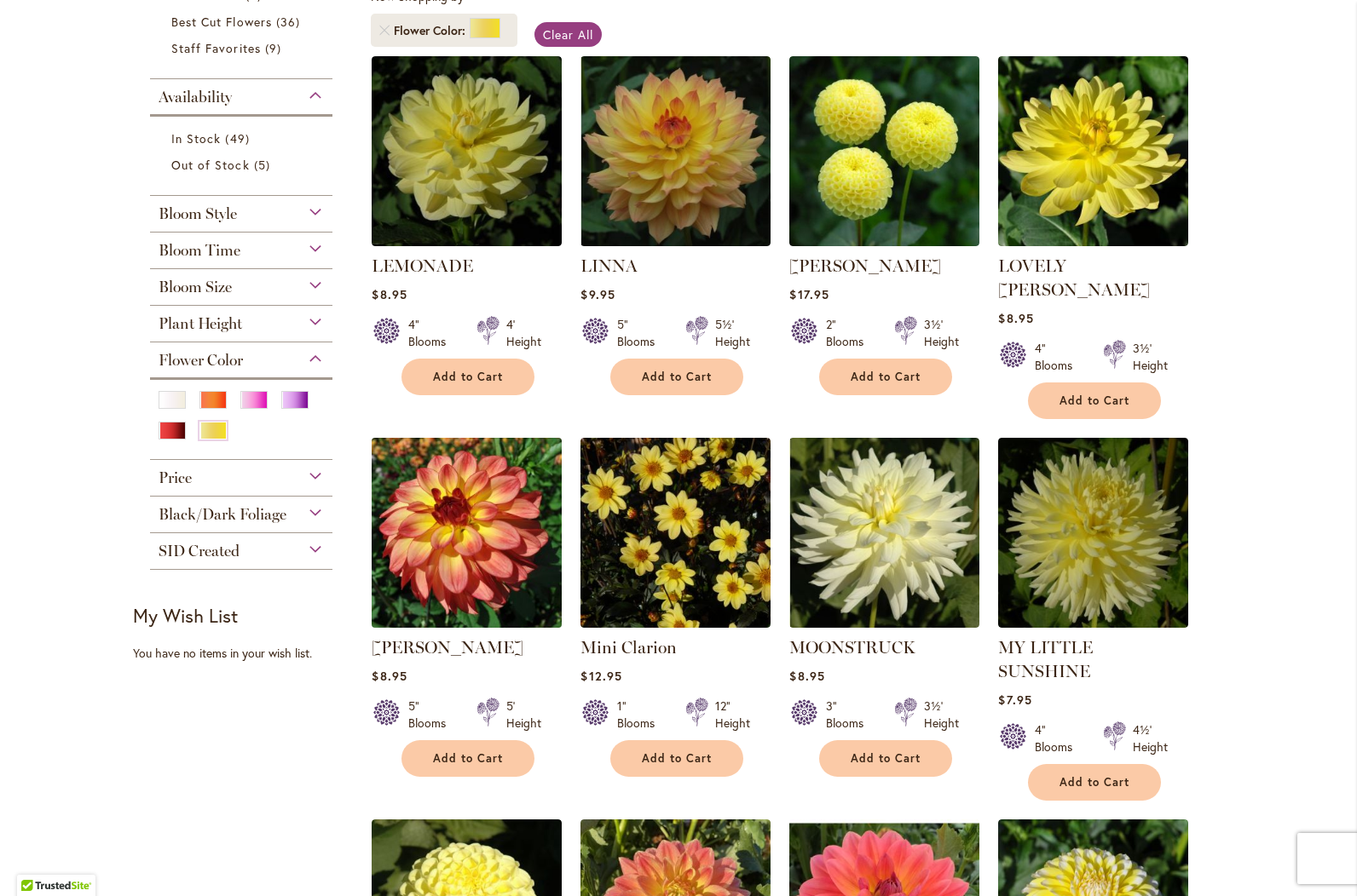
click at [456, 541] on img at bounding box center [467, 532] width 200 height 200
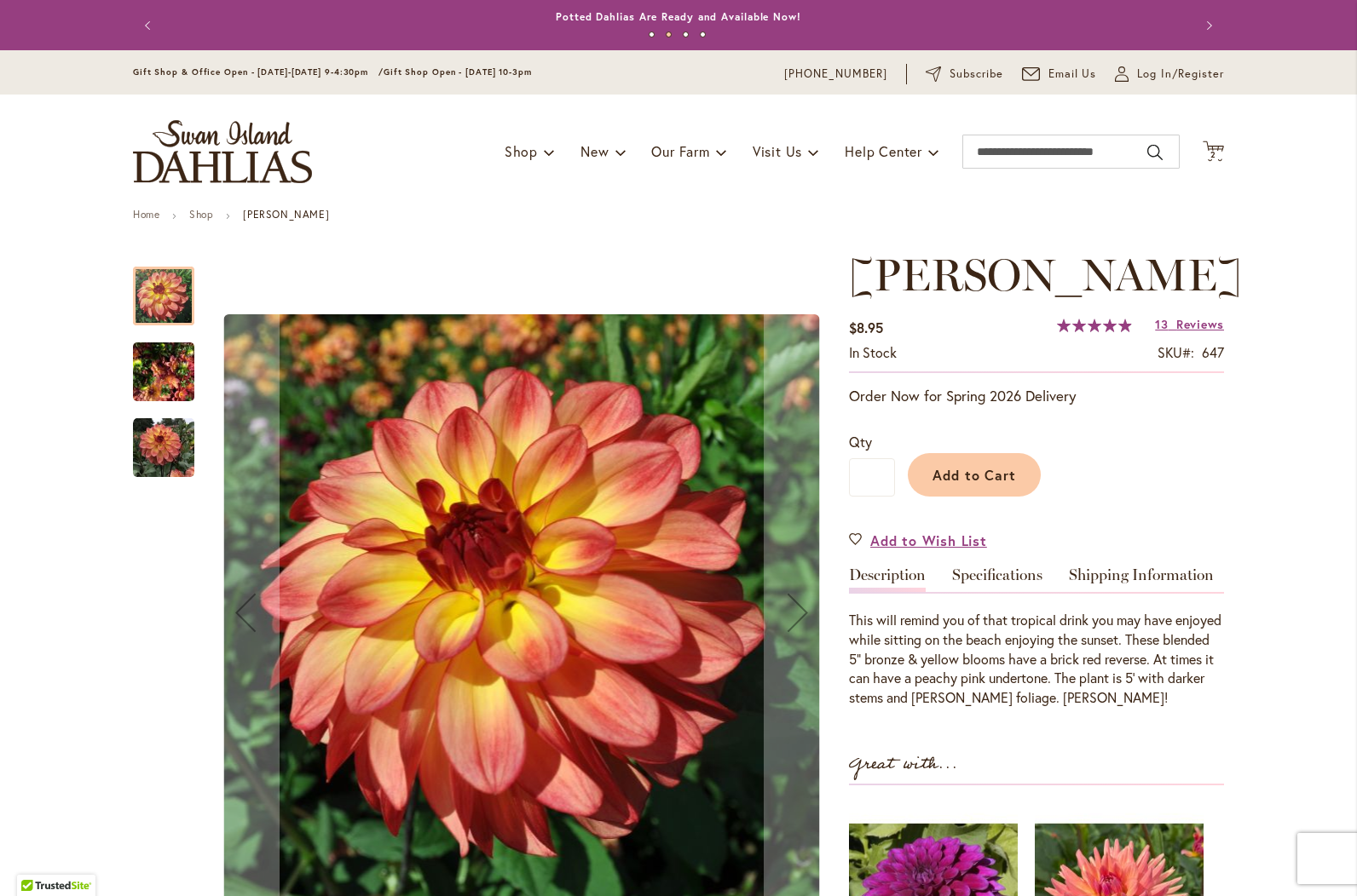
click at [152, 370] on img "MAI TAI" at bounding box center [164, 372] width 61 height 82
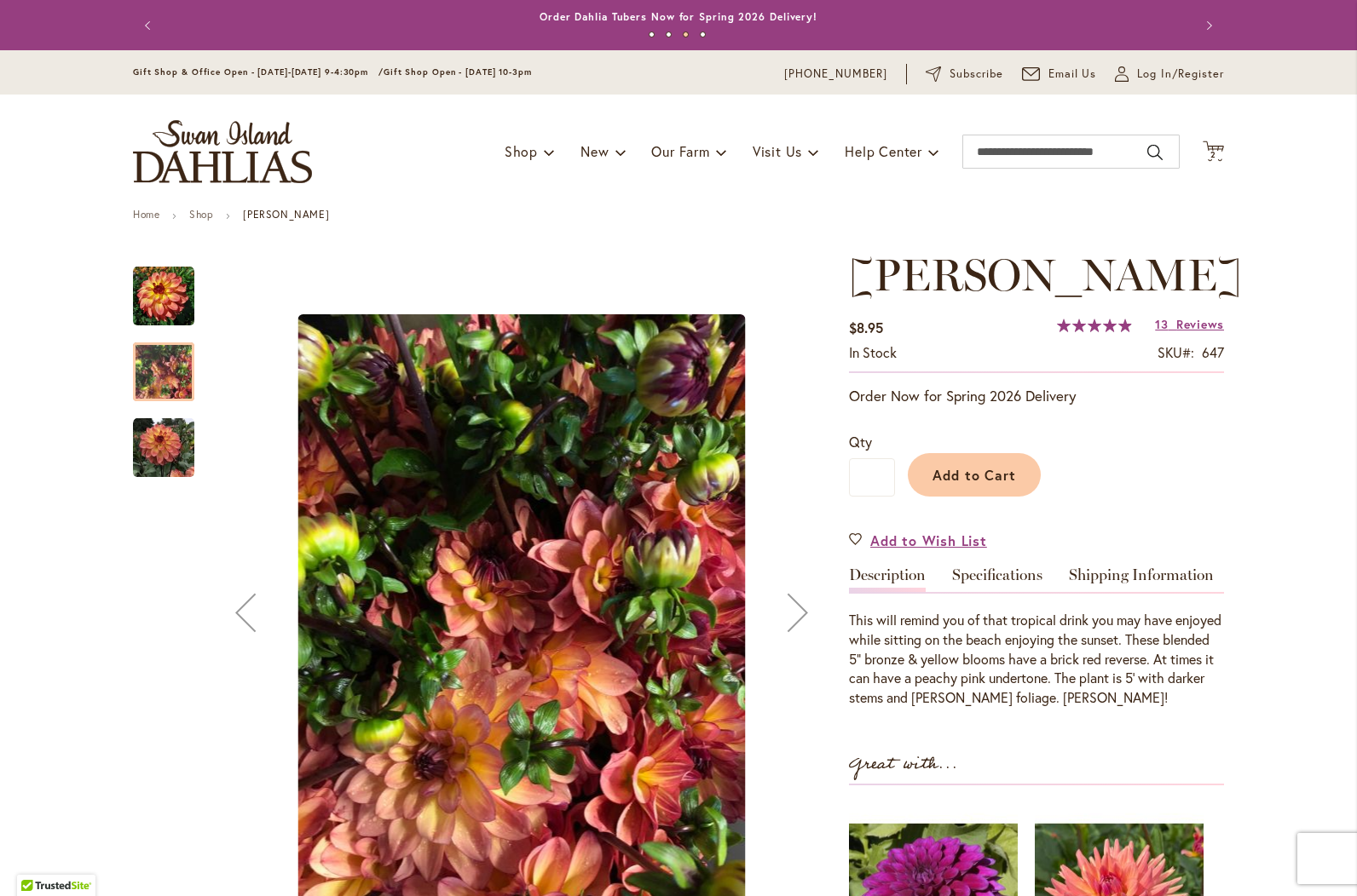
click at [152, 447] on img "MAI TAI" at bounding box center [164, 448] width 61 height 61
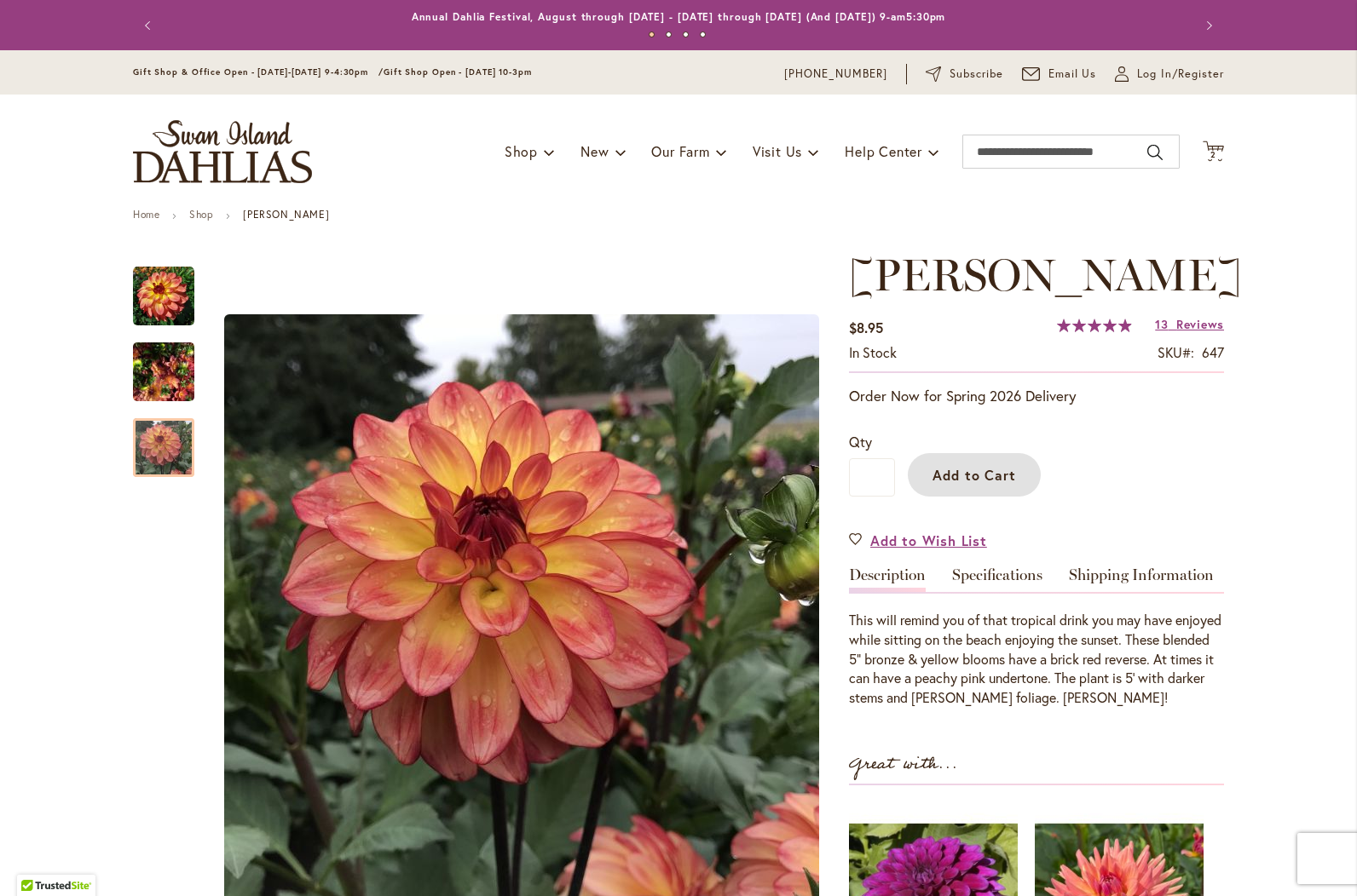
click at [969, 470] on span "Add to Cart" at bounding box center [975, 475] width 84 height 18
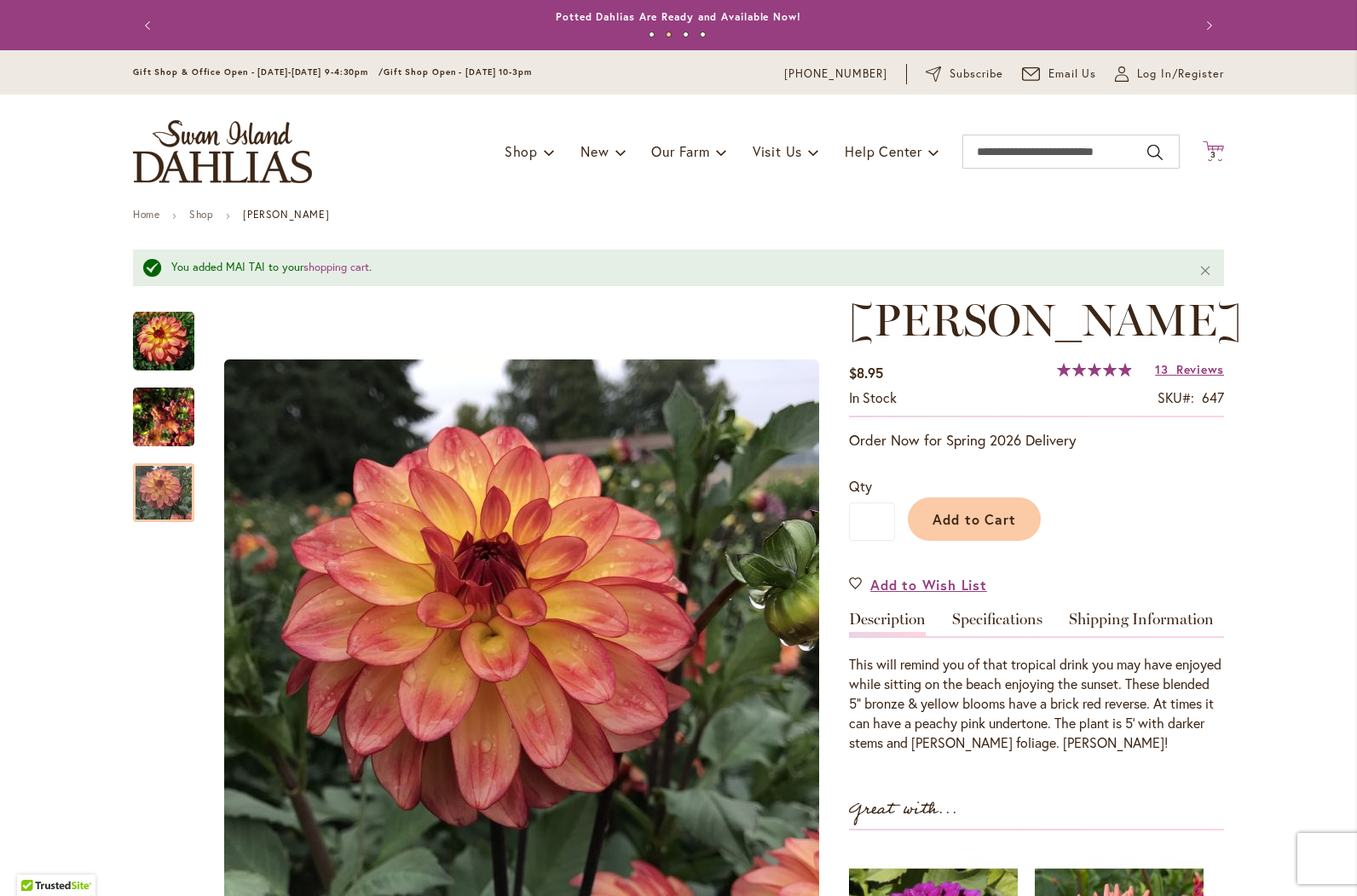
click at [1211, 154] on span "3" at bounding box center [1214, 154] width 6 height 11
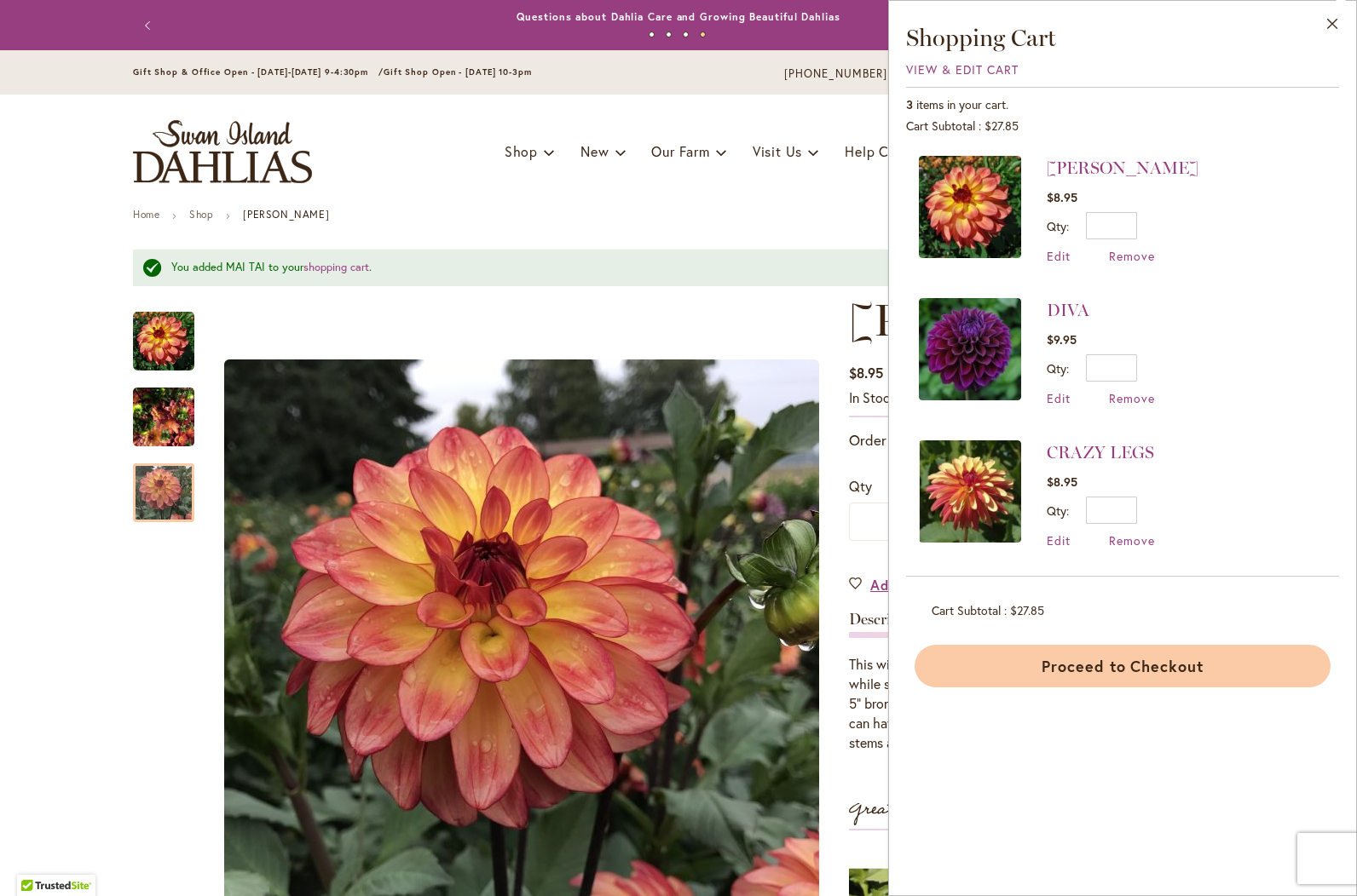
click at [1119, 665] on button "Proceed to Checkout" at bounding box center [1122, 666] width 416 height 42
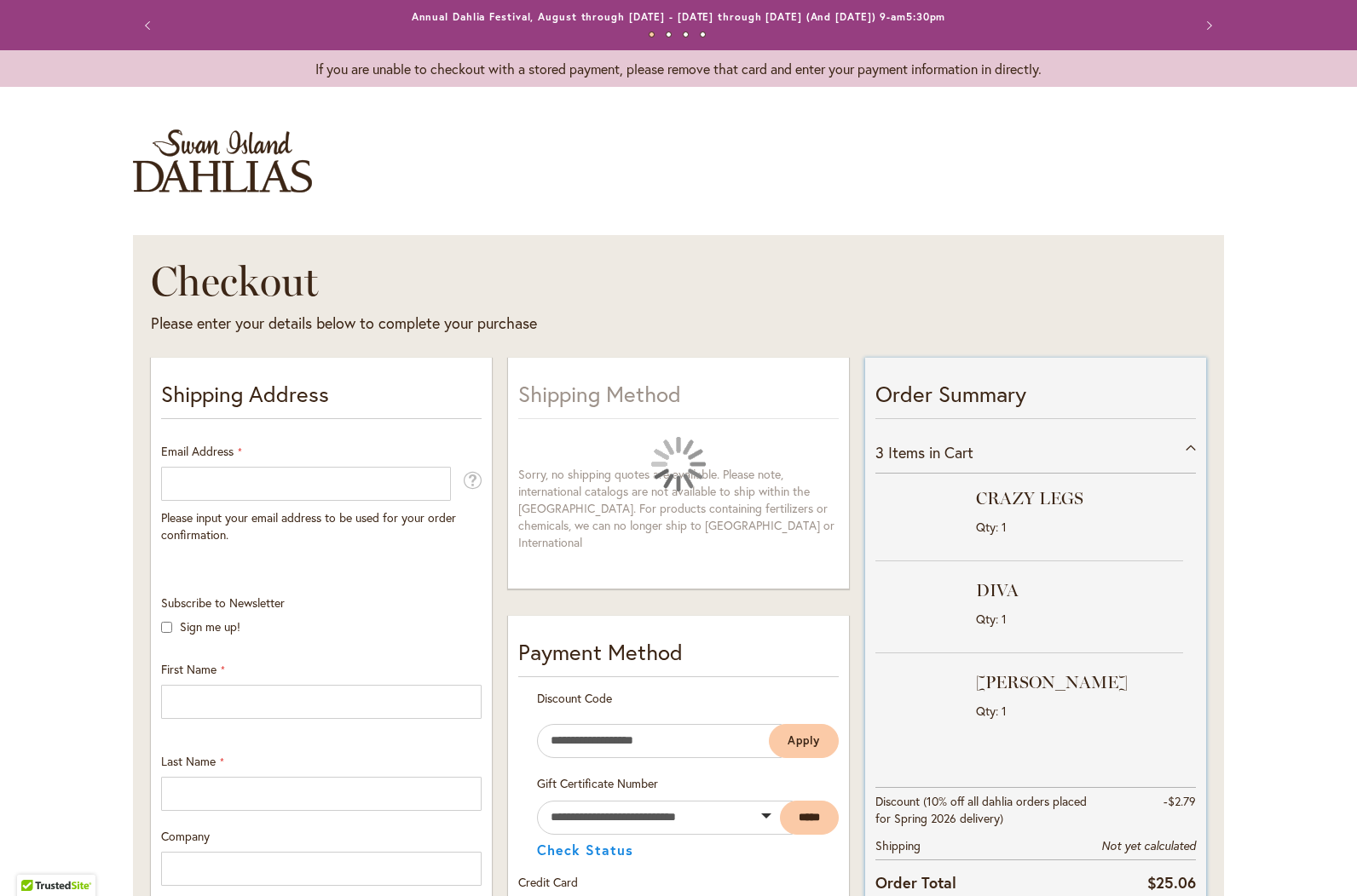
select select "**"
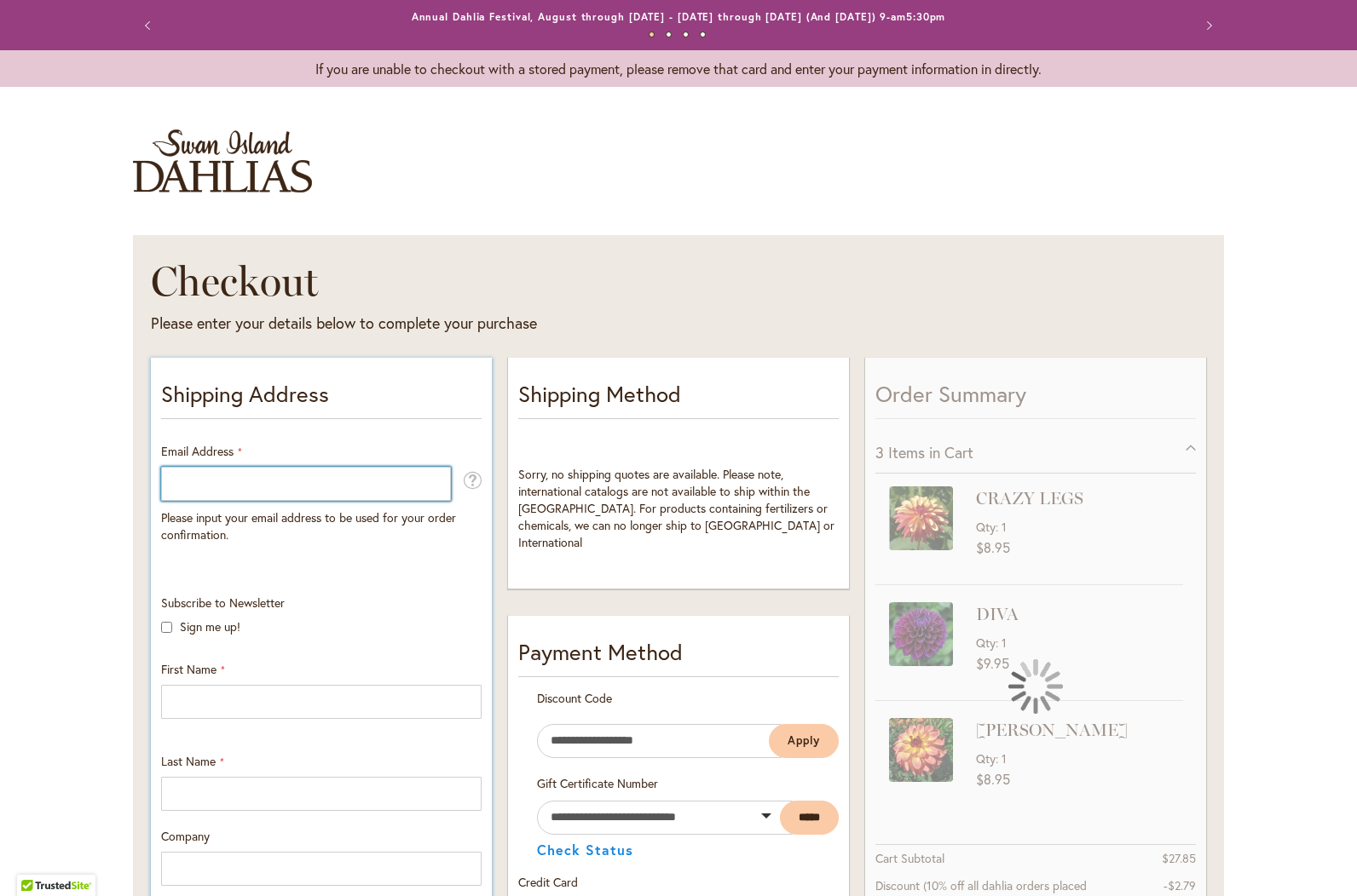
click at [234, 486] on input "Email Address" at bounding box center [305, 484] width 290 height 34
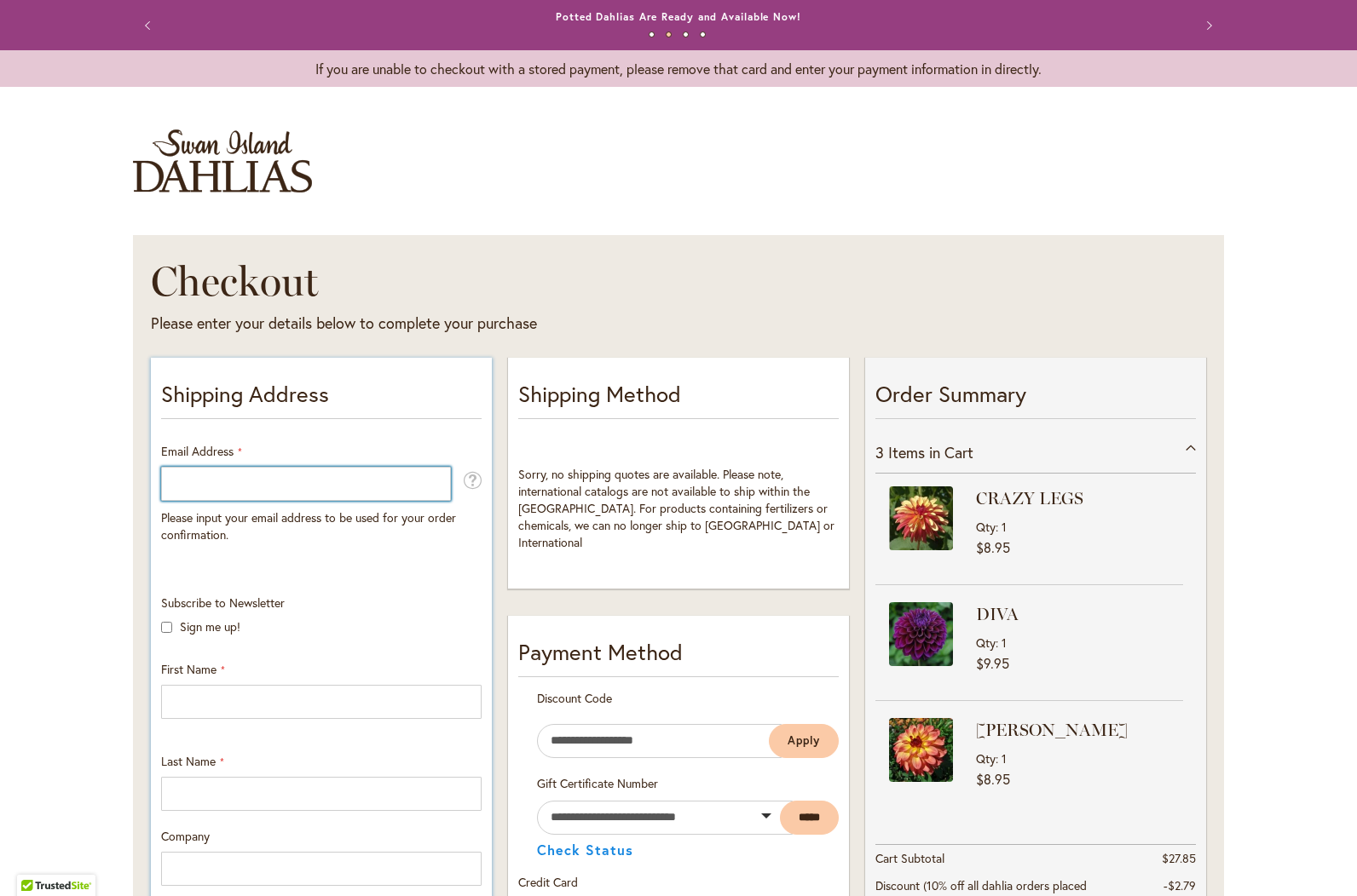
type input "**********"
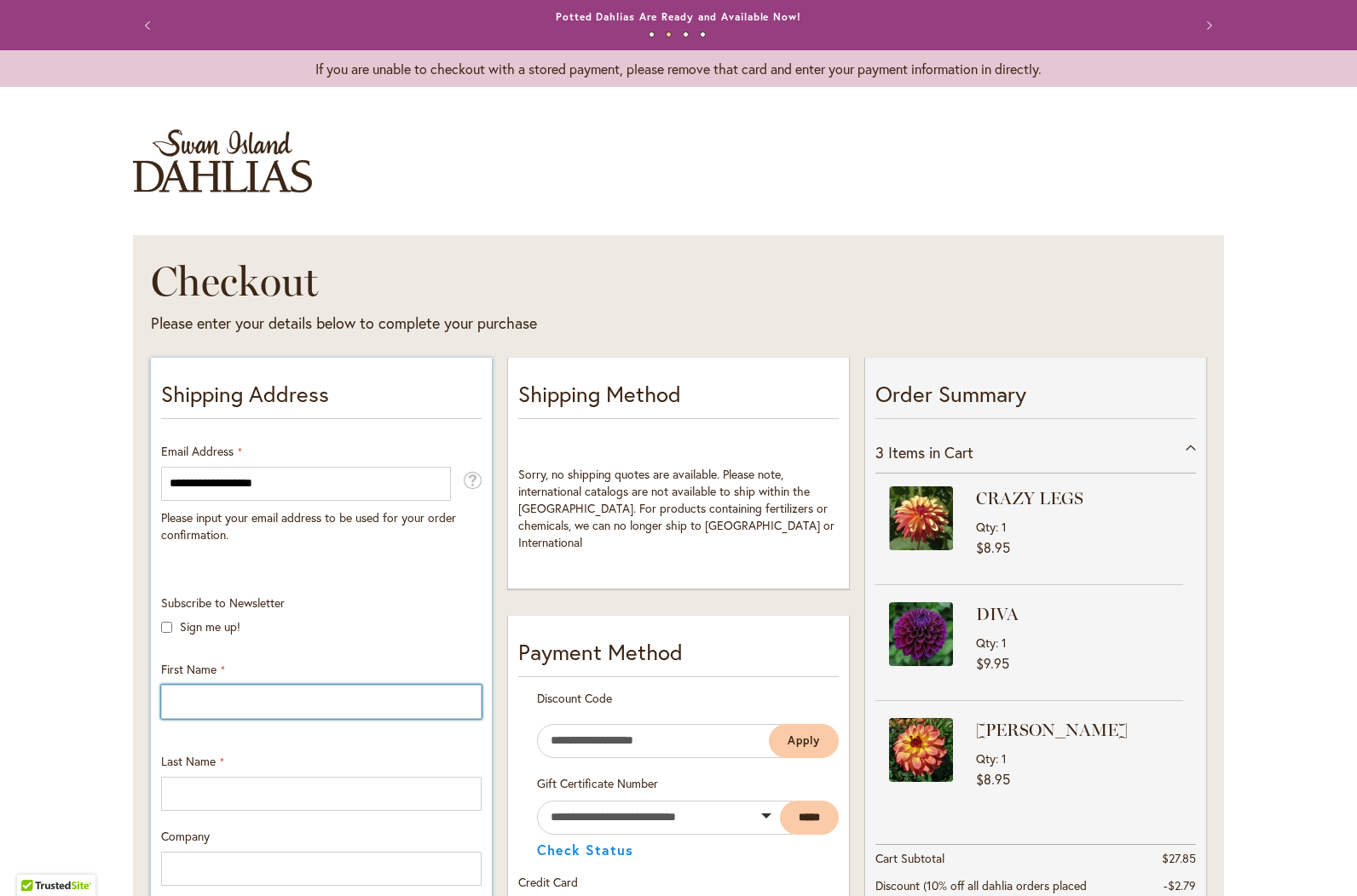
click at [195, 702] on input "First Name" at bounding box center [321, 701] width 320 height 34
type input "*****"
type input "*********"
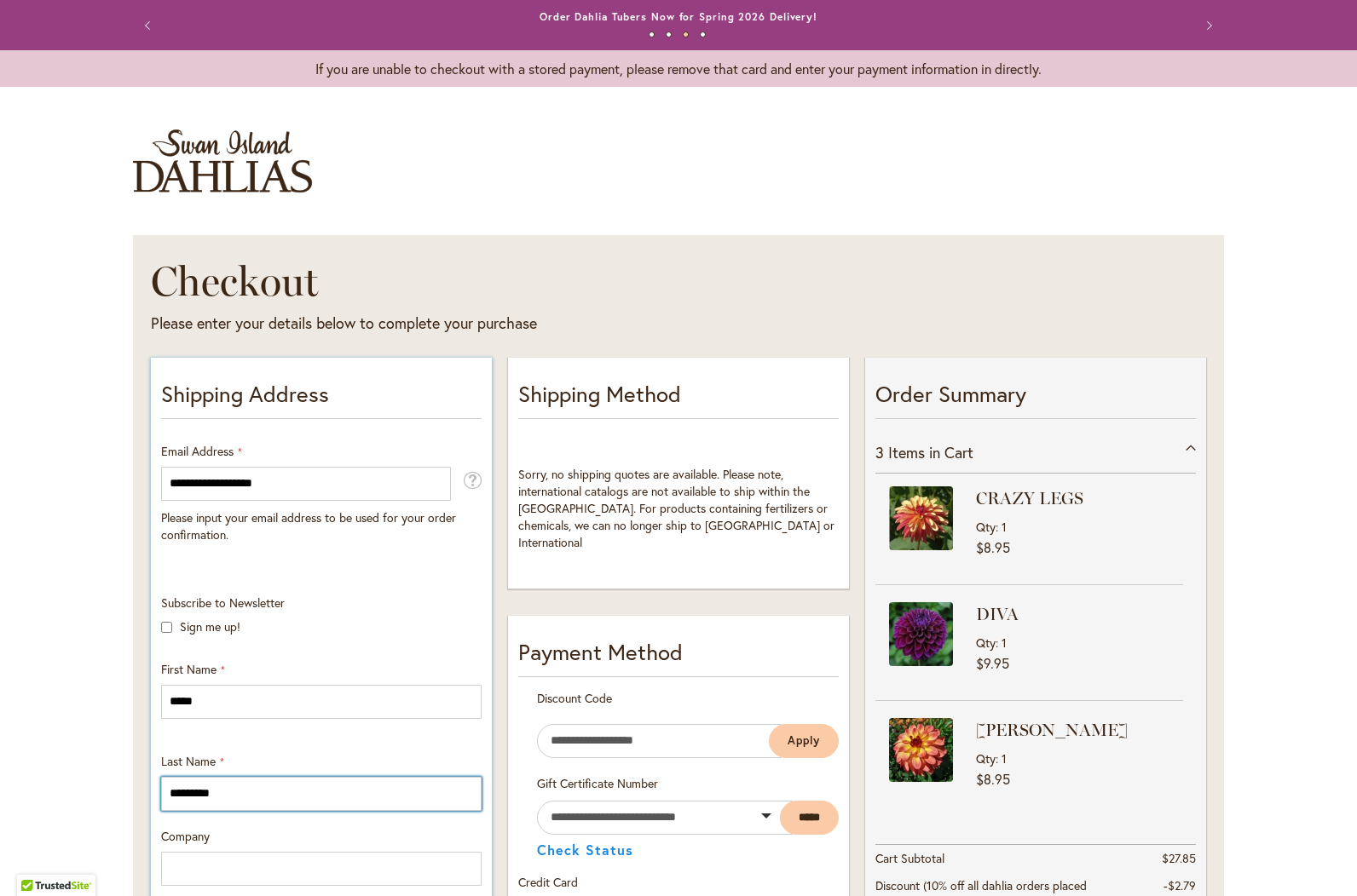
type input "**********"
select select "**"
type input "**********"
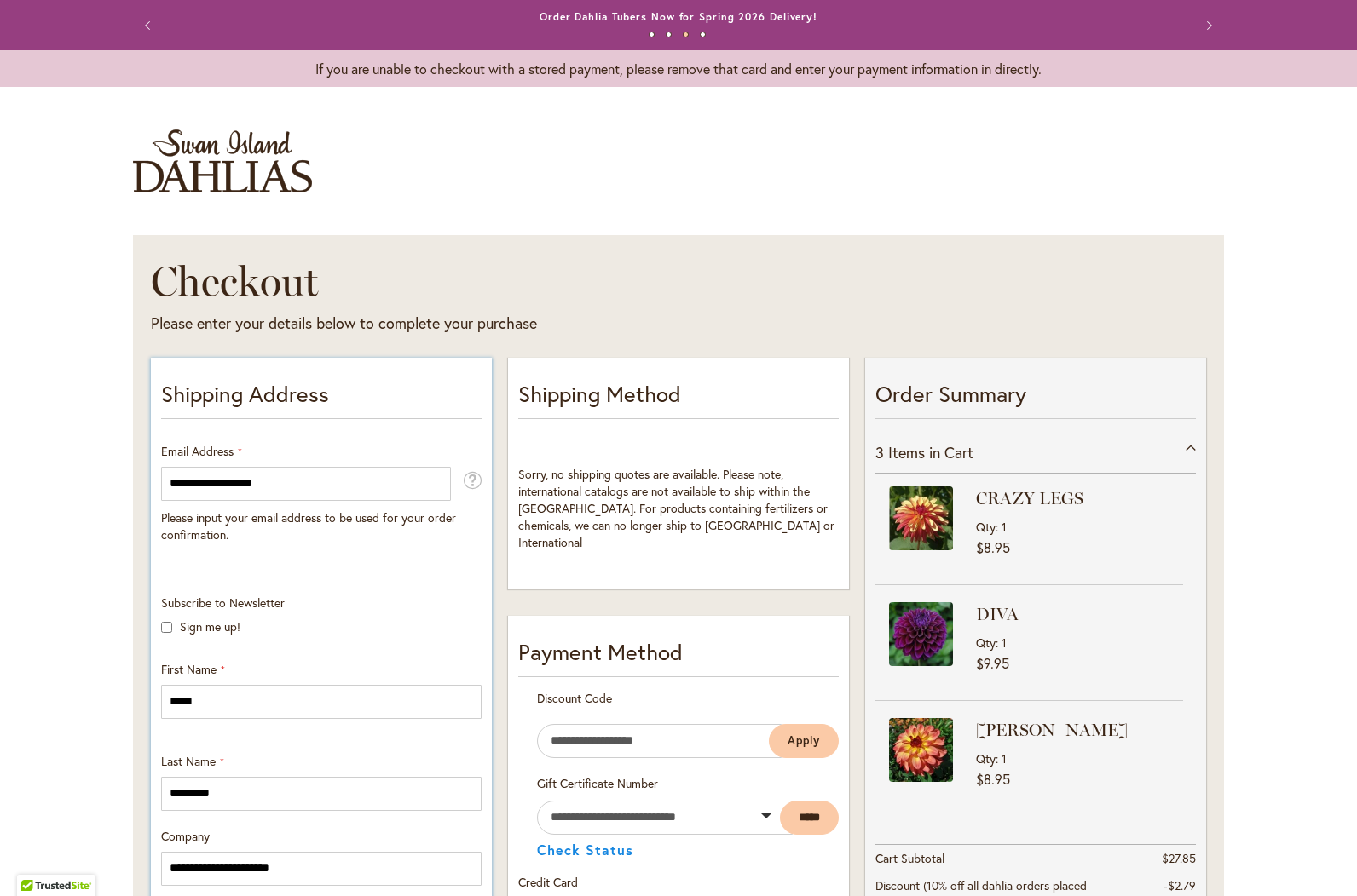
type input "*****"
type input "**********"
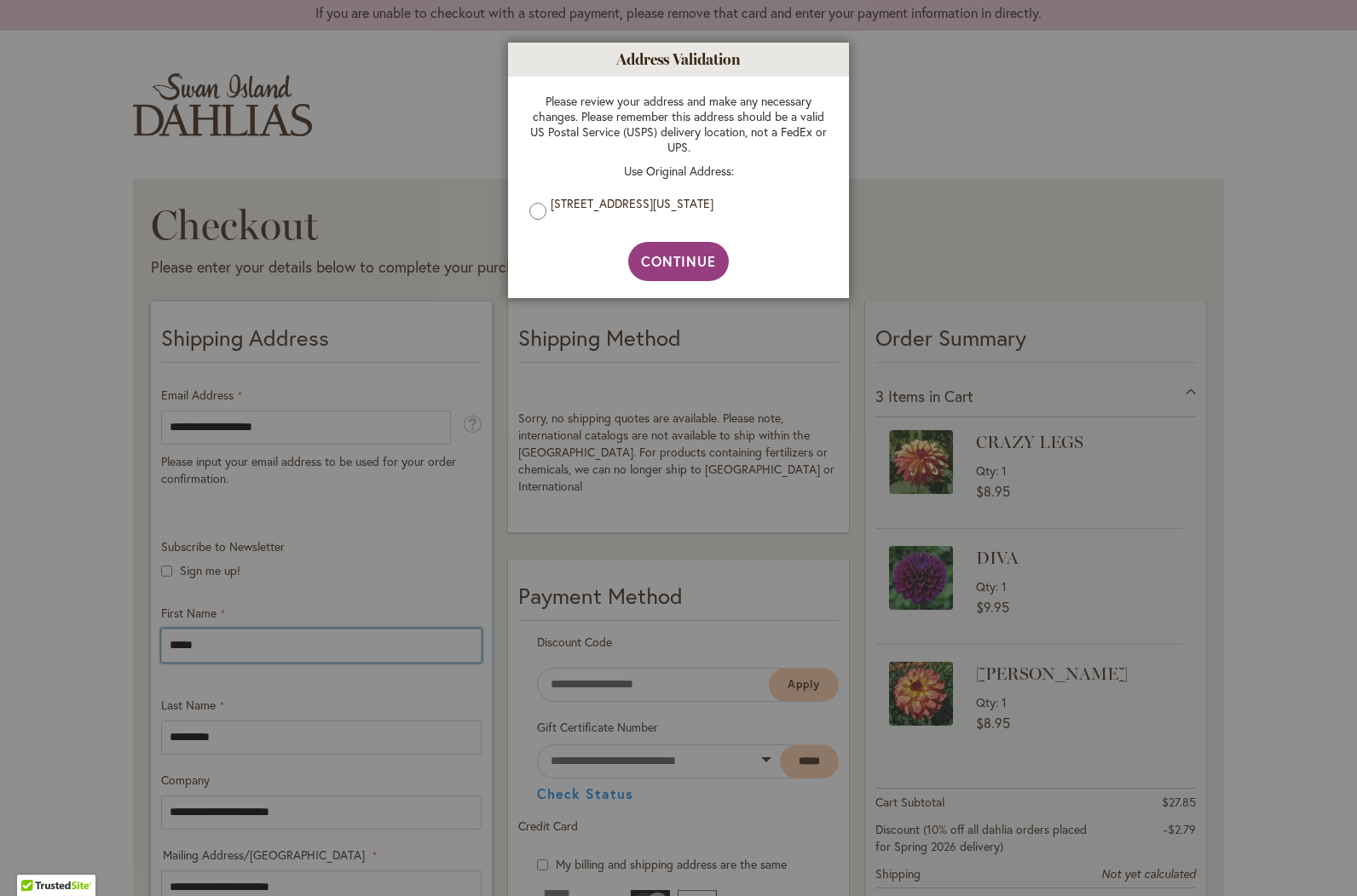
scroll to position [170, 0]
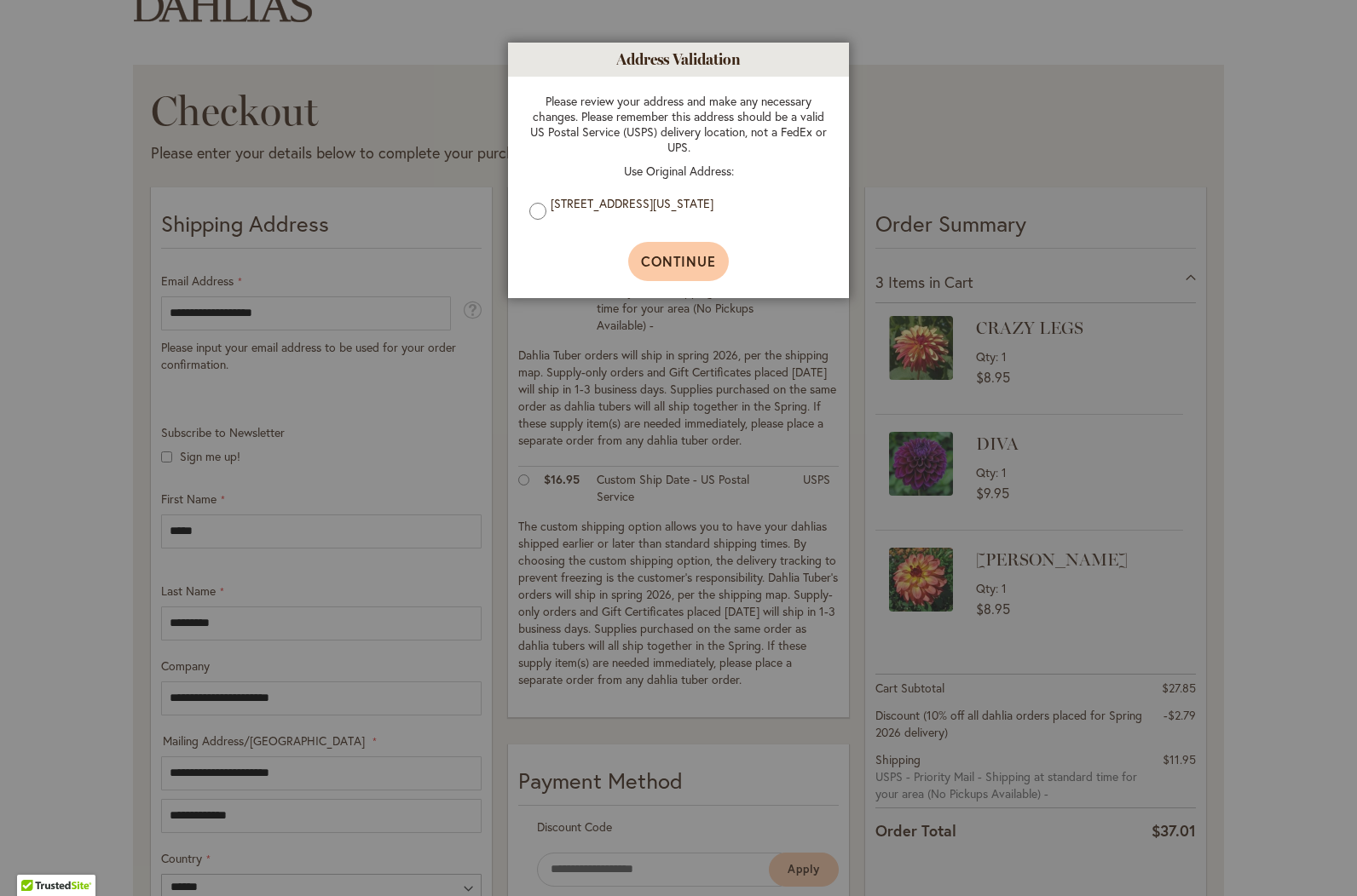
click at [676, 270] on span "Continue" at bounding box center [679, 261] width 76 height 18
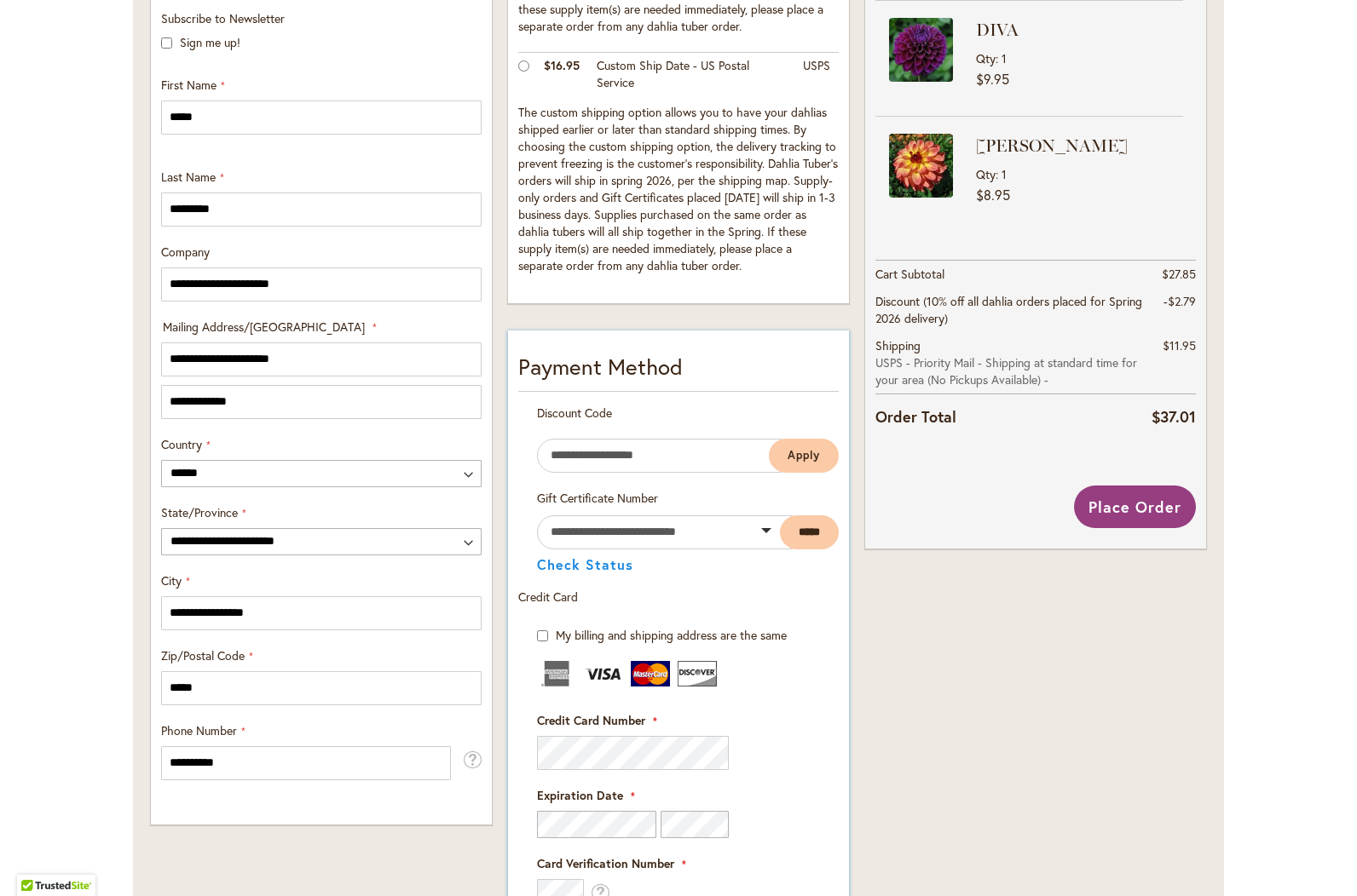
scroll to position [499, 0]
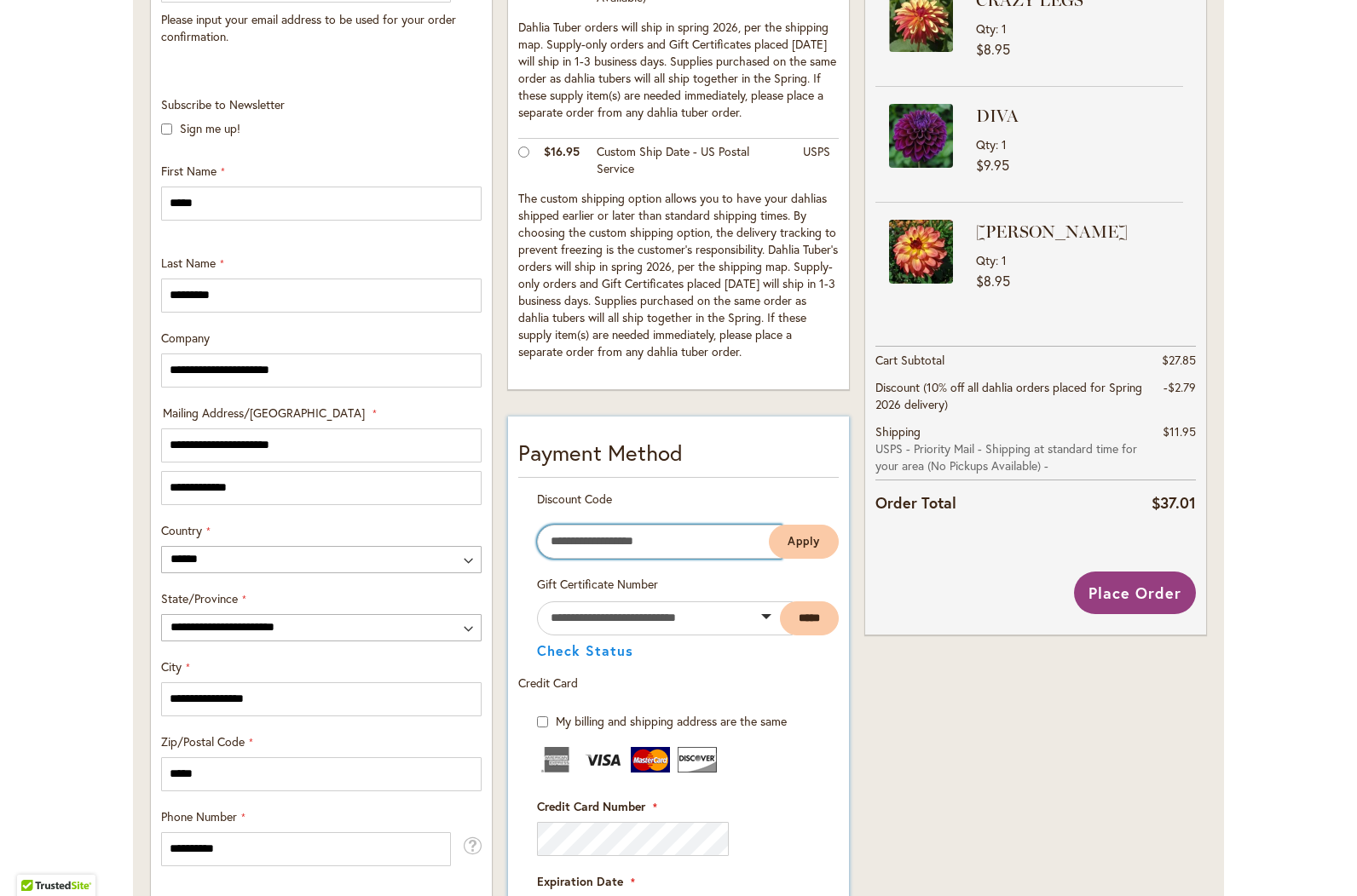
click at [592, 542] on input "Enter discount code" at bounding box center [659, 541] width 245 height 34
type input "**********"
click at [795, 540] on span "Apply" at bounding box center [804, 541] width 33 height 15
drag, startPoint x: 652, startPoint y: 538, endPoint x: 499, endPoint y: 533, distance: 153.1
click at [500, 533] on div "**********" at bounding box center [678, 617] width 357 height 1528
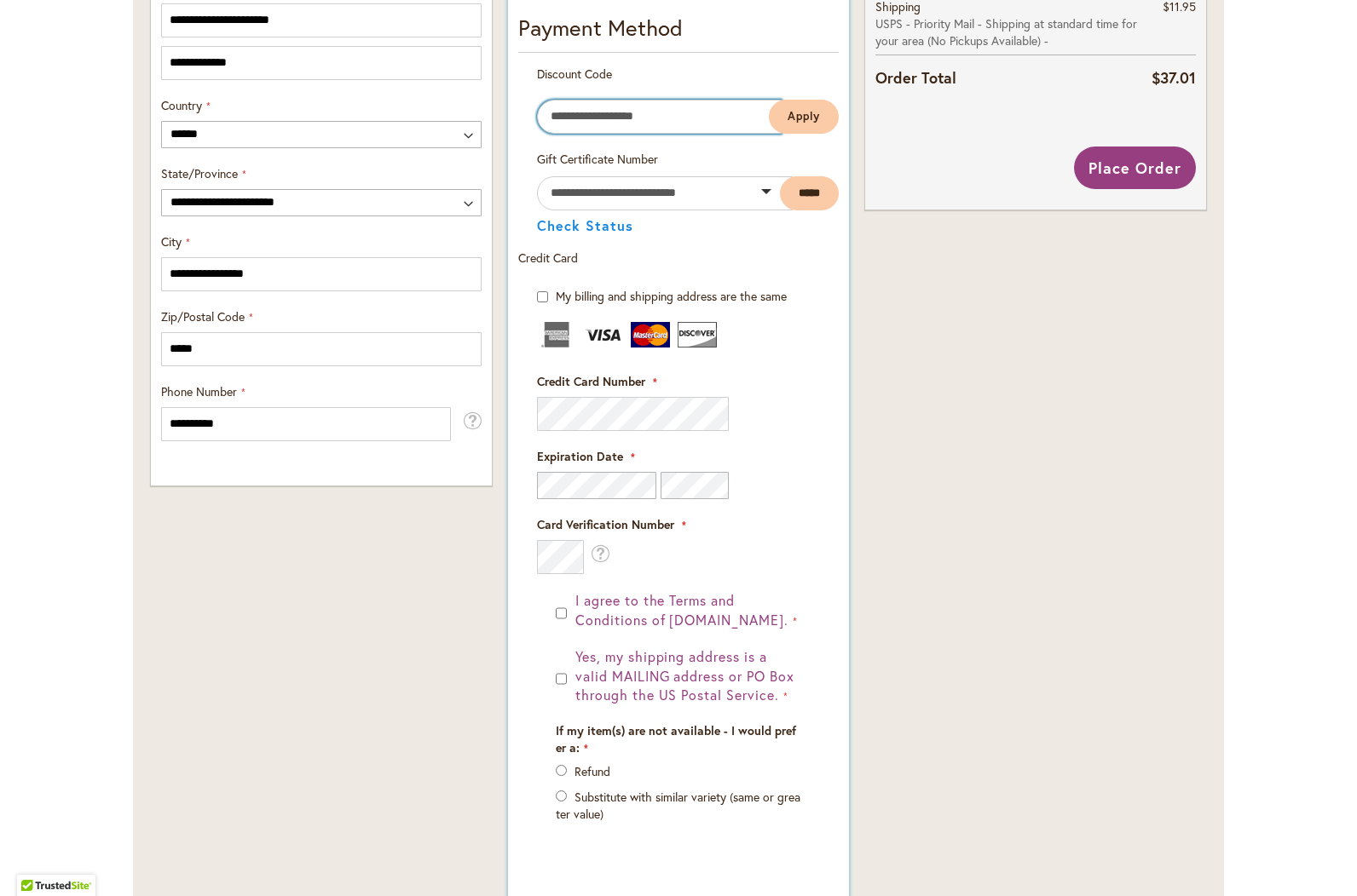
scroll to position [925, 0]
click at [1136, 165] on span "Place Order" at bounding box center [1135, 167] width 93 height 21
